Goal: Task Accomplishment & Management: Manage account settings

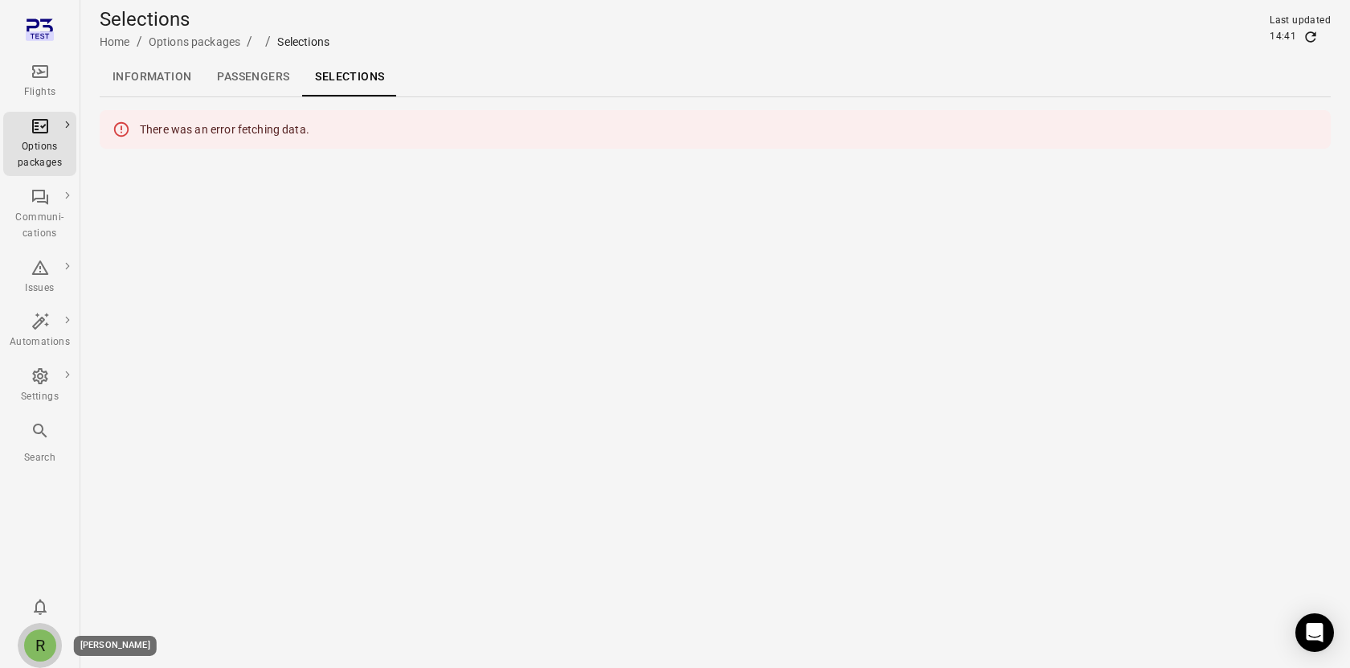
click at [37, 650] on div "R" at bounding box center [40, 645] width 32 height 32
click at [105, 648] on button "Log out" at bounding box center [123, 641] width 120 height 30
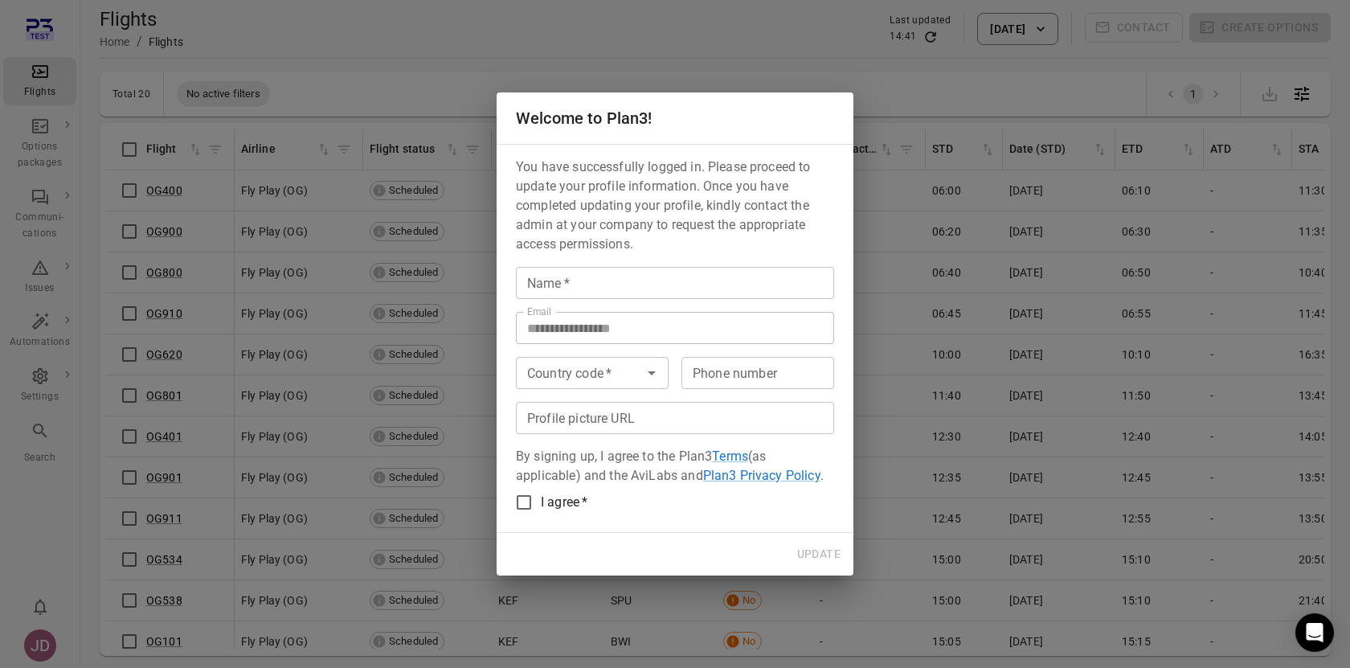
click at [602, 298] on input "Name   *" at bounding box center [675, 283] width 318 height 32
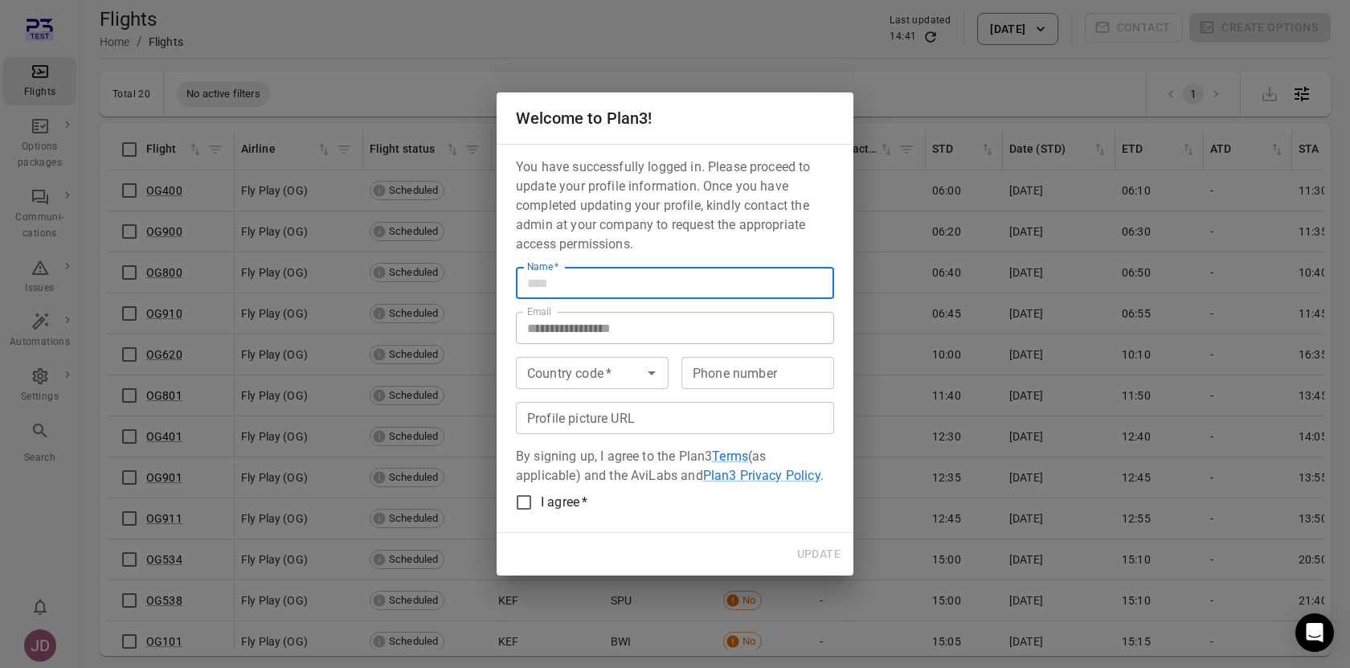
type input "******"
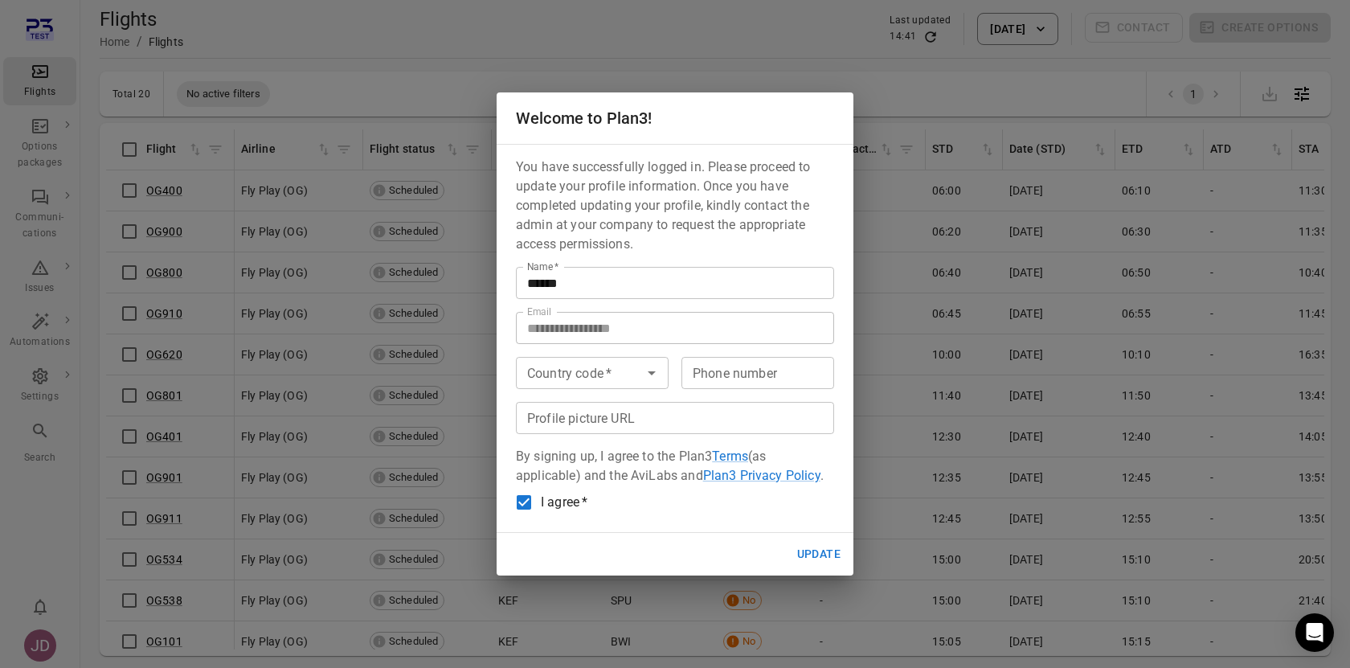
click at [819, 553] on button "Update" at bounding box center [818, 554] width 56 height 30
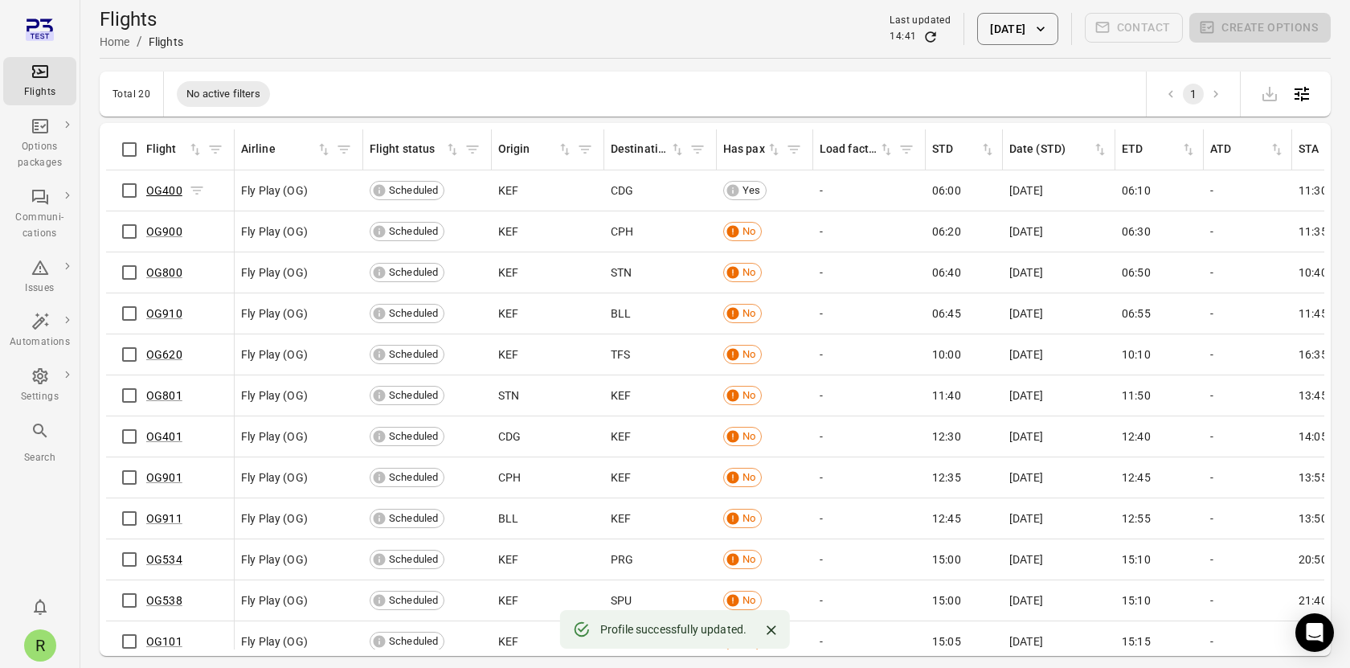
click at [157, 185] on link "OG400" at bounding box center [164, 190] width 36 height 13
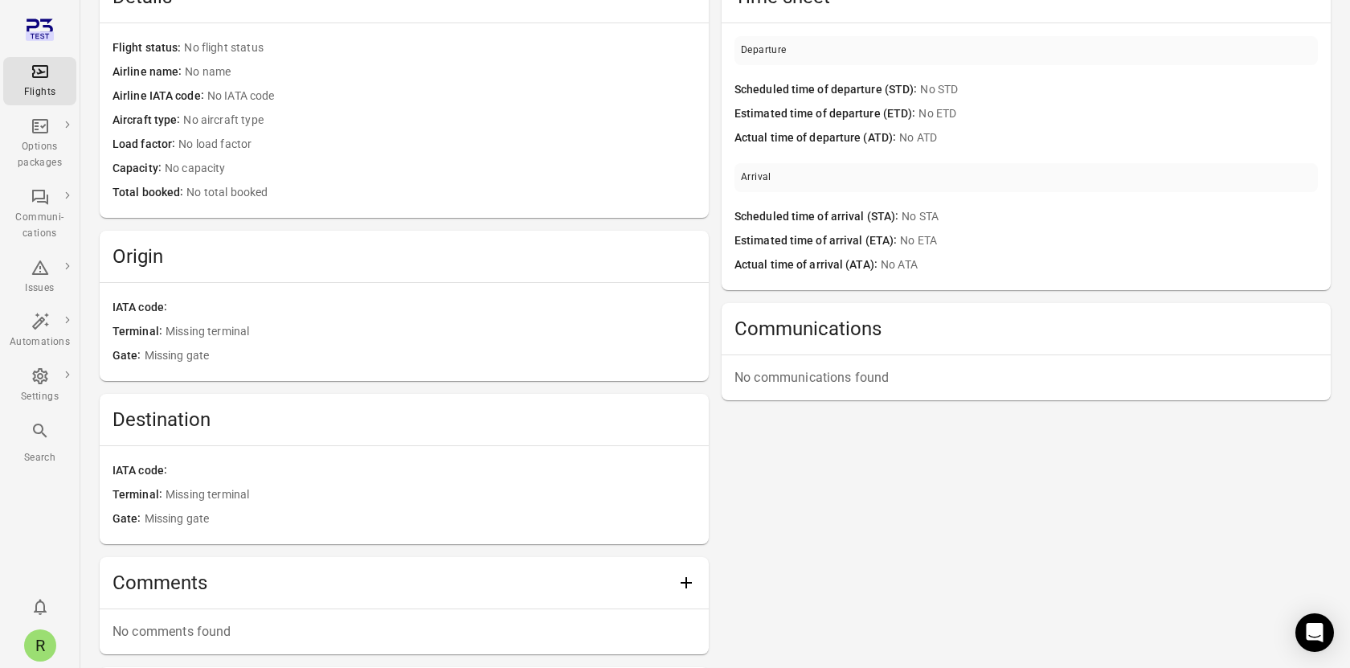
scroll to position [390, 0]
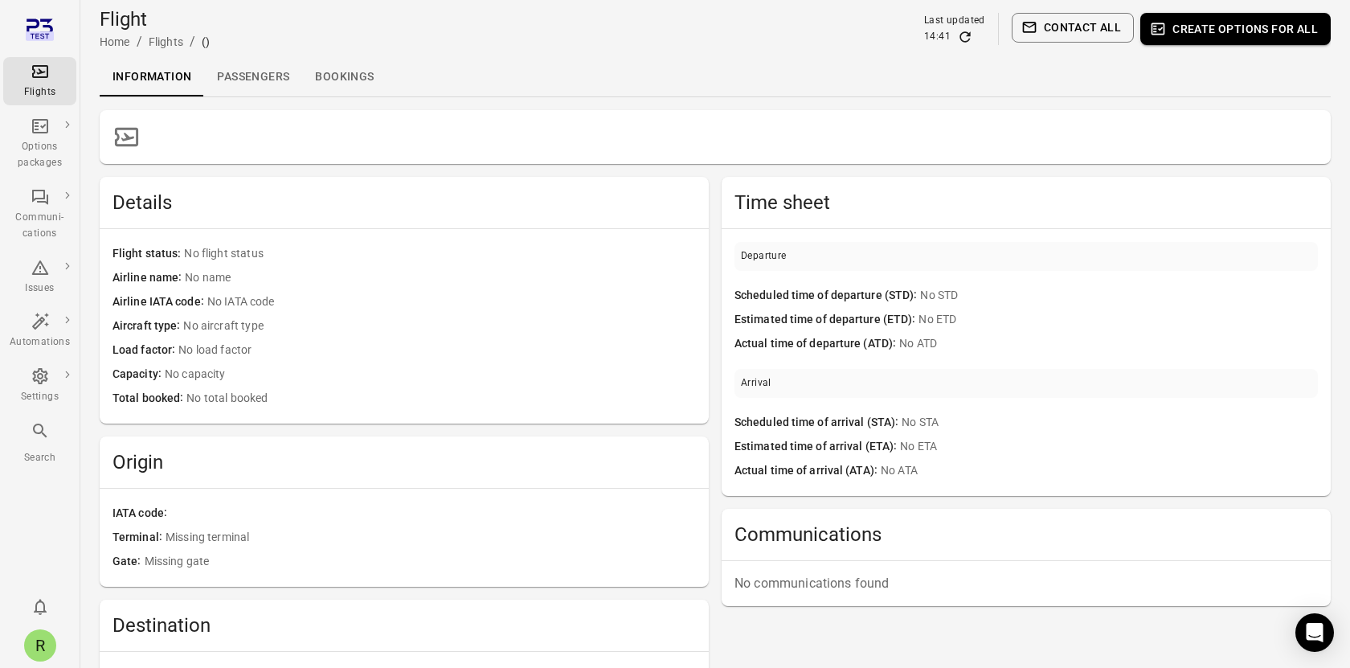
scroll to position [390, 0]
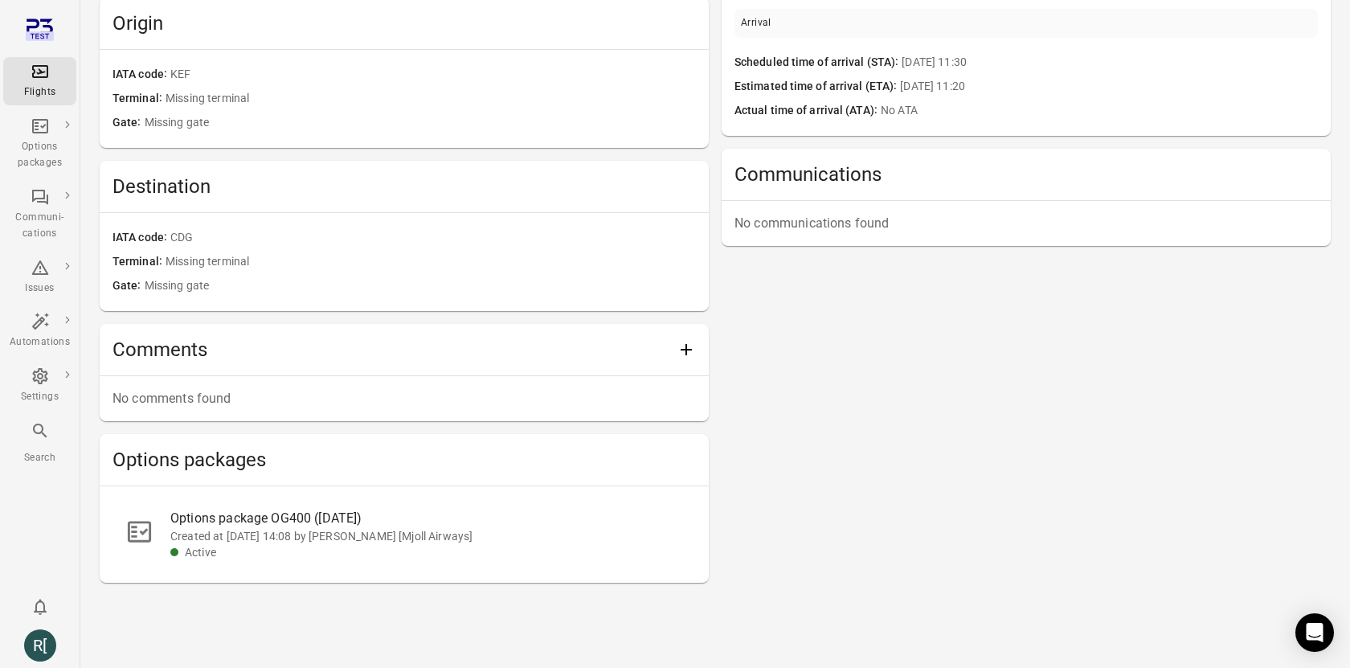
scroll to position [444, 0]
click at [262, 513] on div "Options package OG400 ([DATE])" at bounding box center [426, 516] width 513 height 19
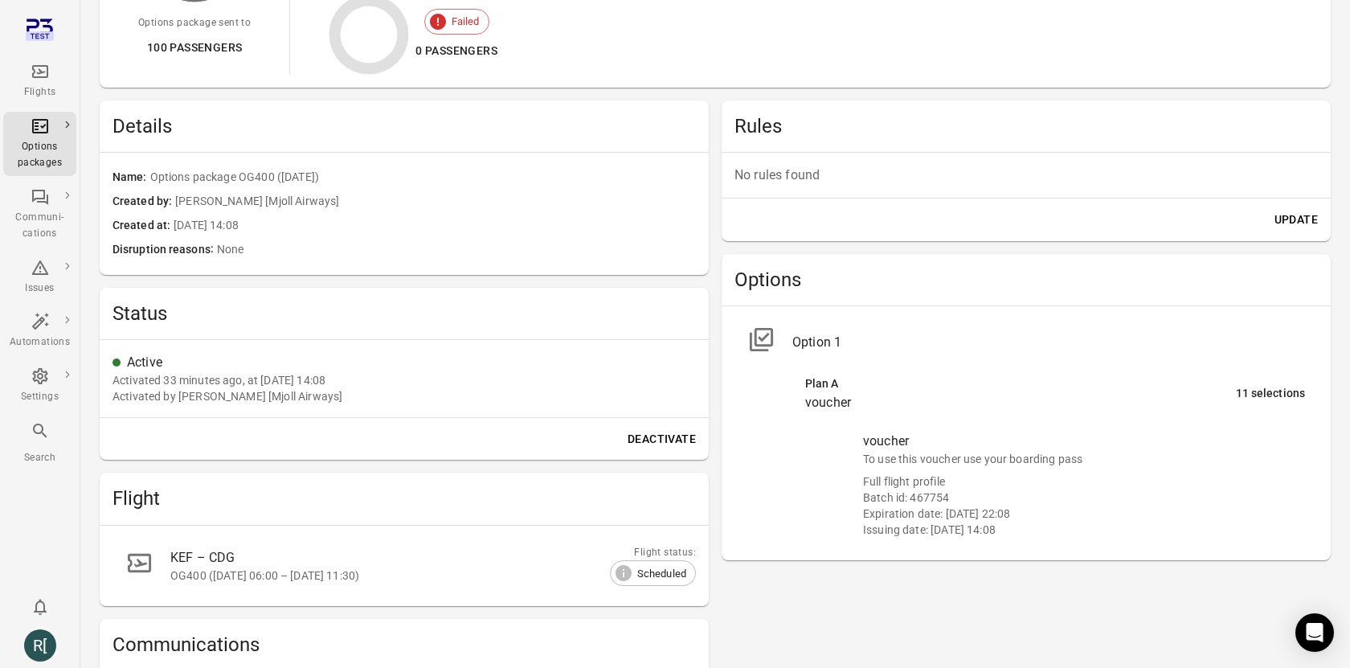
scroll to position [312, 0]
click at [941, 487] on div "Batch id: 467754" at bounding box center [1084, 495] width 442 height 16
click at [941, 435] on div "voucher" at bounding box center [1084, 438] width 442 height 19
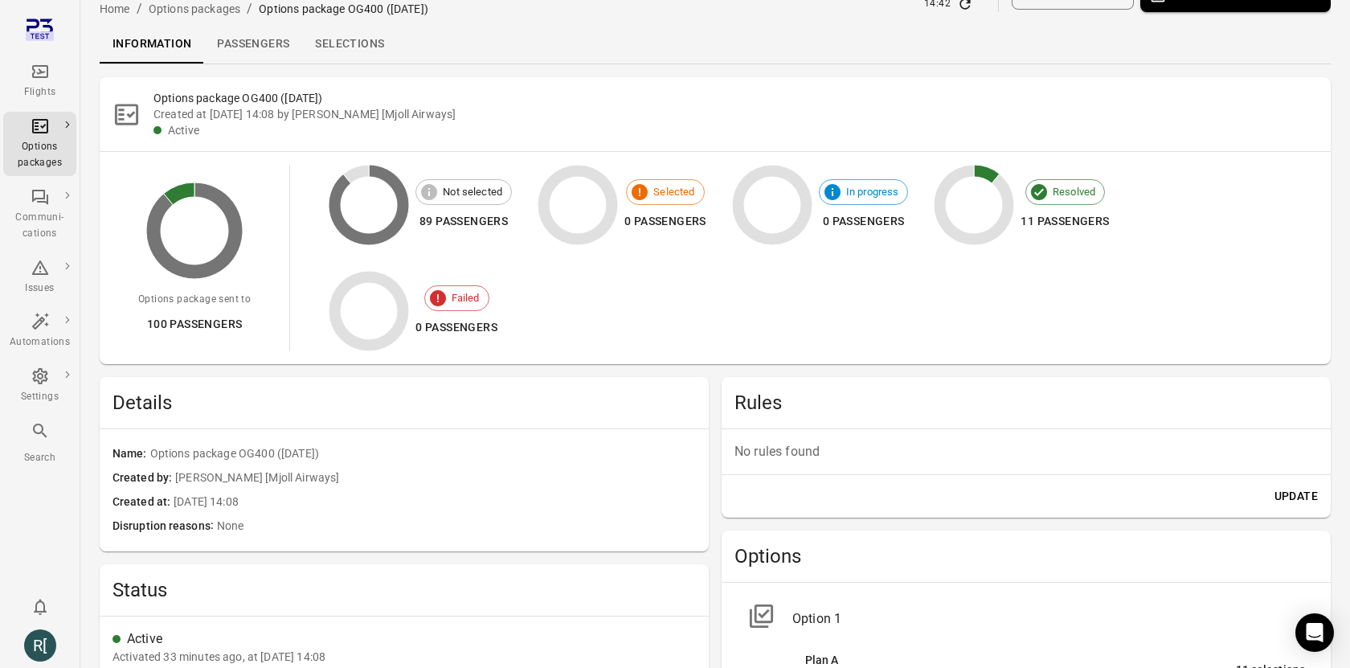
scroll to position [0, 0]
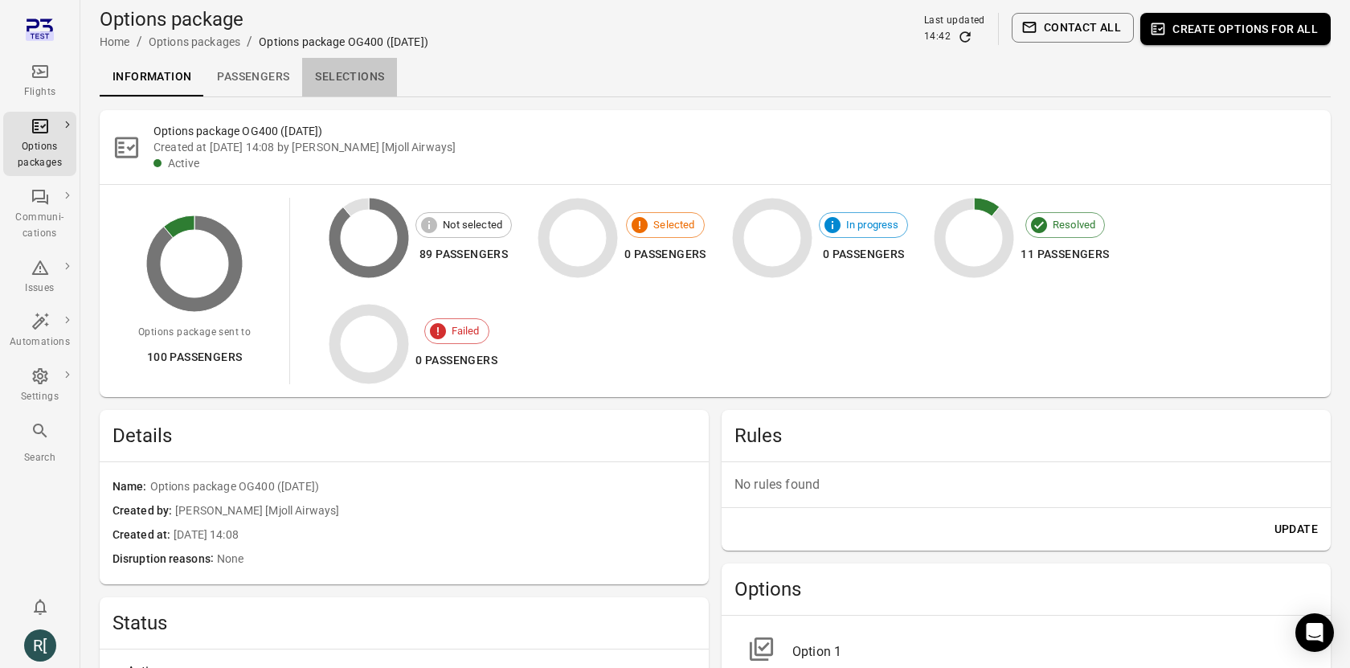
click at [341, 80] on link "Selections" at bounding box center [349, 77] width 95 height 39
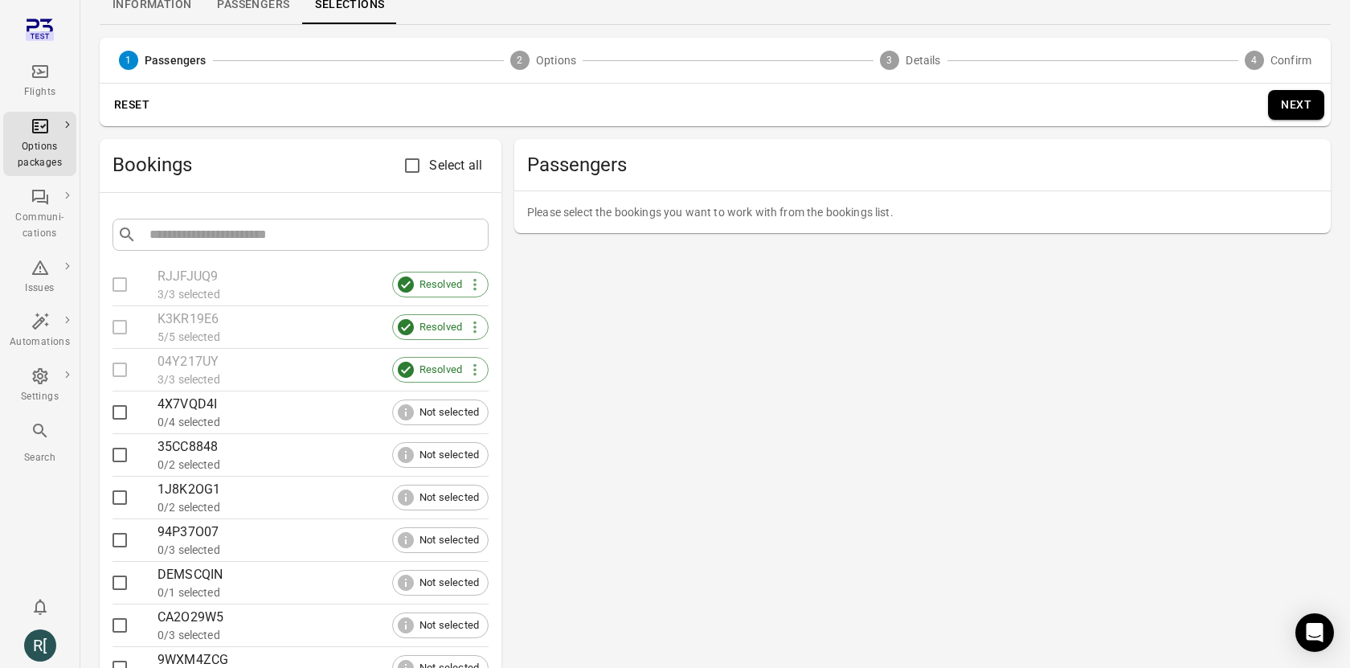
scroll to position [81, 0]
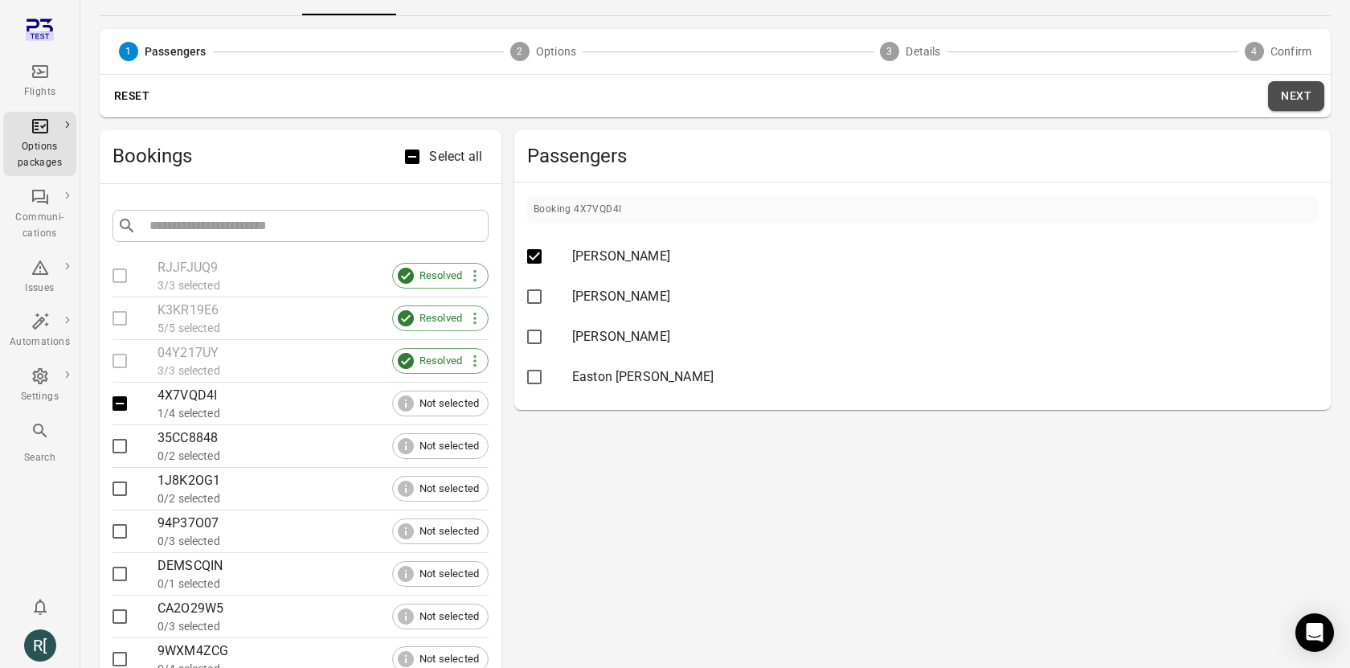
click at [1307, 100] on button "Next" at bounding box center [1296, 96] width 56 height 30
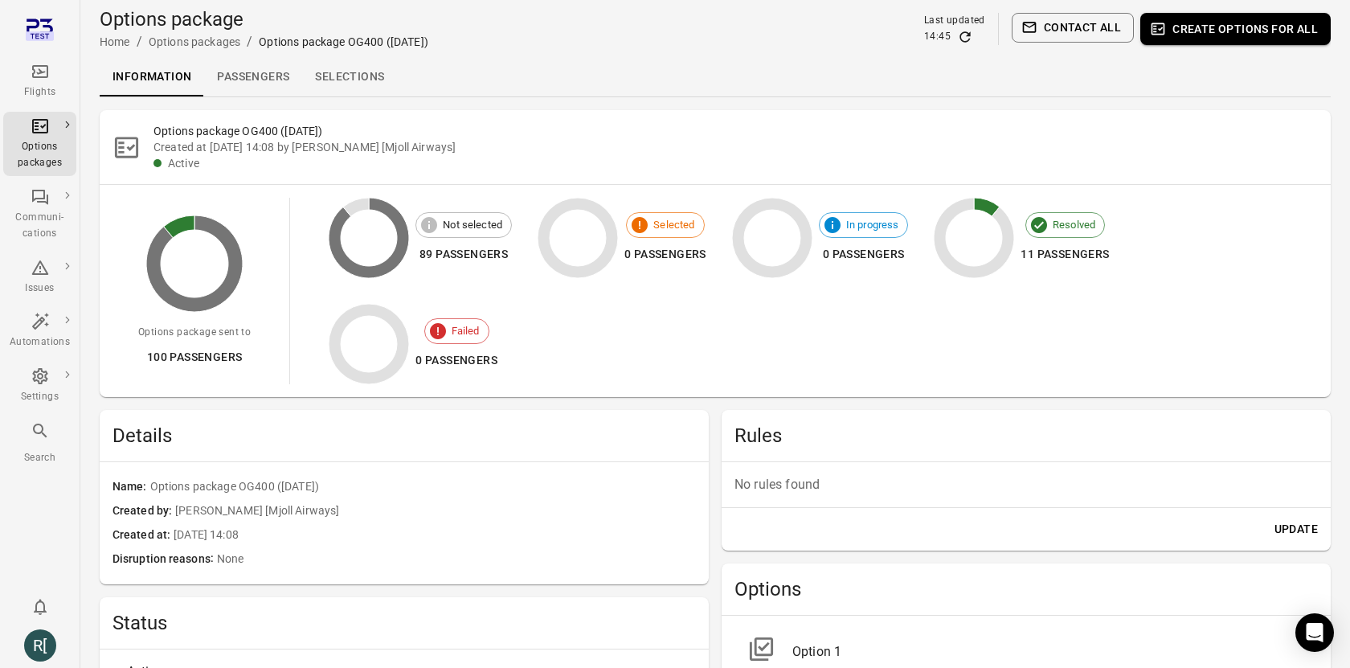
click at [355, 84] on link "Selections" at bounding box center [349, 77] width 95 height 39
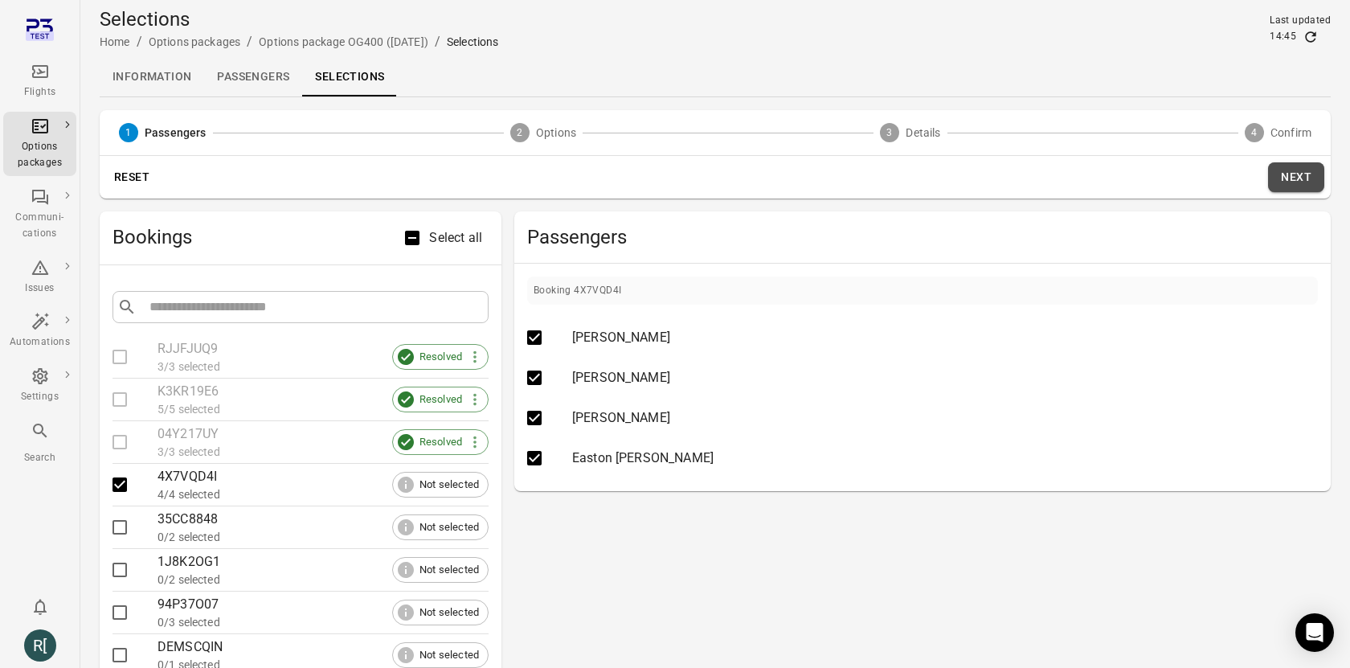
click at [1300, 186] on button "Next" at bounding box center [1296, 177] width 56 height 30
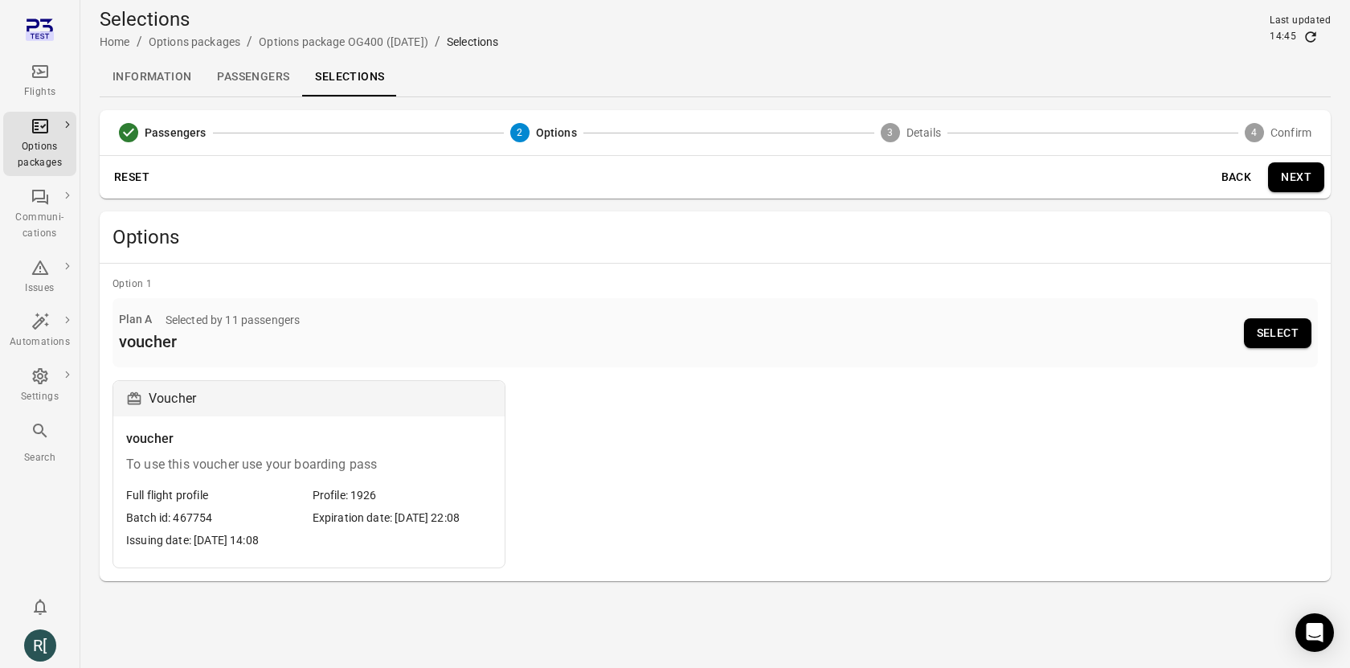
click at [1283, 332] on button "Select" at bounding box center [1277, 333] width 67 height 30
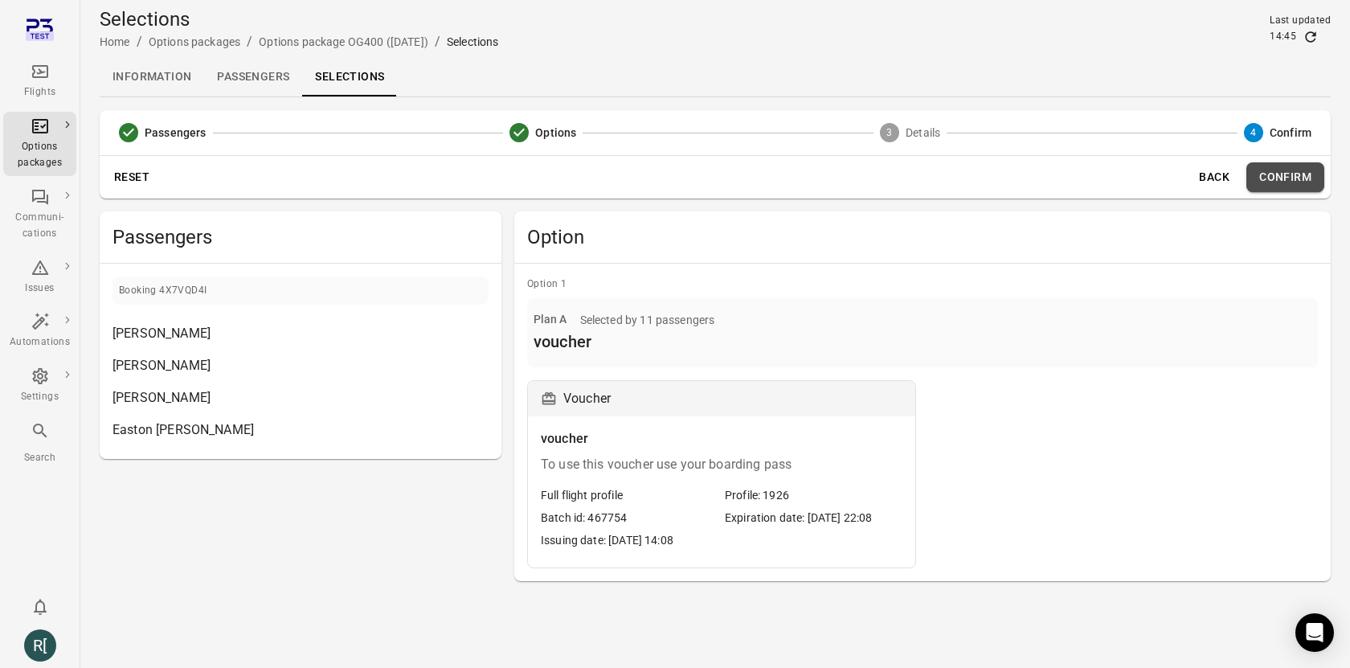
click at [1280, 178] on button "Confirm" at bounding box center [1285, 177] width 78 height 30
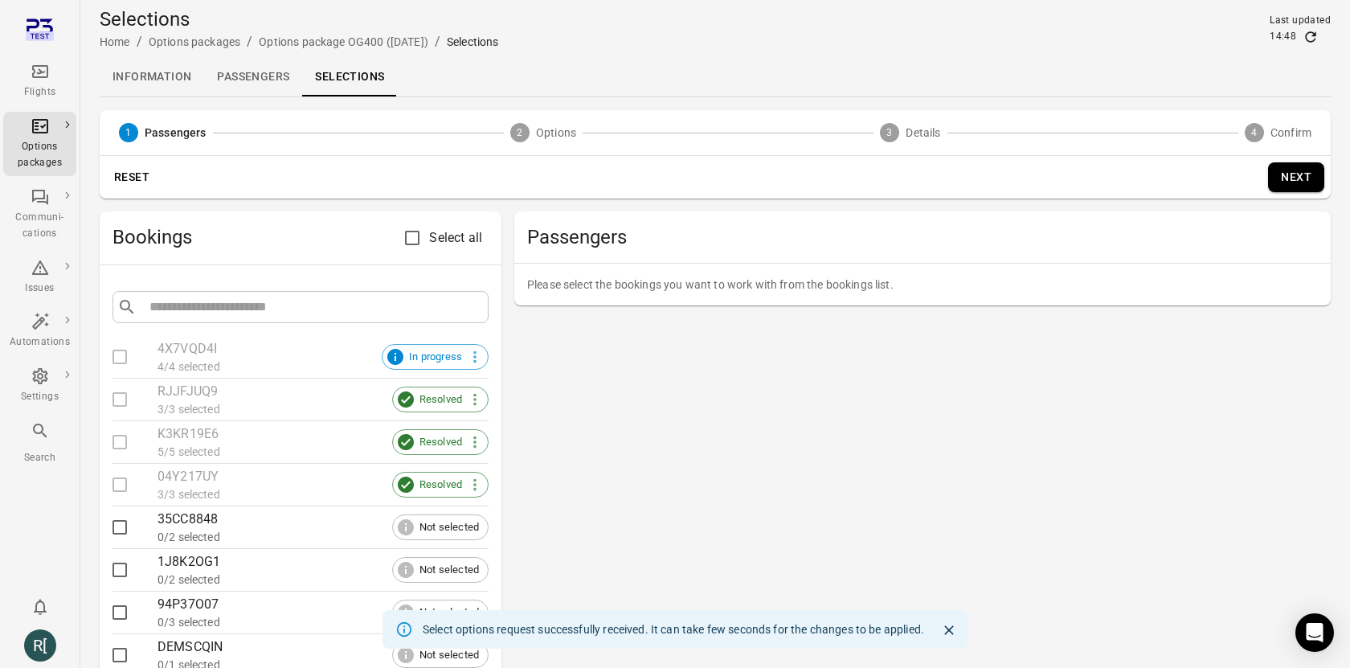
scroll to position [16, 0]
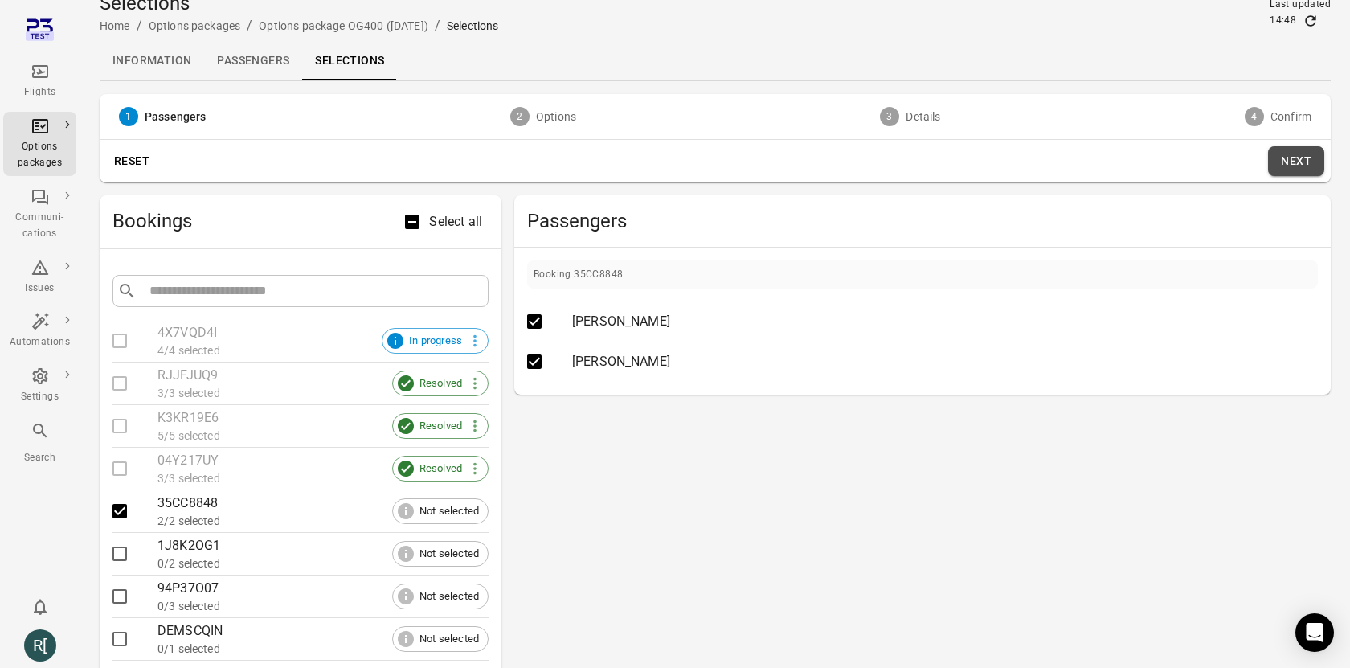
click at [1299, 157] on button "Next" at bounding box center [1296, 161] width 56 height 30
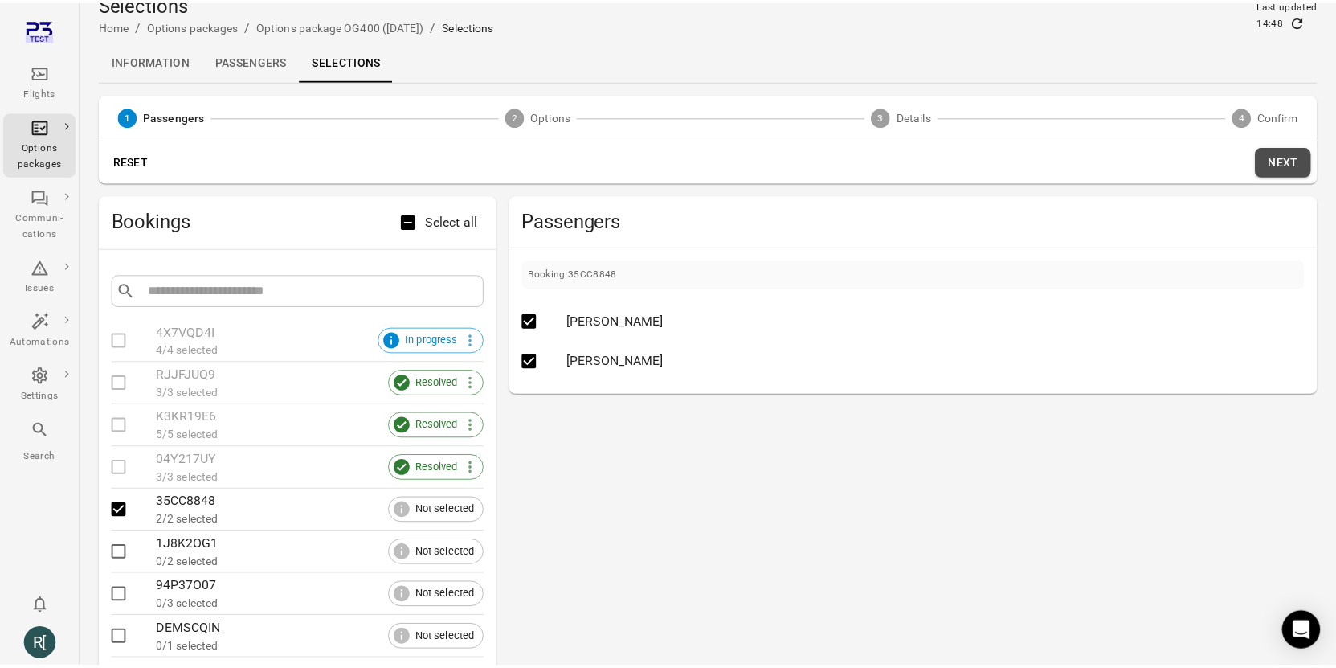
scroll to position [0, 0]
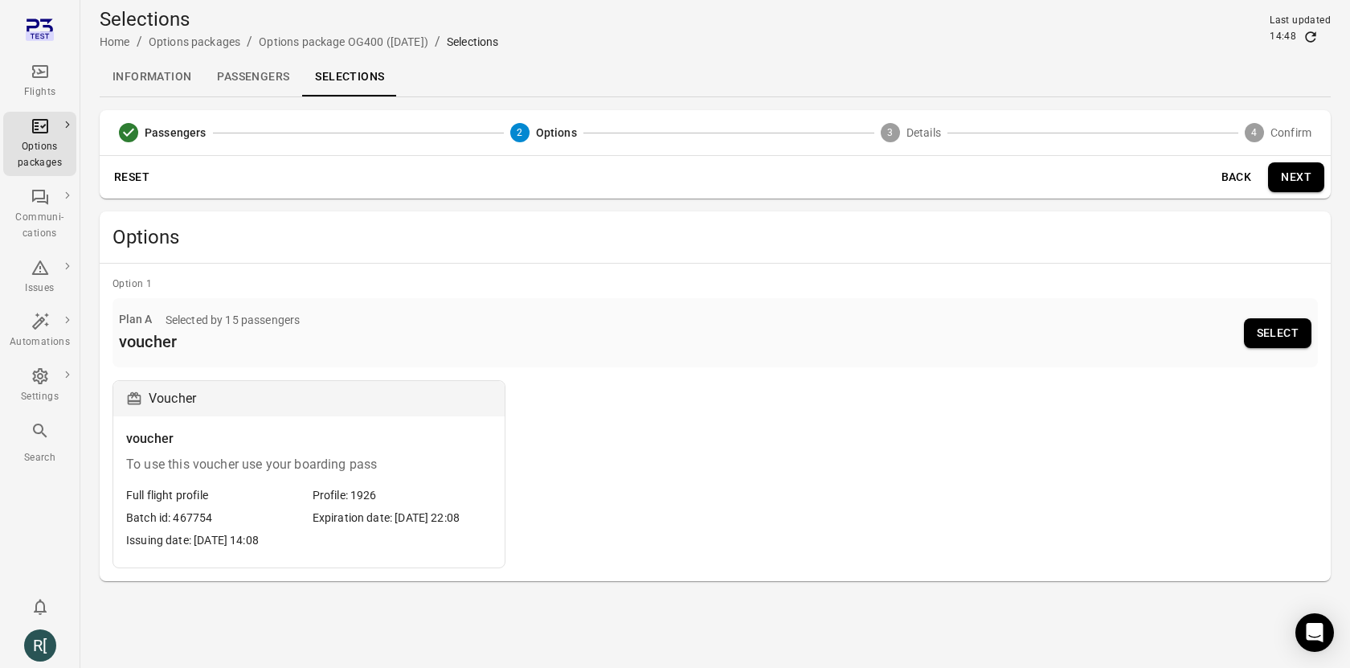
click at [1287, 340] on button "Select" at bounding box center [1277, 333] width 67 height 30
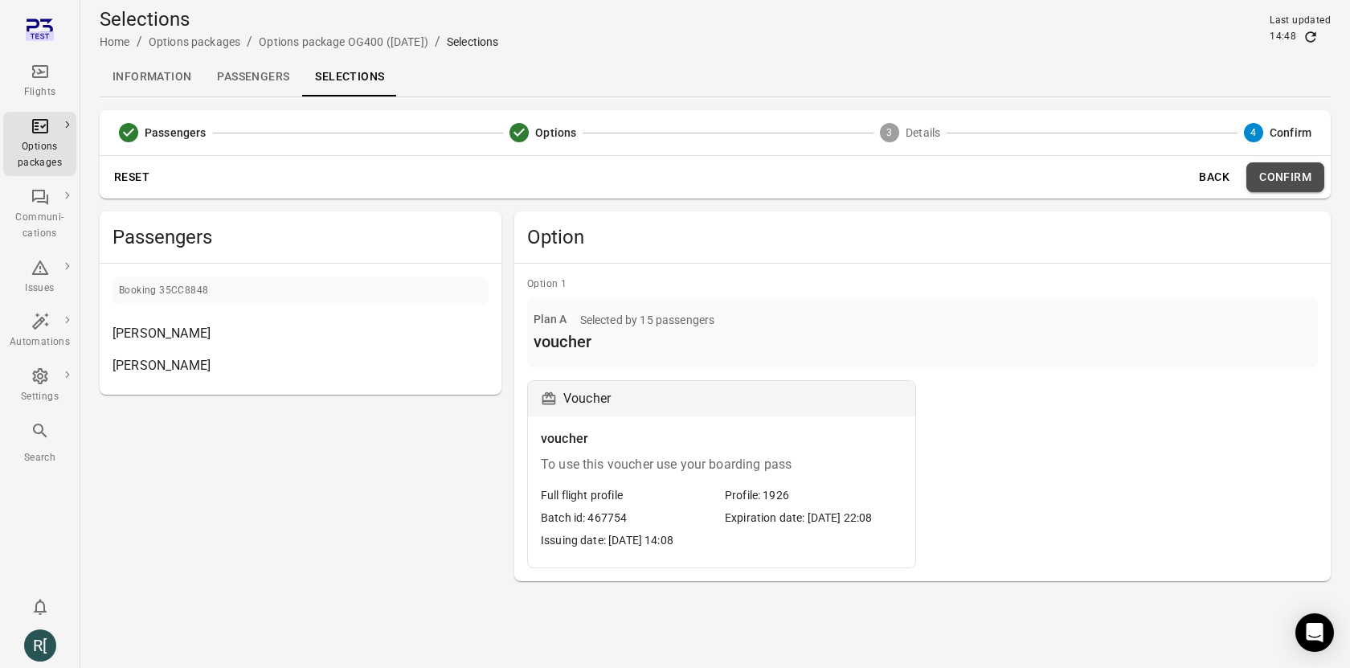
click at [1293, 181] on button "Confirm" at bounding box center [1285, 177] width 78 height 30
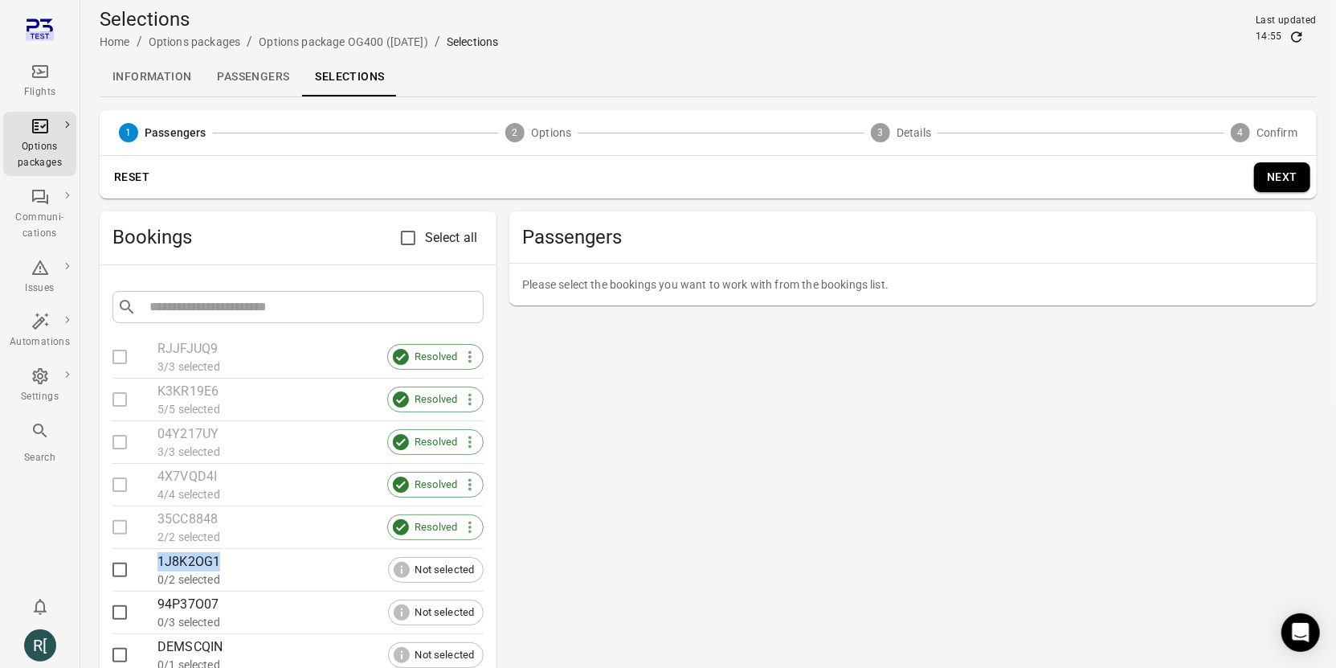
drag, startPoint x: 171, startPoint y: 562, endPoint x: 155, endPoint y: 560, distance: 16.2
click at [154, 561] on li "1J8K2OG1 0/2 selected Not selected" at bounding box center [297, 570] width 371 height 42
copy div "1J8K2OG1"
click at [184, 578] on div "0/2 selected" at bounding box center [320, 579] width 326 height 16
click at [185, 577] on div "0/2 selected" at bounding box center [320, 579] width 326 height 16
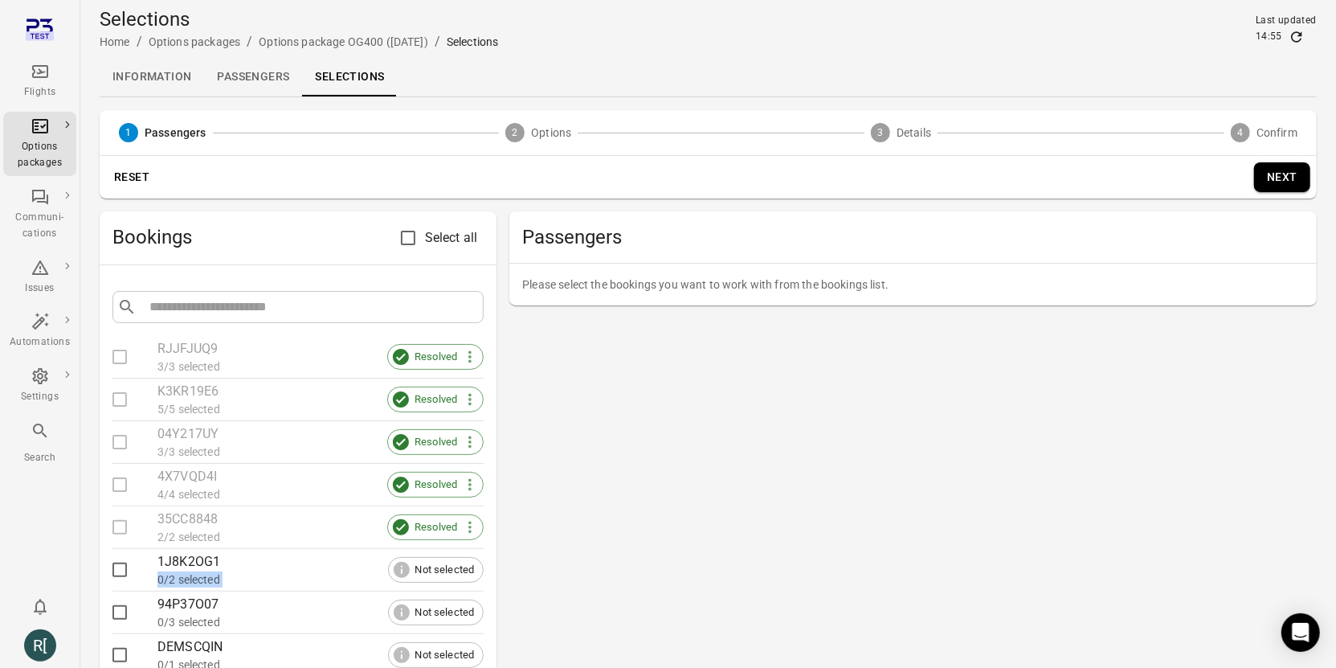
click at [185, 577] on div "0/2 selected" at bounding box center [320, 579] width 326 height 16
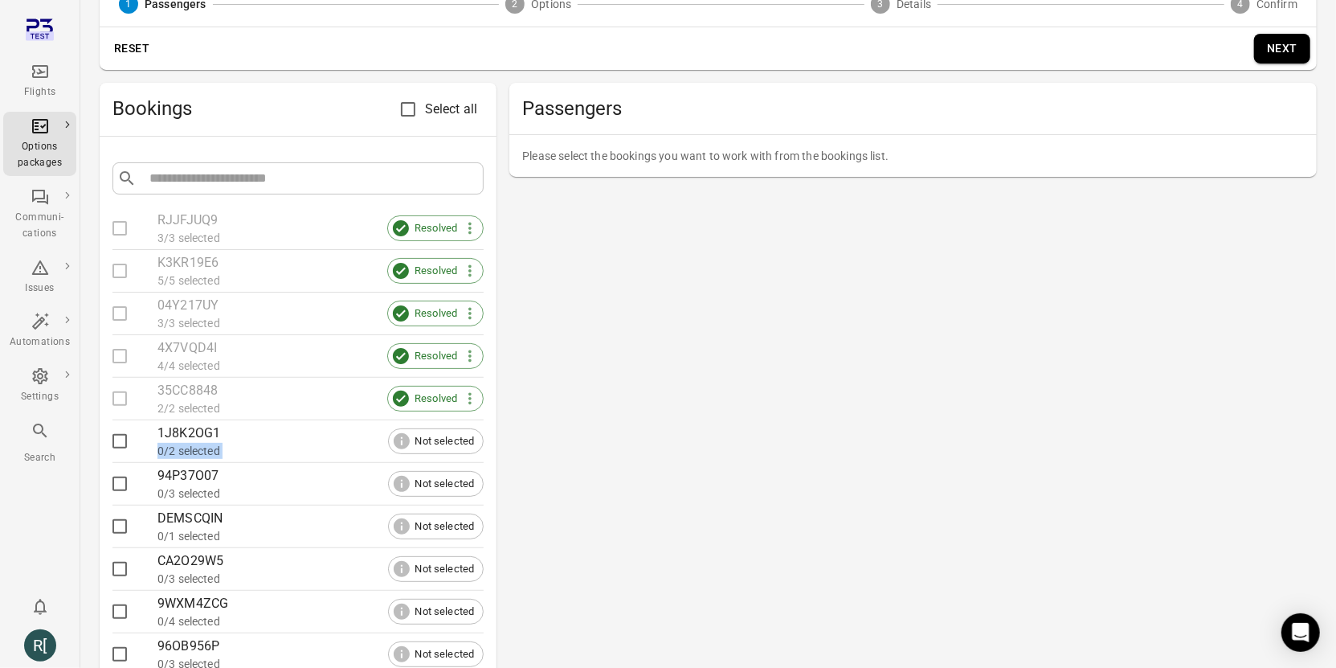
scroll to position [349, 0]
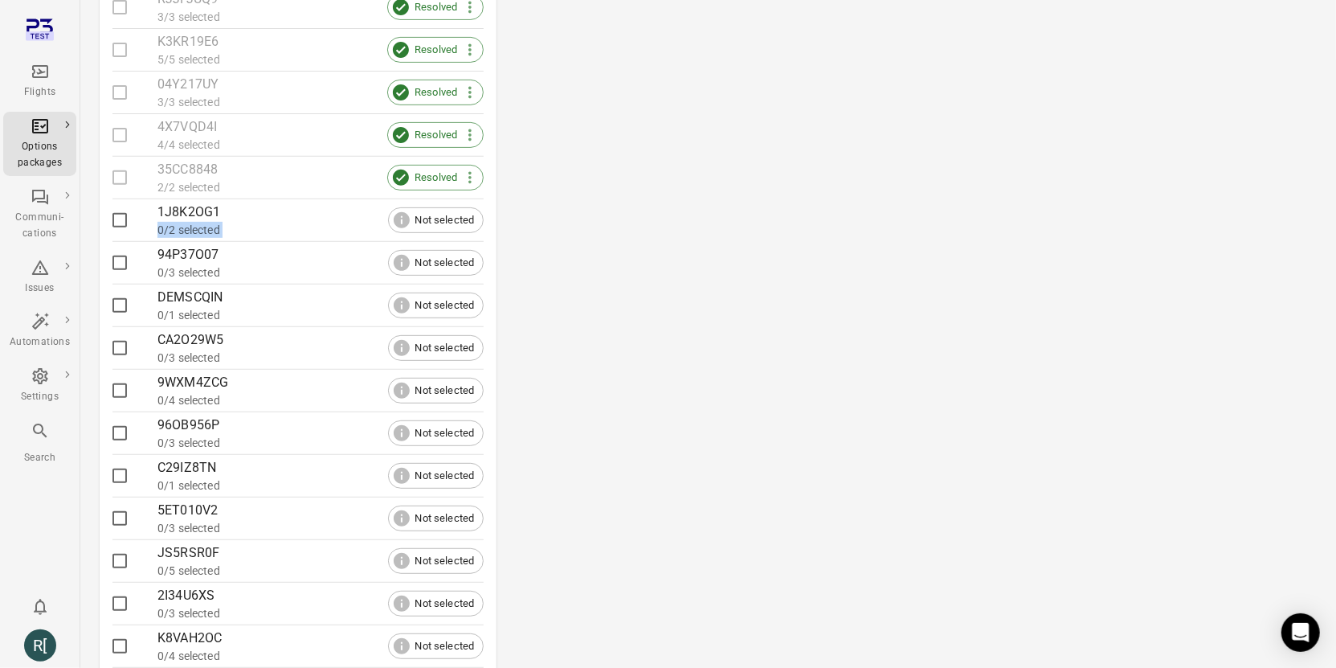
copy li "0/2 selected"
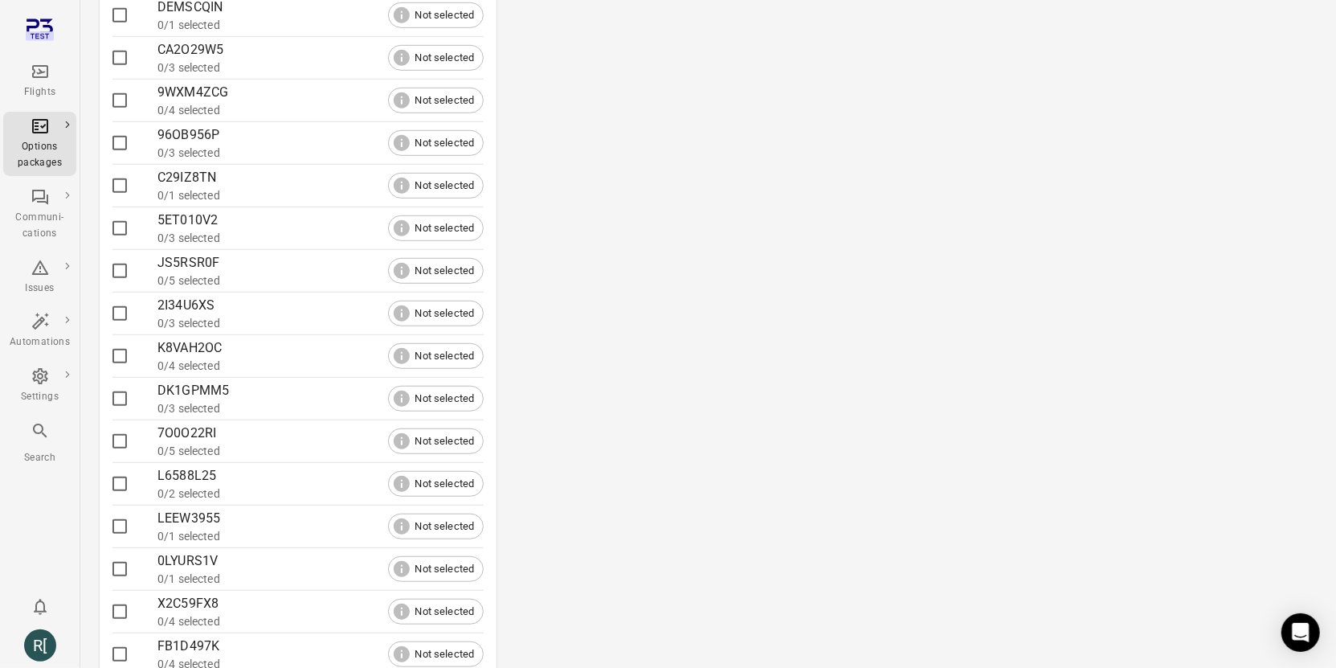
scroll to position [0, 0]
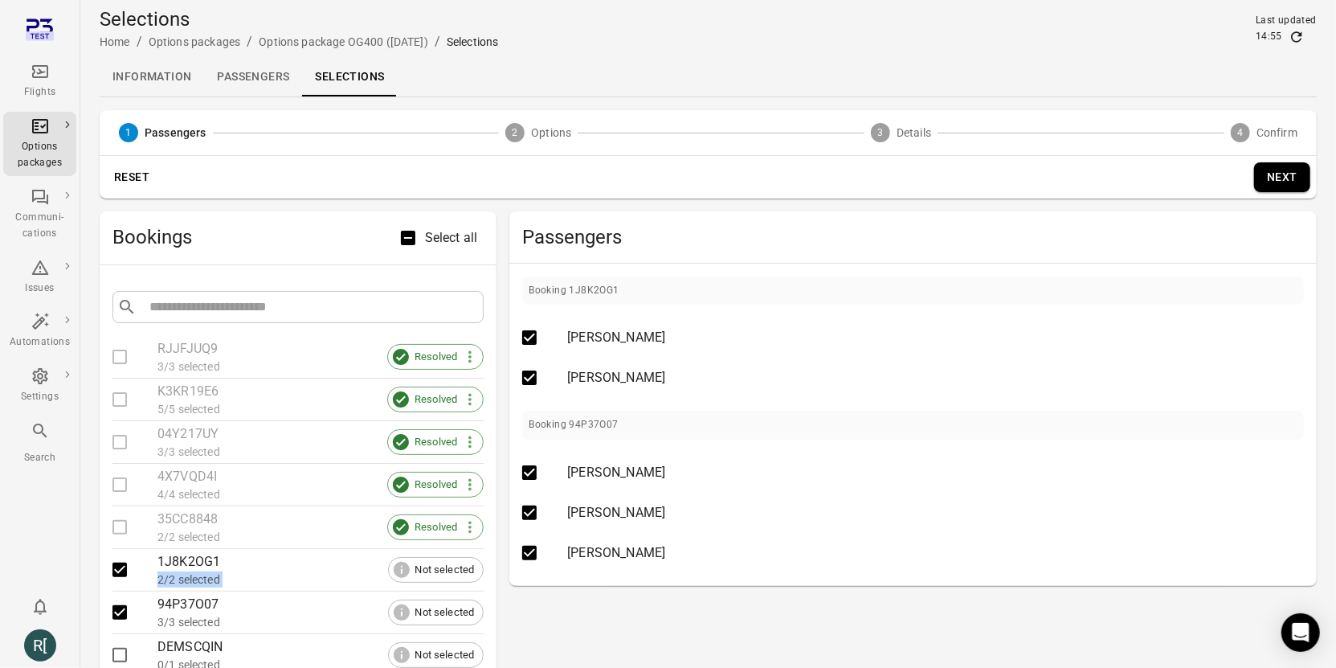
click at [248, 84] on link "Passengers" at bounding box center [253, 77] width 98 height 39
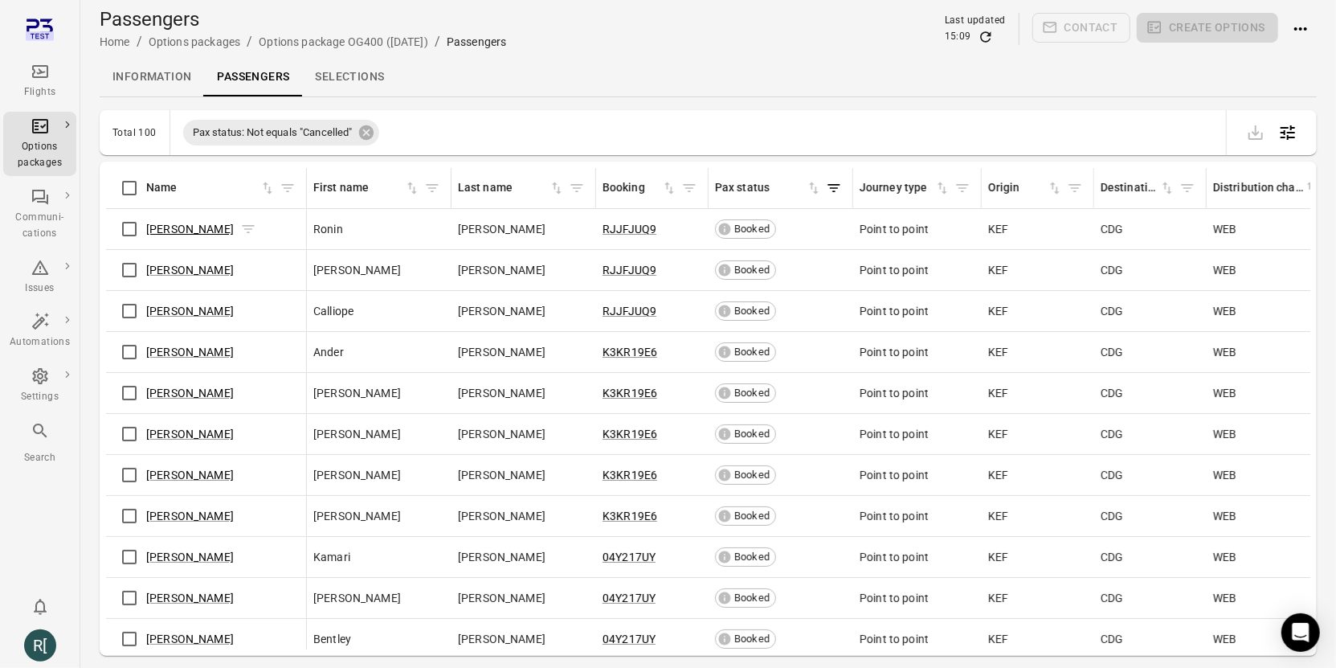
click at [183, 230] on link "[PERSON_NAME]" at bounding box center [190, 229] width 88 height 13
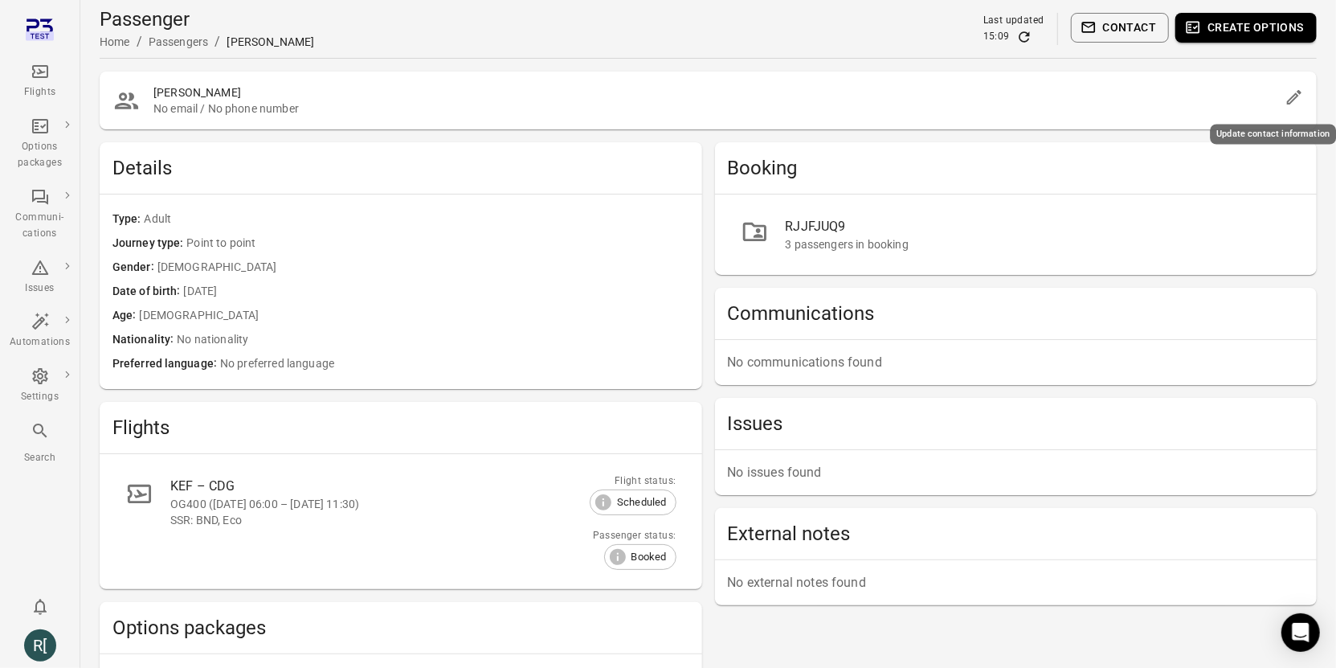
click at [1304, 96] on icon "Edit" at bounding box center [1294, 97] width 19 height 19
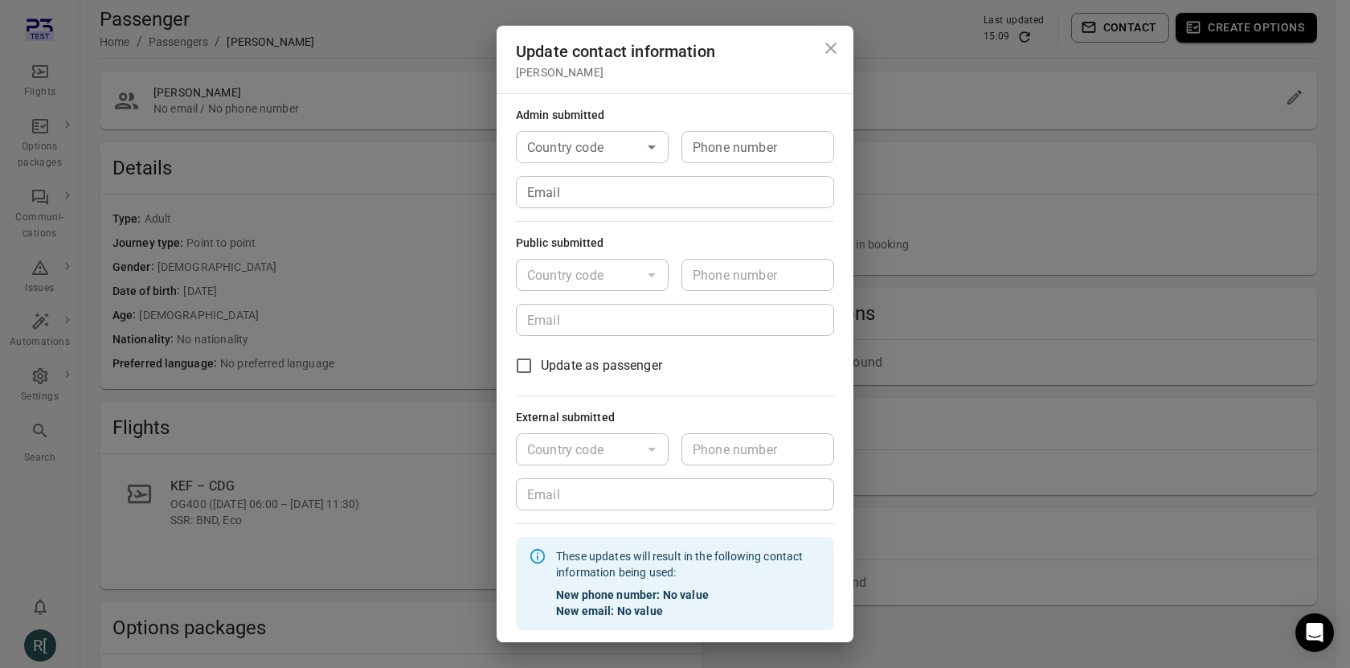
click at [378, 104] on div "Update contact information [PERSON_NAME] Admin submitted Country code Country c…" at bounding box center [675, 334] width 1350 height 668
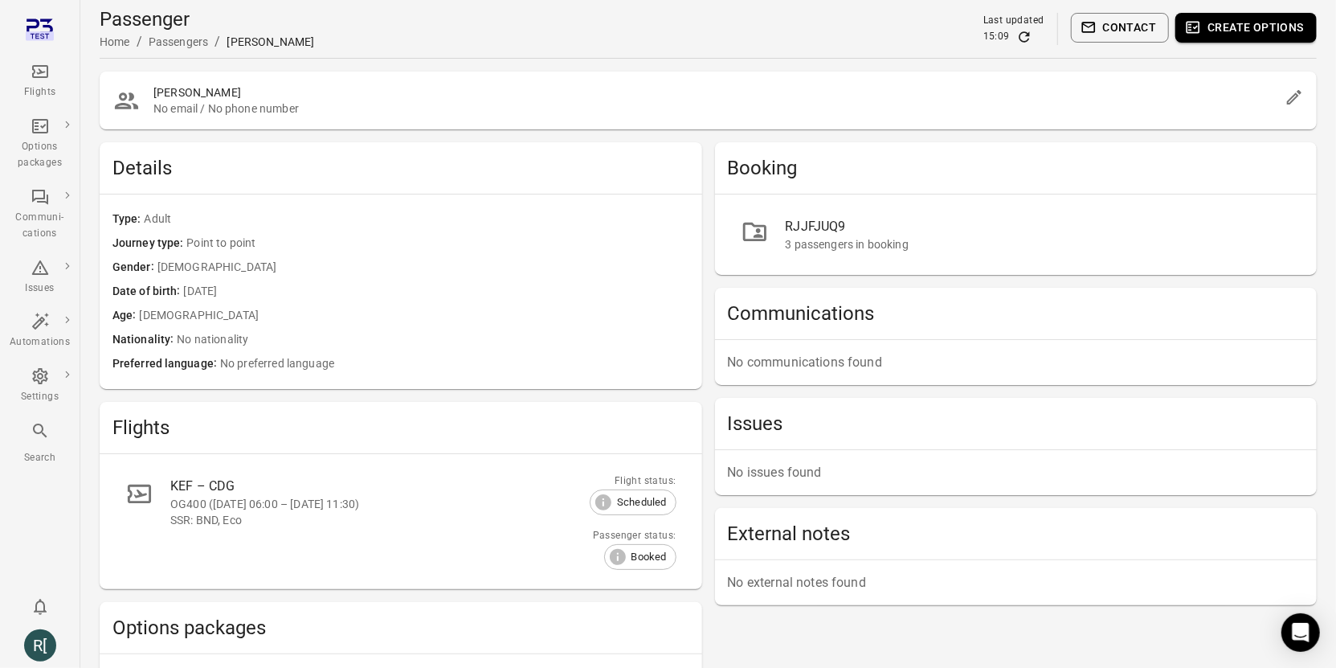
click at [186, 38] on div "Passengers" at bounding box center [179, 42] width 60 height 16
click at [277, 40] on div "[PERSON_NAME]" at bounding box center [271, 42] width 88 height 16
click at [415, 38] on div "Passenger Home / Passengers / Ronin Alvarado Last updated 15:09 Contact Create …" at bounding box center [708, 28] width 1217 height 45
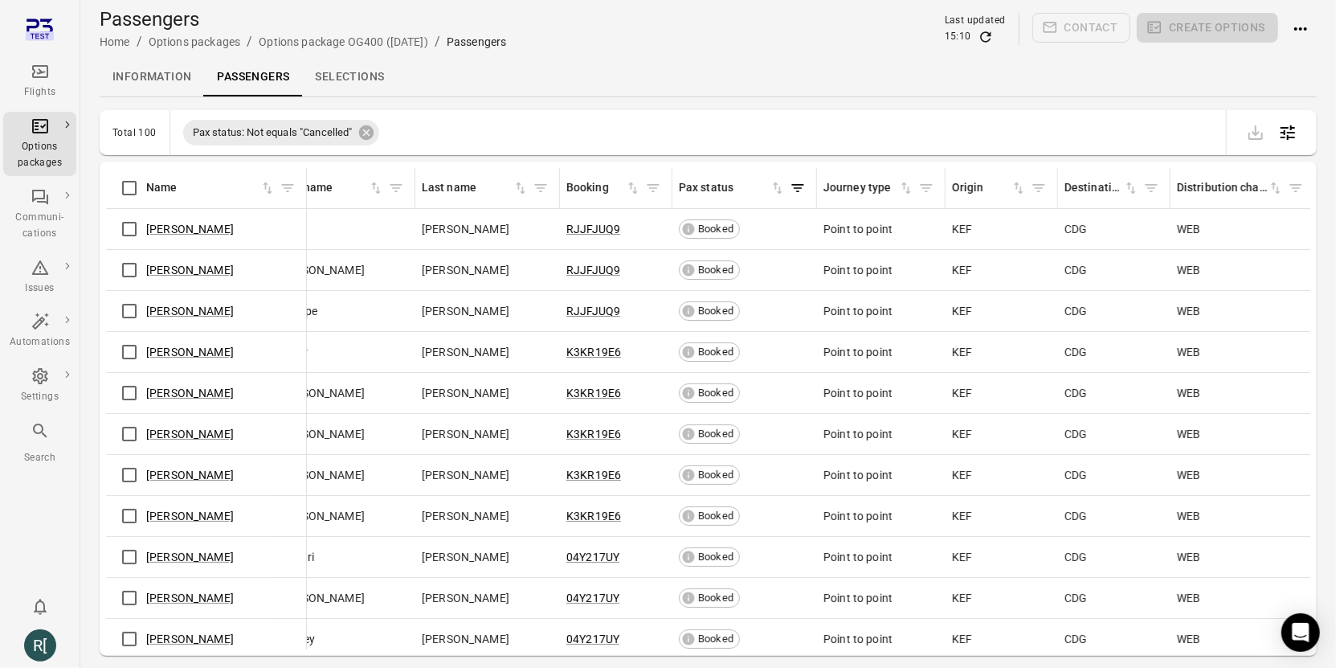
scroll to position [0, 22]
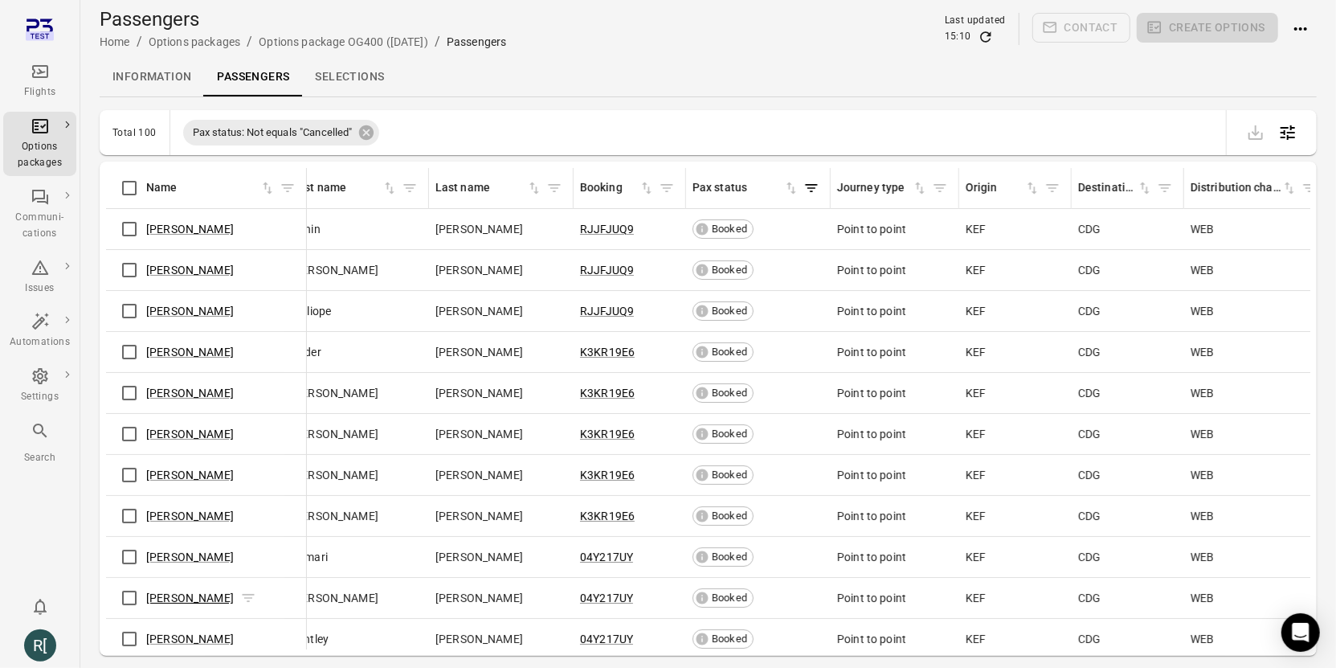
click at [157, 594] on link "[PERSON_NAME]" at bounding box center [190, 597] width 88 height 13
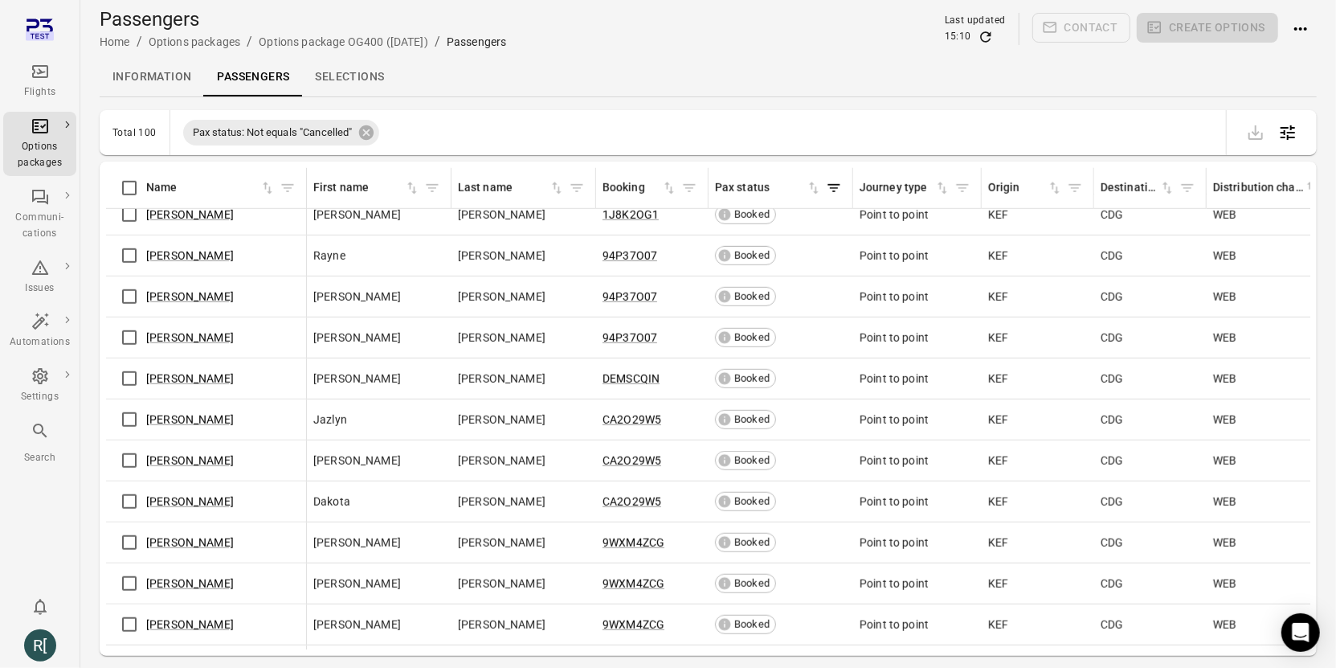
scroll to position [740, 0]
click at [192, 497] on link "Dakota Oconnell" at bounding box center [190, 500] width 88 height 13
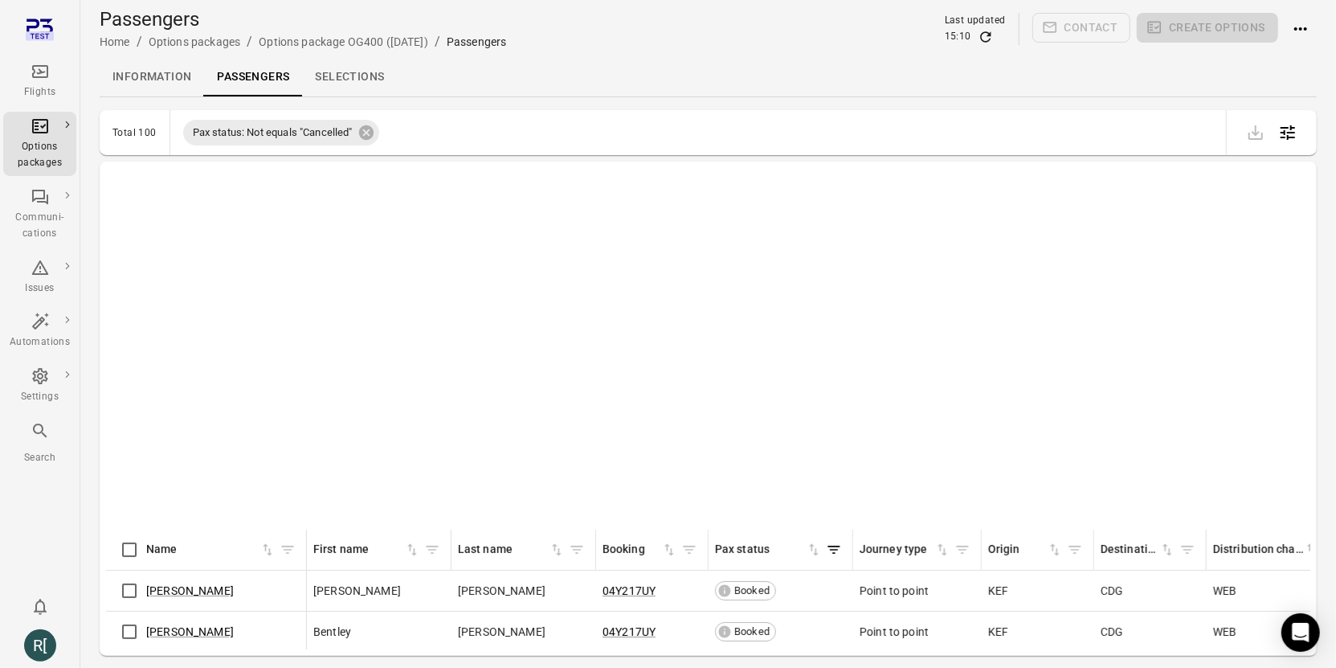
scroll to position [1468, 0]
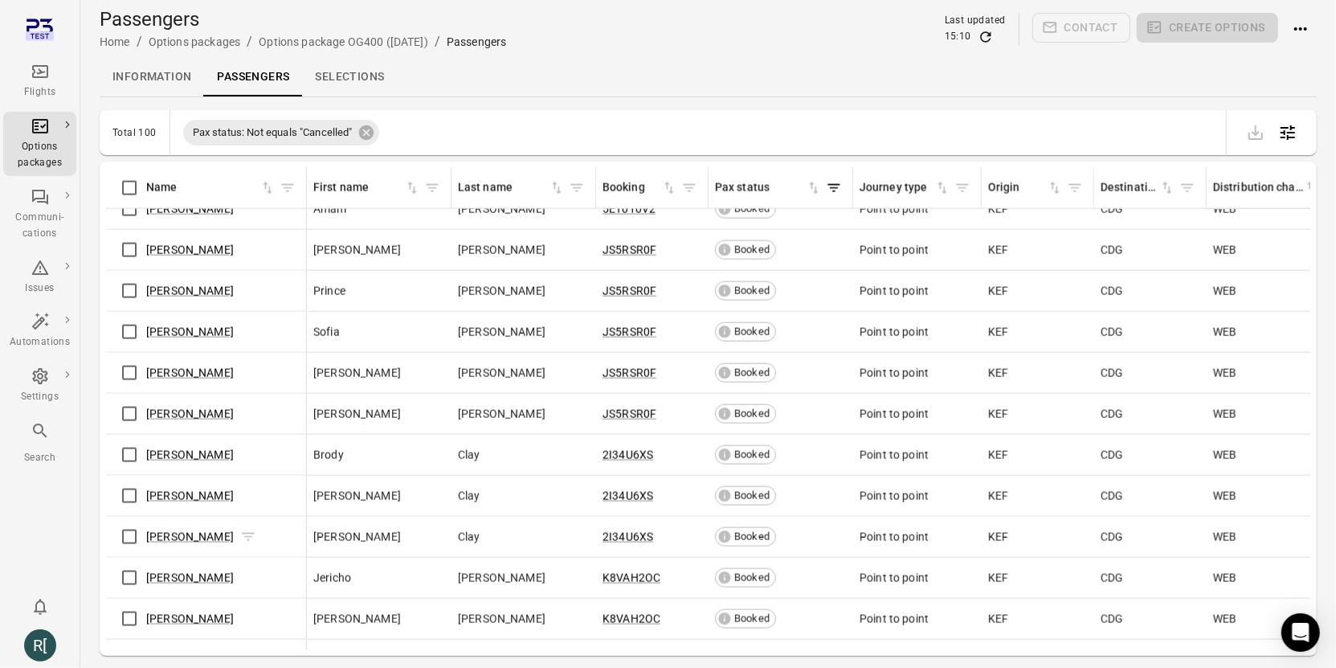
click at [184, 537] on span "Samira Clay" at bounding box center [190, 537] width 88 height 16
click at [182, 532] on link "Samira Clay" at bounding box center [190, 536] width 88 height 13
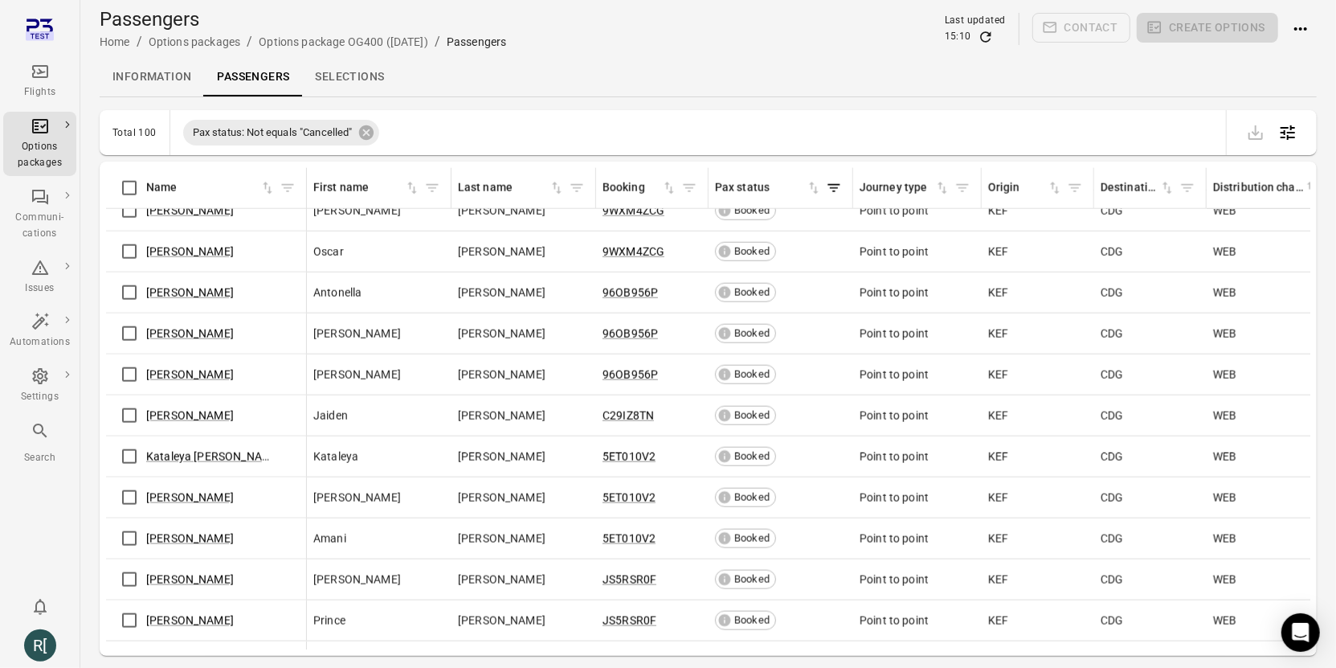
scroll to position [1157, 0]
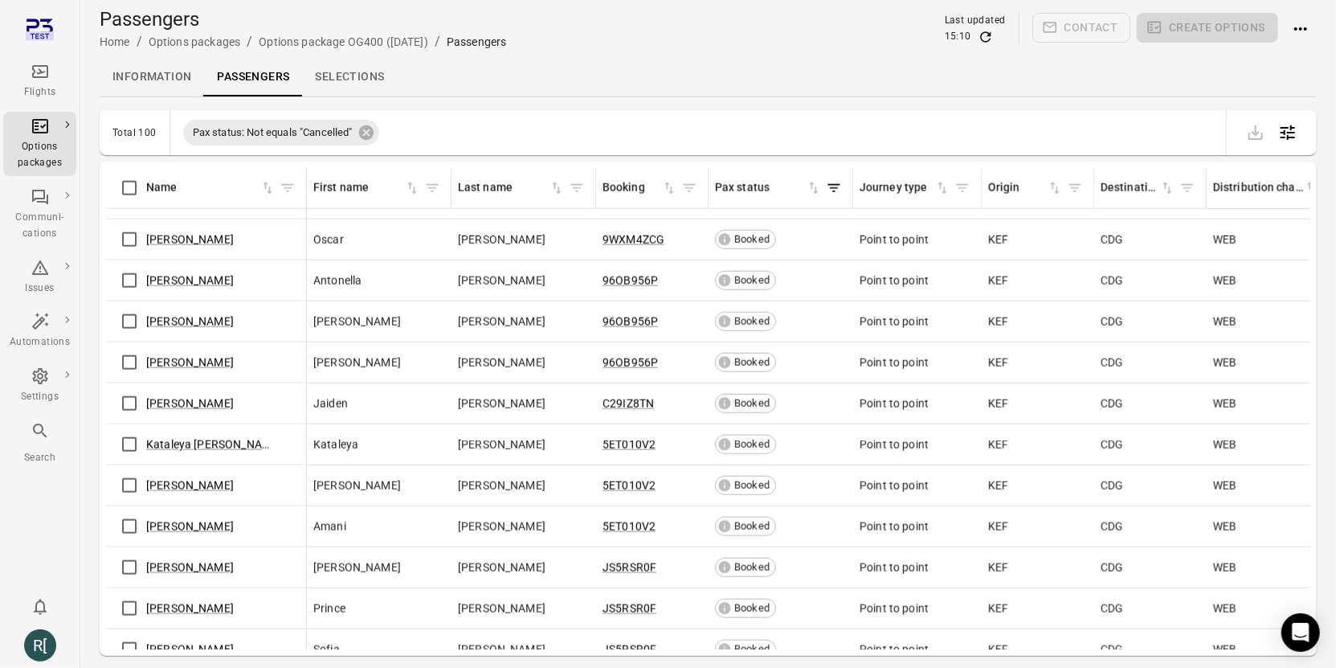
click at [177, 511] on div "Amani Klein" at bounding box center [205, 526] width 187 height 34
click at [175, 521] on link "Amani Klein" at bounding box center [190, 526] width 88 height 13
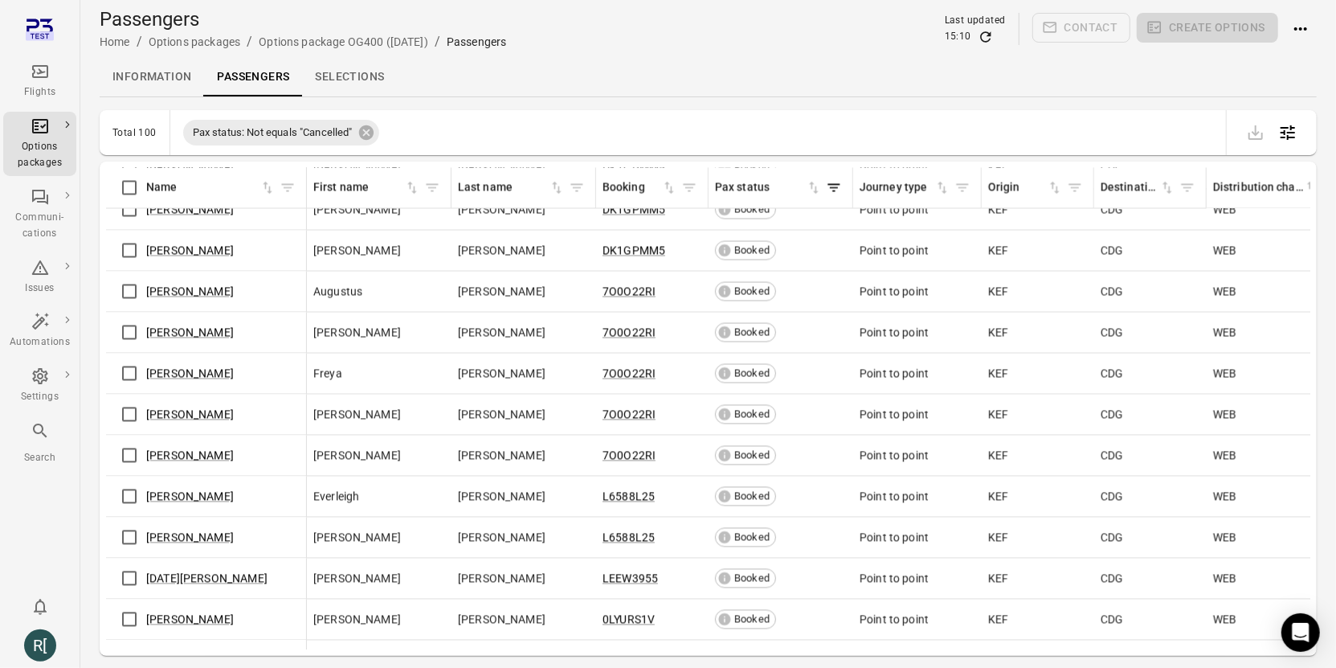
scroll to position [2030, 0]
click at [204, 493] on link "Everleigh Bauer" at bounding box center [190, 495] width 88 height 13
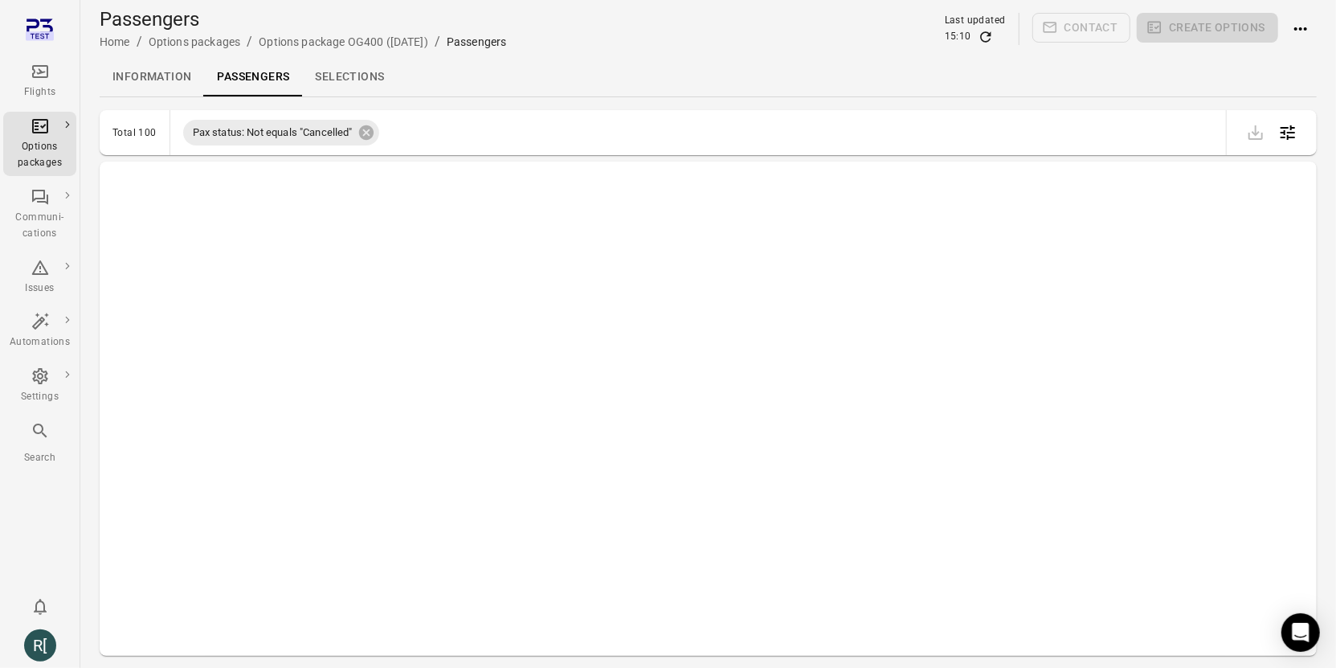
scroll to position [836, 0]
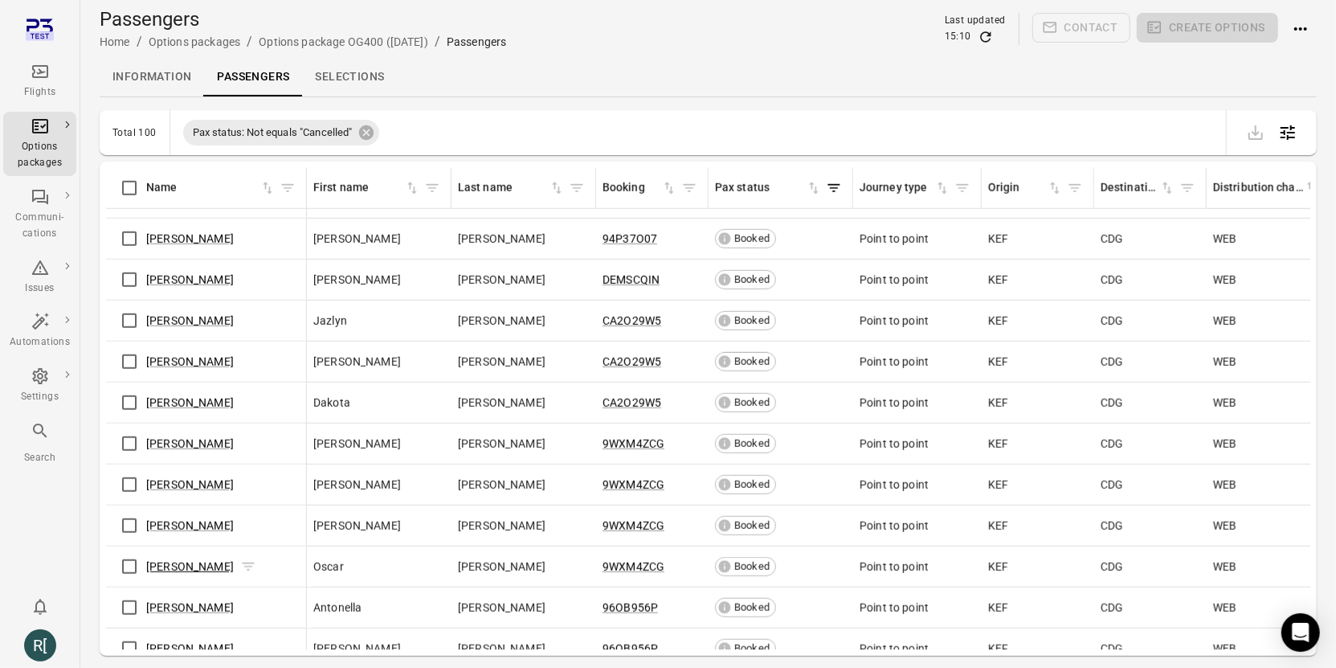
click at [189, 562] on link "Oscar Hensley" at bounding box center [190, 566] width 88 height 13
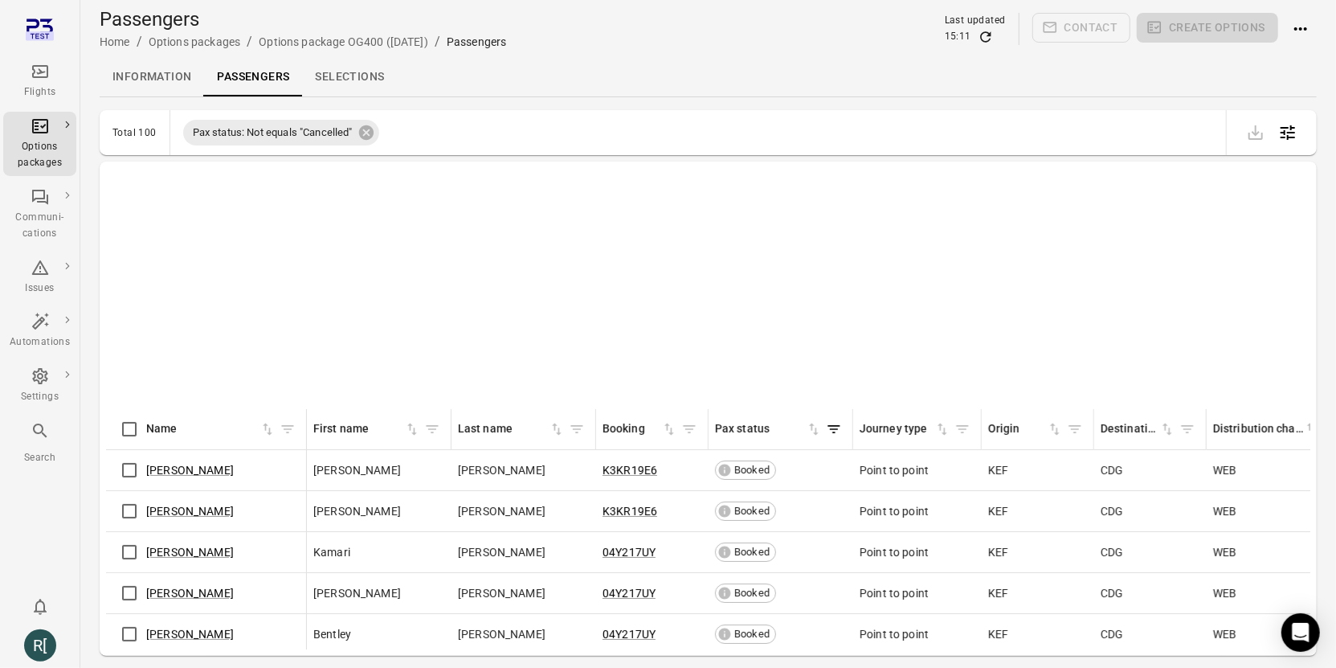
scroll to position [870, 0]
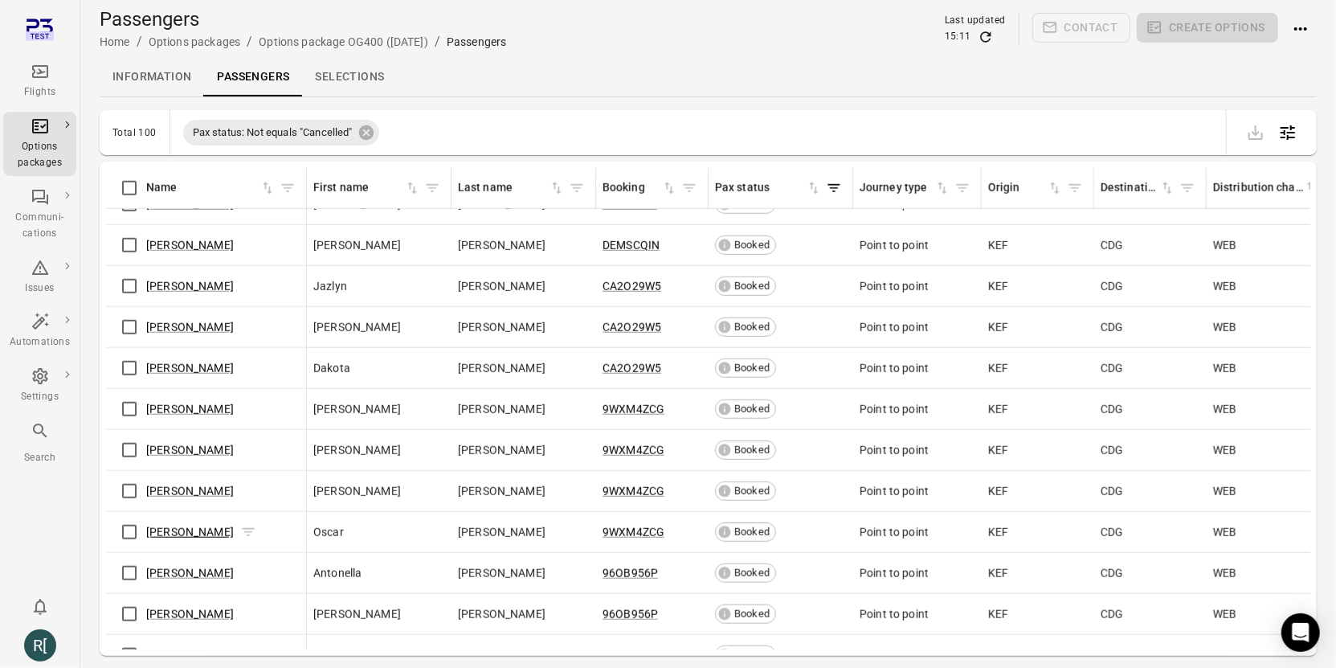
click at [178, 525] on link "Oscar Hensley" at bounding box center [190, 531] width 88 height 13
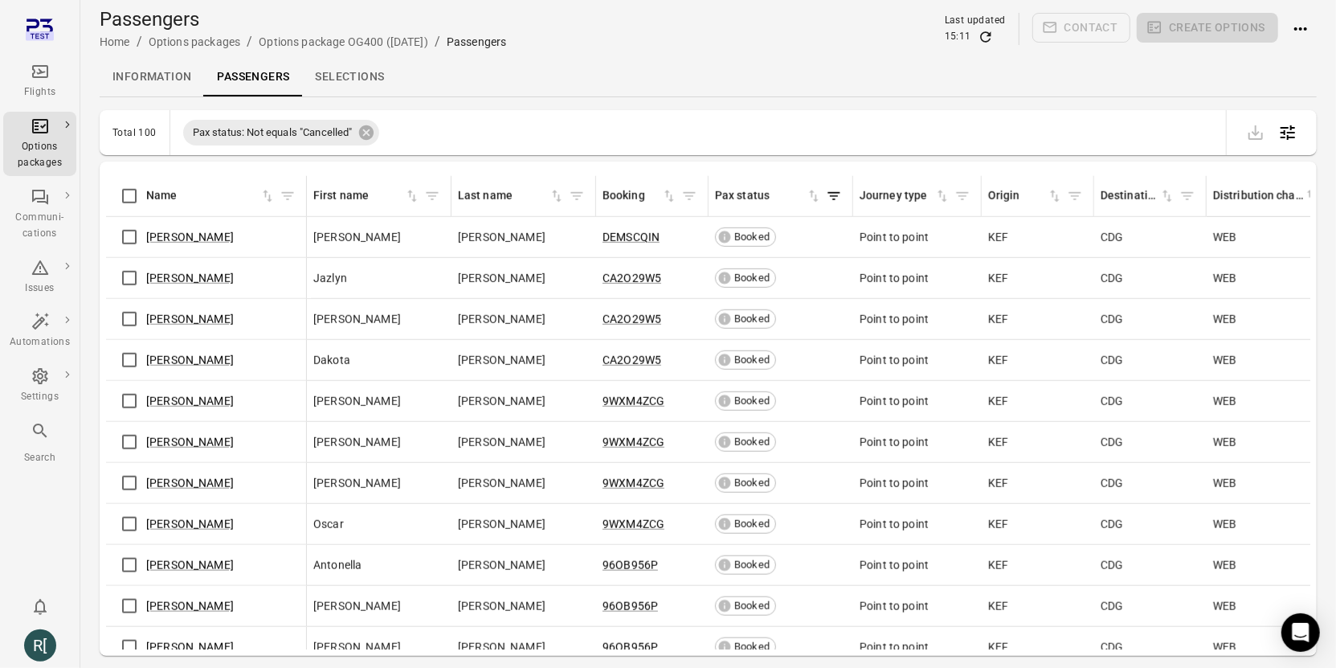
scroll to position [1488, 0]
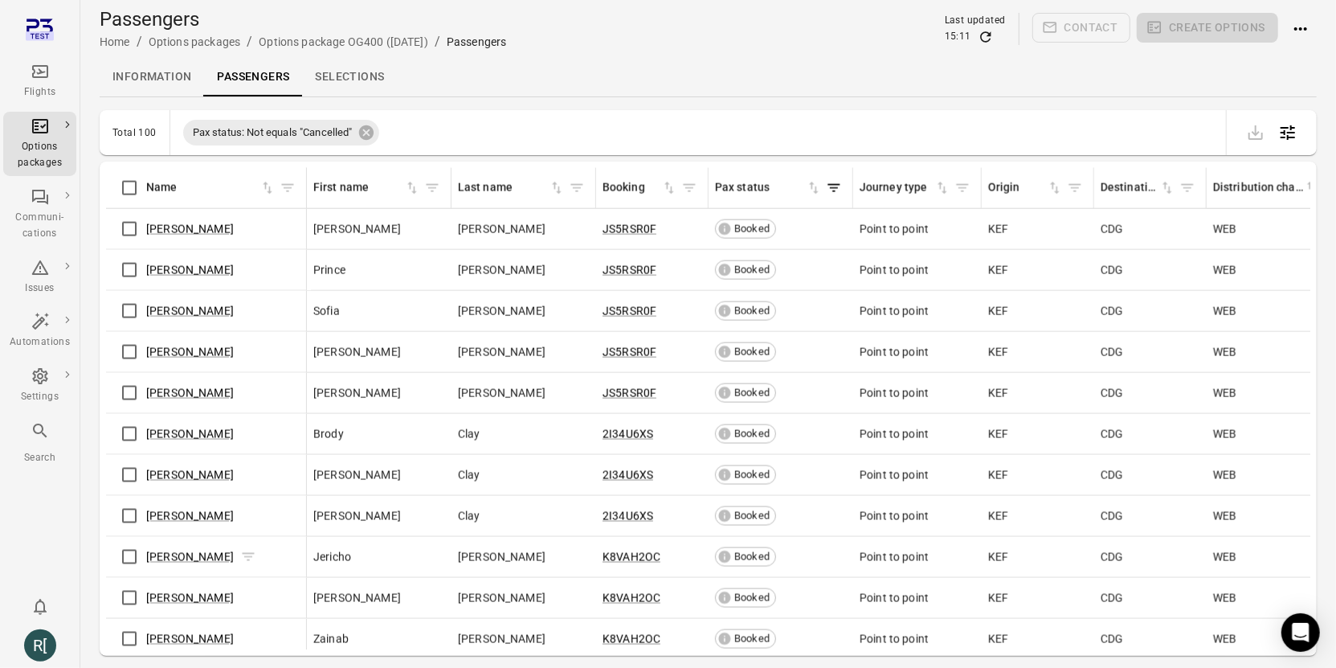
click at [162, 558] on span "Jericho Carr" at bounding box center [190, 557] width 88 height 16
click at [163, 552] on link "Jericho Carr" at bounding box center [190, 556] width 88 height 13
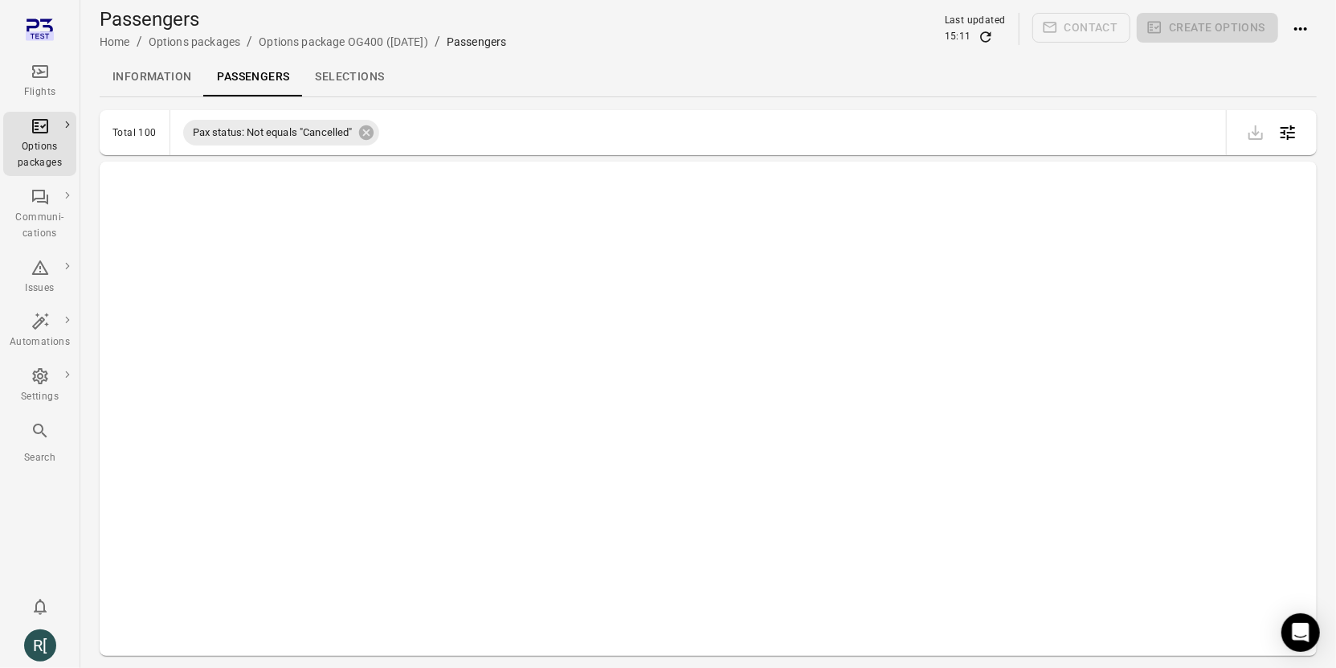
scroll to position [1134, 0]
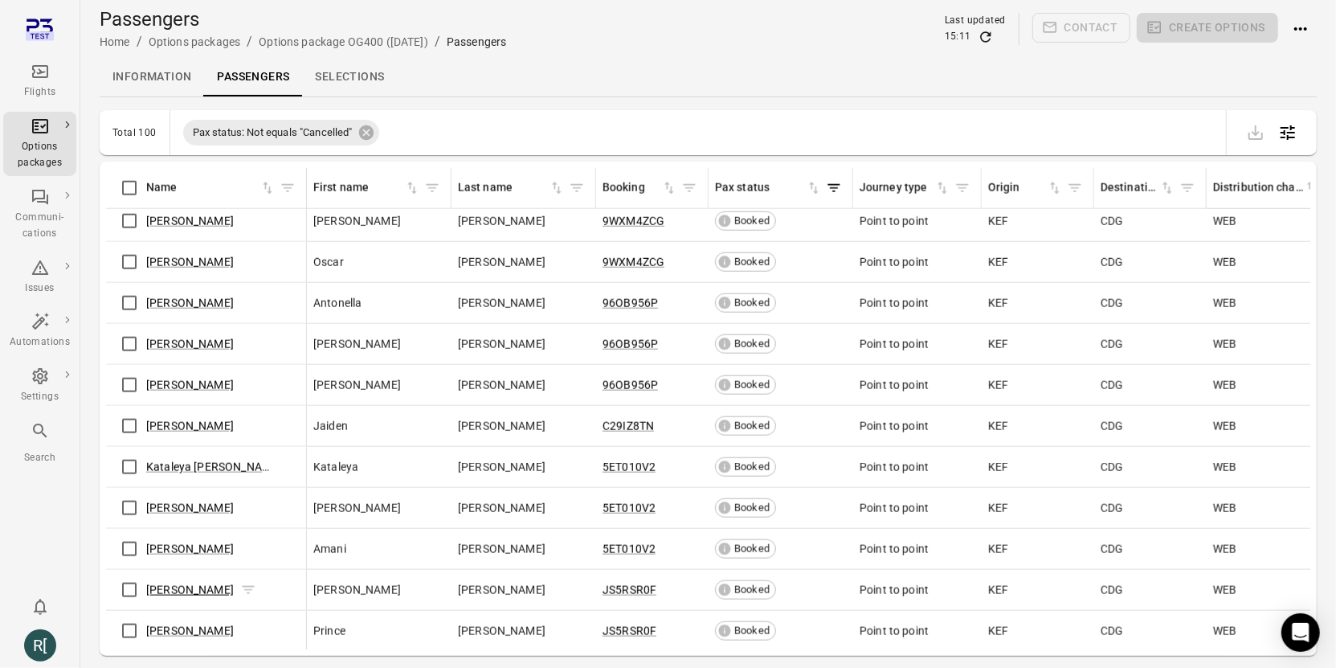
click at [177, 583] on link "Ali Alexander" at bounding box center [190, 589] width 88 height 13
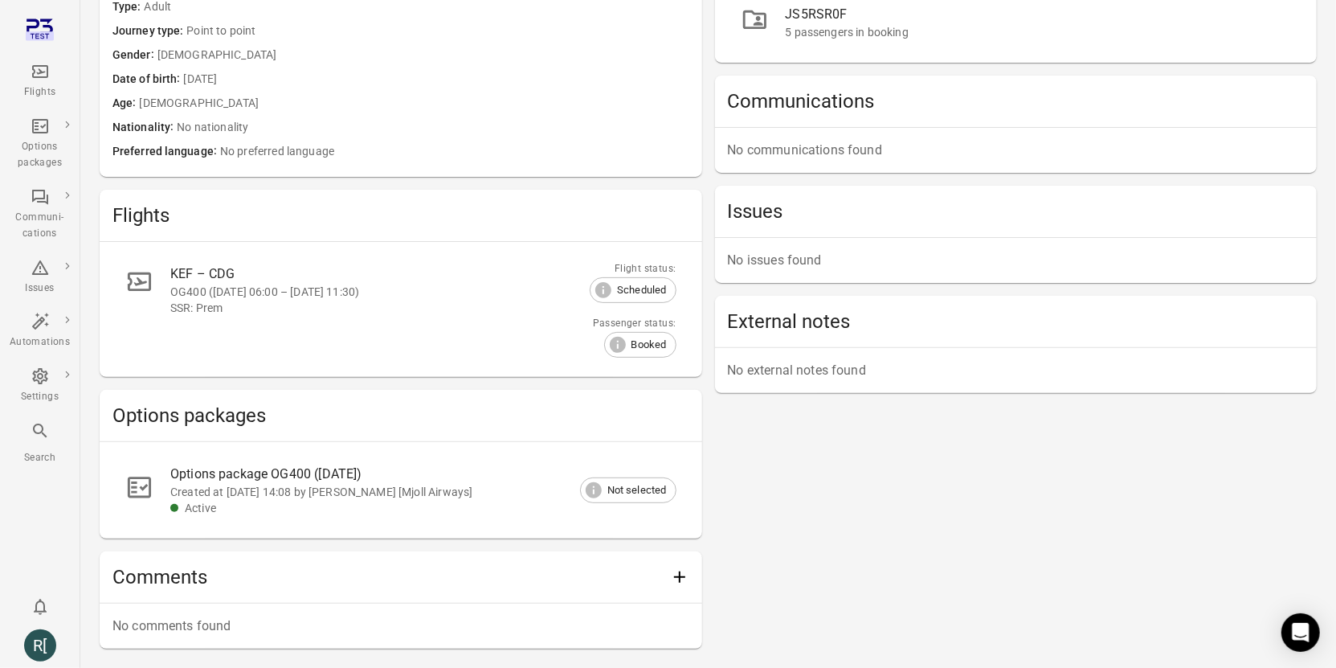
scroll to position [280, 0]
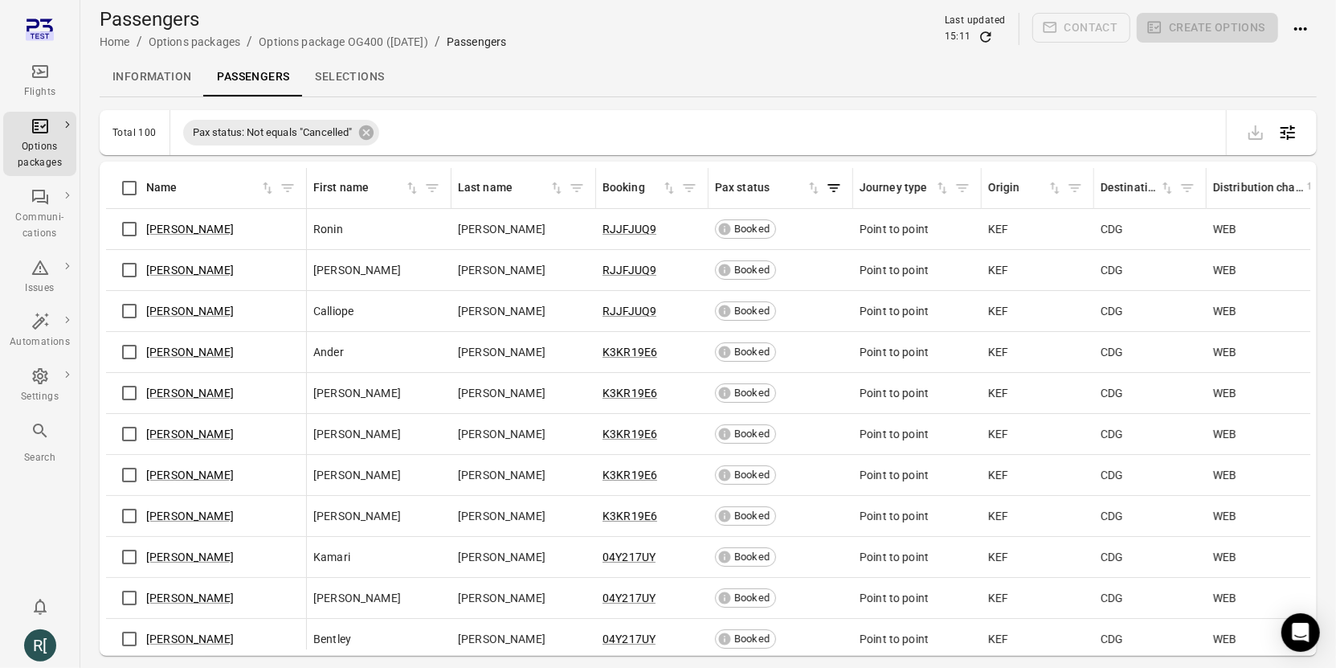
scroll to position [864, 0]
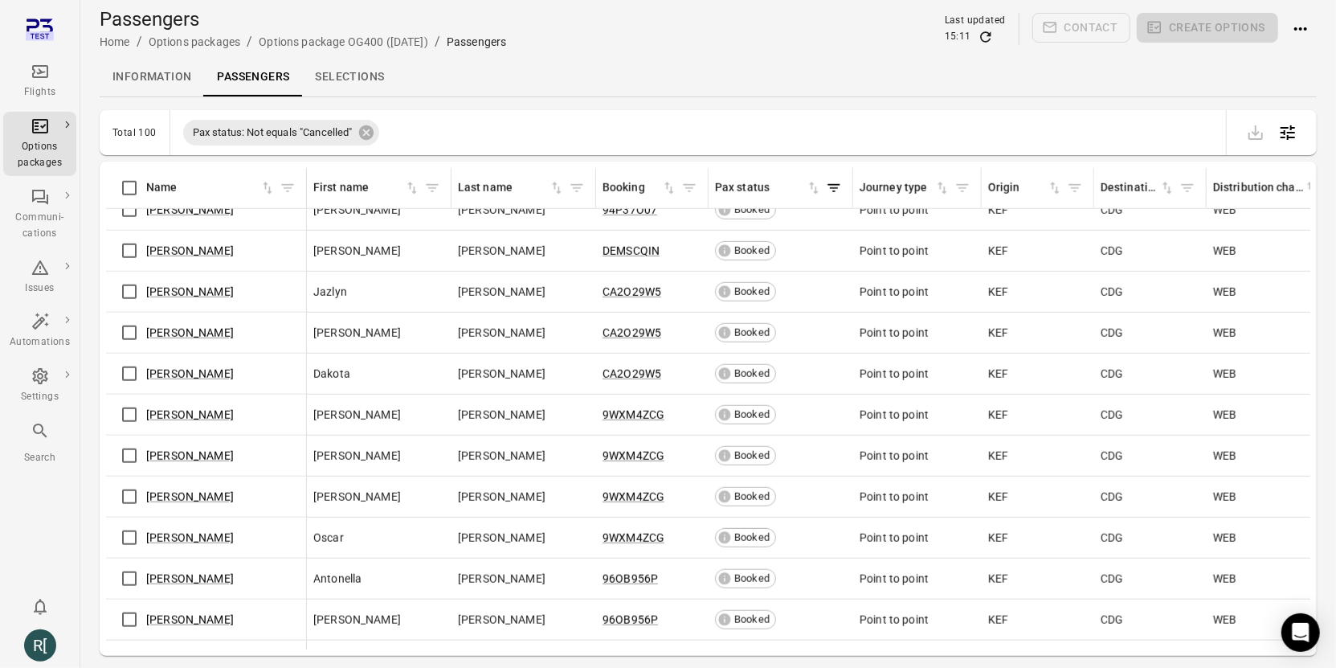
click at [185, 582] on div "[PERSON_NAME]" at bounding box center [205, 579] width 187 height 34
click at [184, 576] on link "[PERSON_NAME]" at bounding box center [190, 578] width 88 height 13
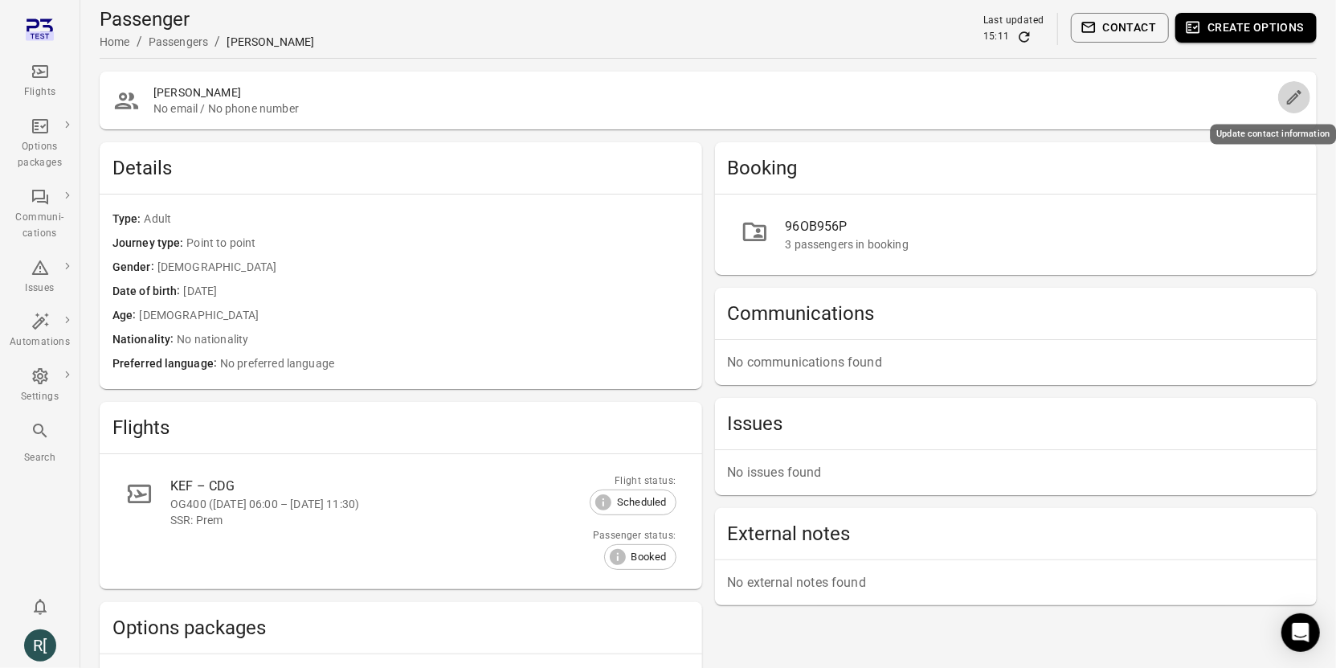
click at [1297, 96] on icon "Edit" at bounding box center [1294, 97] width 14 height 14
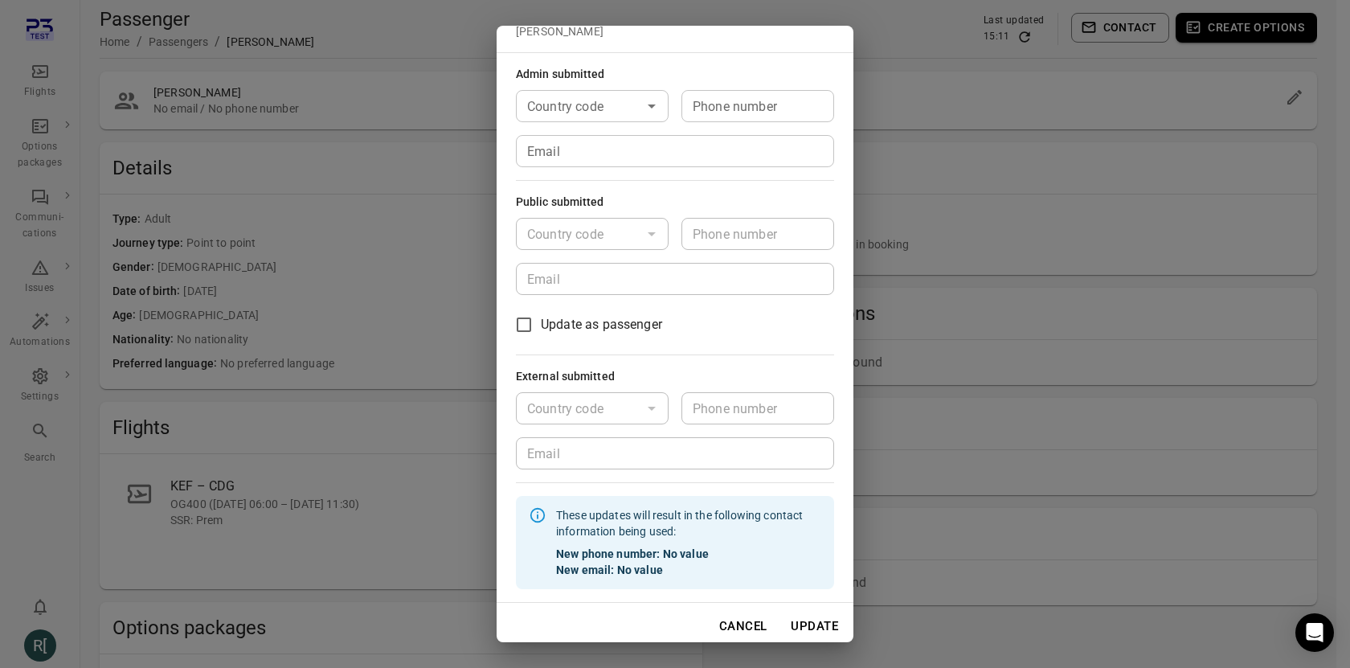
scroll to position [46, 0]
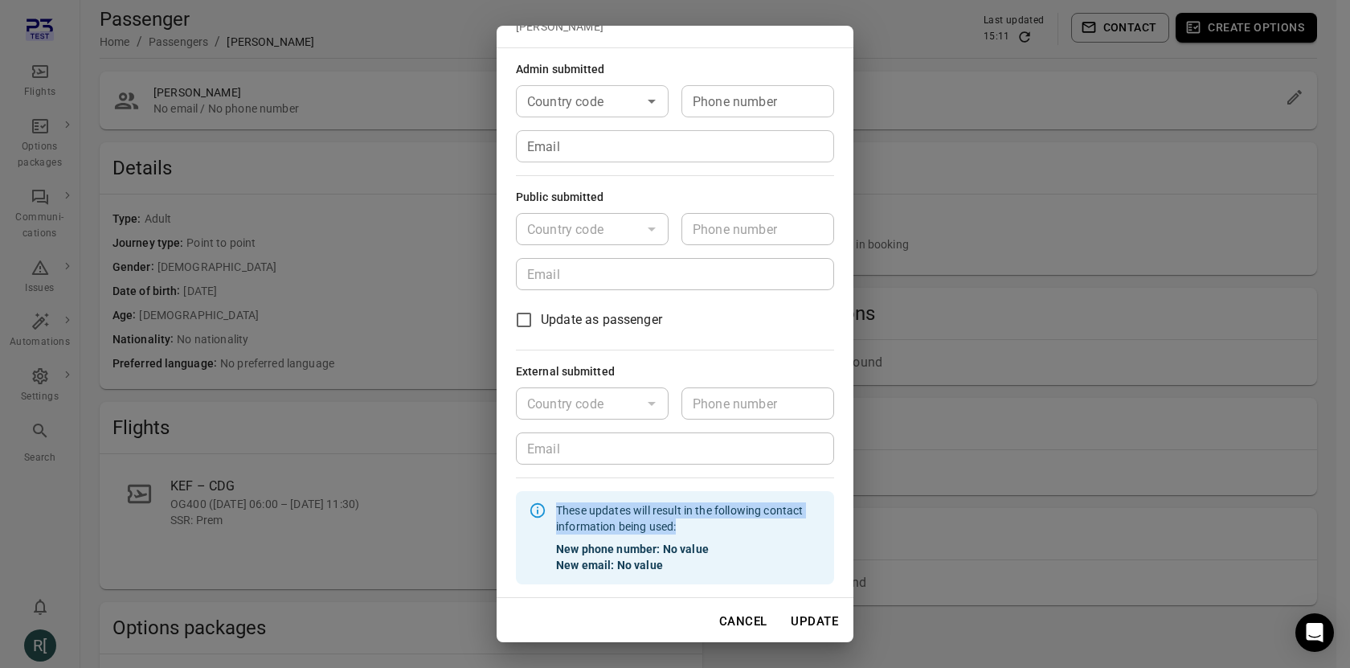
drag, startPoint x: 680, startPoint y: 525, endPoint x: 556, endPoint y: 506, distance: 125.2
click at [556, 506] on div "These updates will result in the following contact information being used: New …" at bounding box center [688, 538] width 265 height 84
copy div "These updates will result in the following contact information being used:"
click at [614, 557] on strong "New email: No value" at bounding box center [688, 565] width 265 height 16
click at [615, 557] on strong "New email: No value" at bounding box center [688, 565] width 265 height 16
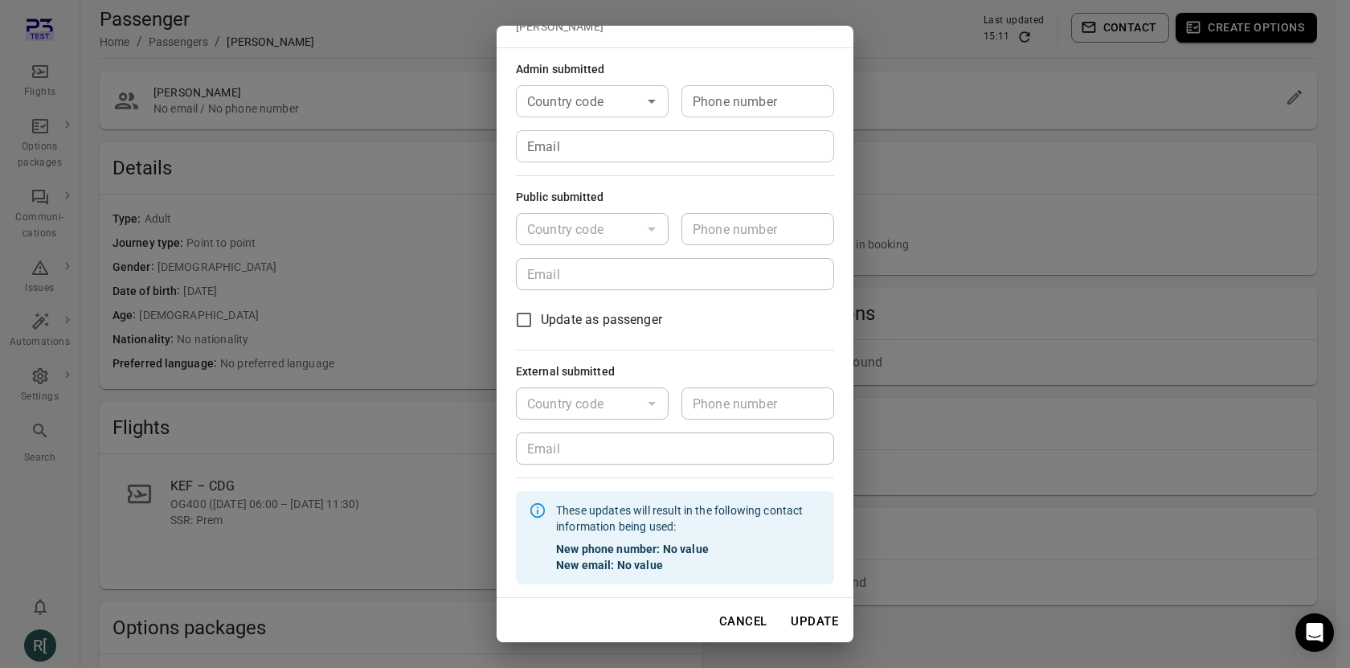
click at [659, 558] on strong "New email: No value" at bounding box center [688, 565] width 265 height 16
drag, startPoint x: 594, startPoint y: 562, endPoint x: 552, endPoint y: 548, distance: 43.9
click at [552, 548] on div "These updates will result in the following contact information being used: New …" at bounding box center [675, 537] width 318 height 93
copy div "New phone number: No value New email: No value"
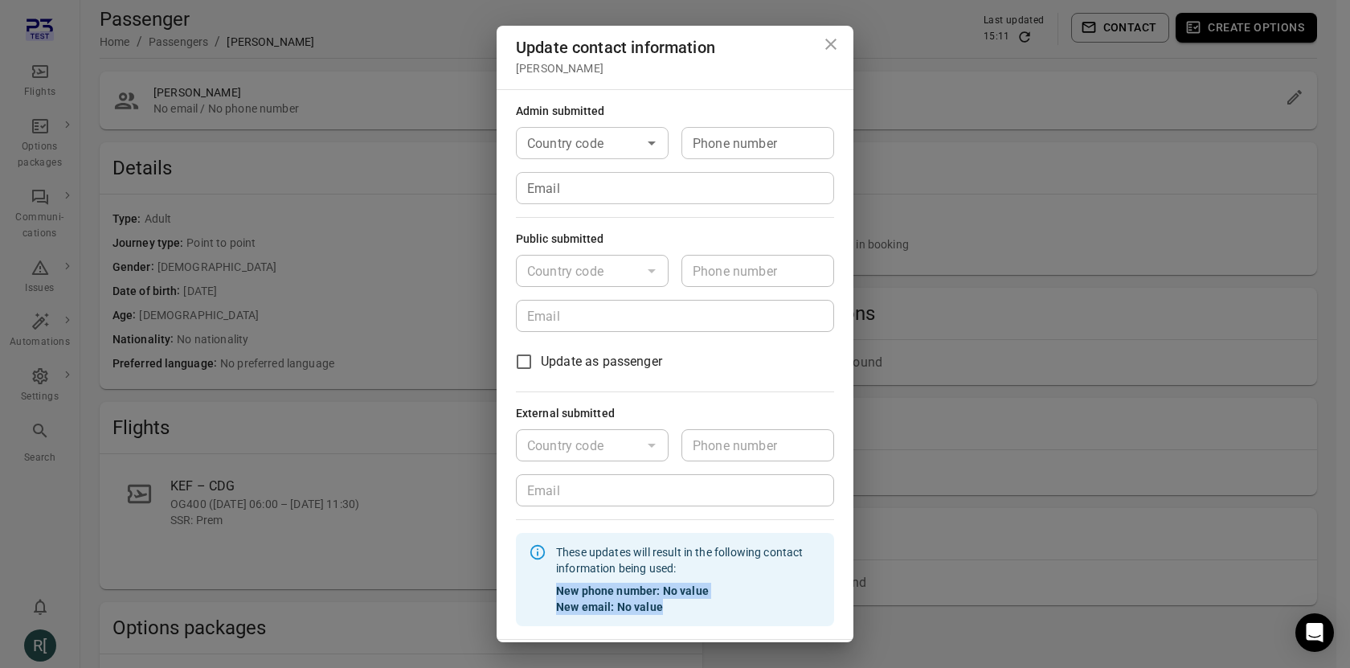
scroll to position [0, 0]
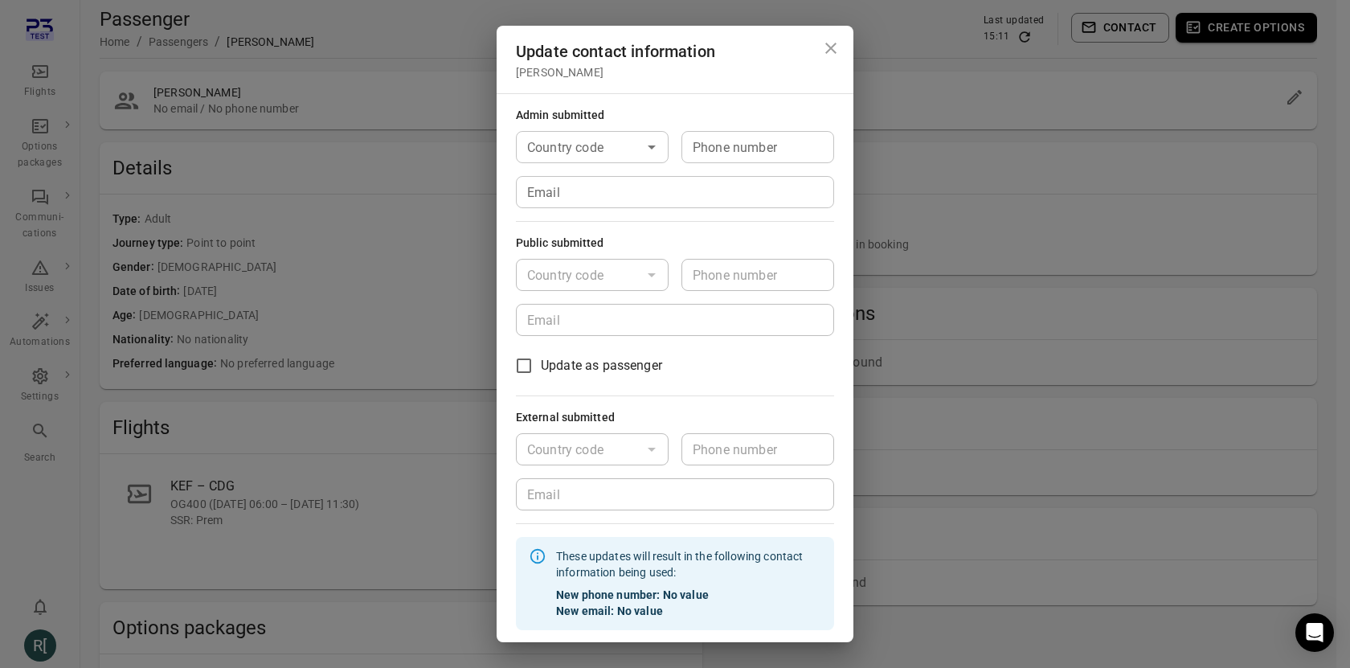
click at [298, 117] on div "Update contact information Antonella Stafford Admin submitted Country code Coun…" at bounding box center [675, 334] width 1350 height 668
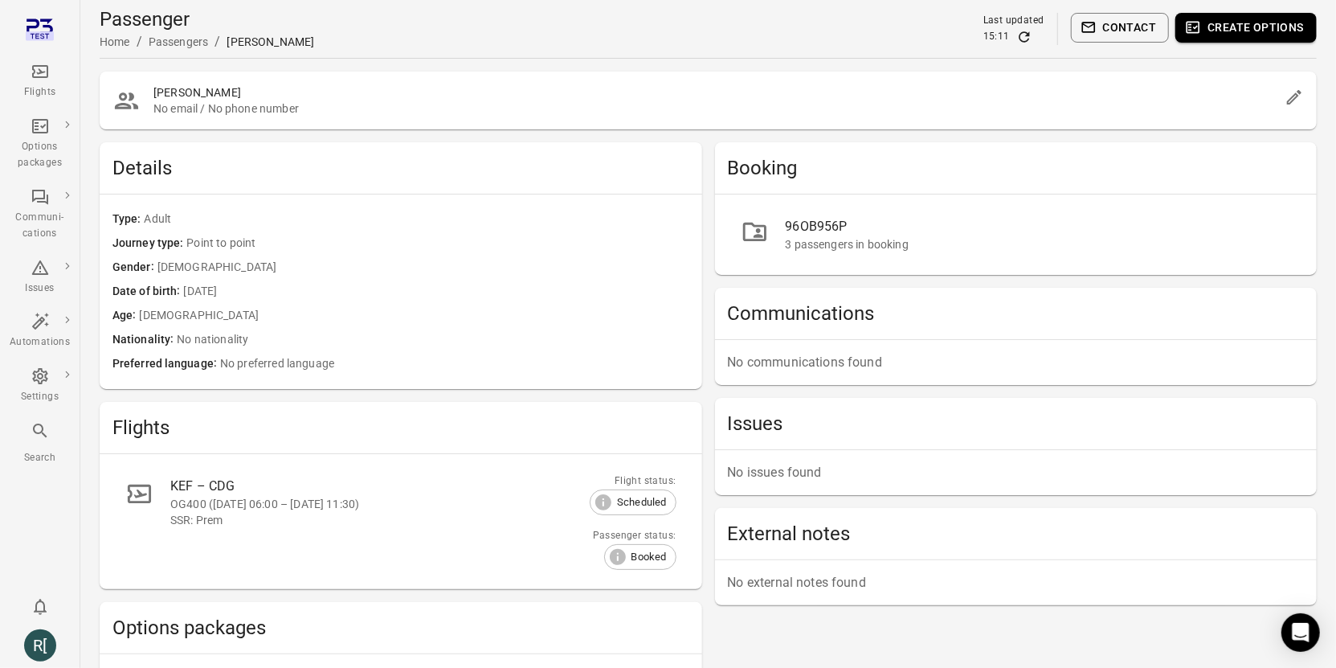
drag, startPoint x: 297, startPoint y: 119, endPoint x: 607, endPoint y: 431, distance: 440.2
click at [297, 119] on div "Antonella Stafford No email / No phone number" at bounding box center [708, 100] width 1217 height 58
click at [1299, 102] on icon "Edit" at bounding box center [1294, 97] width 19 height 19
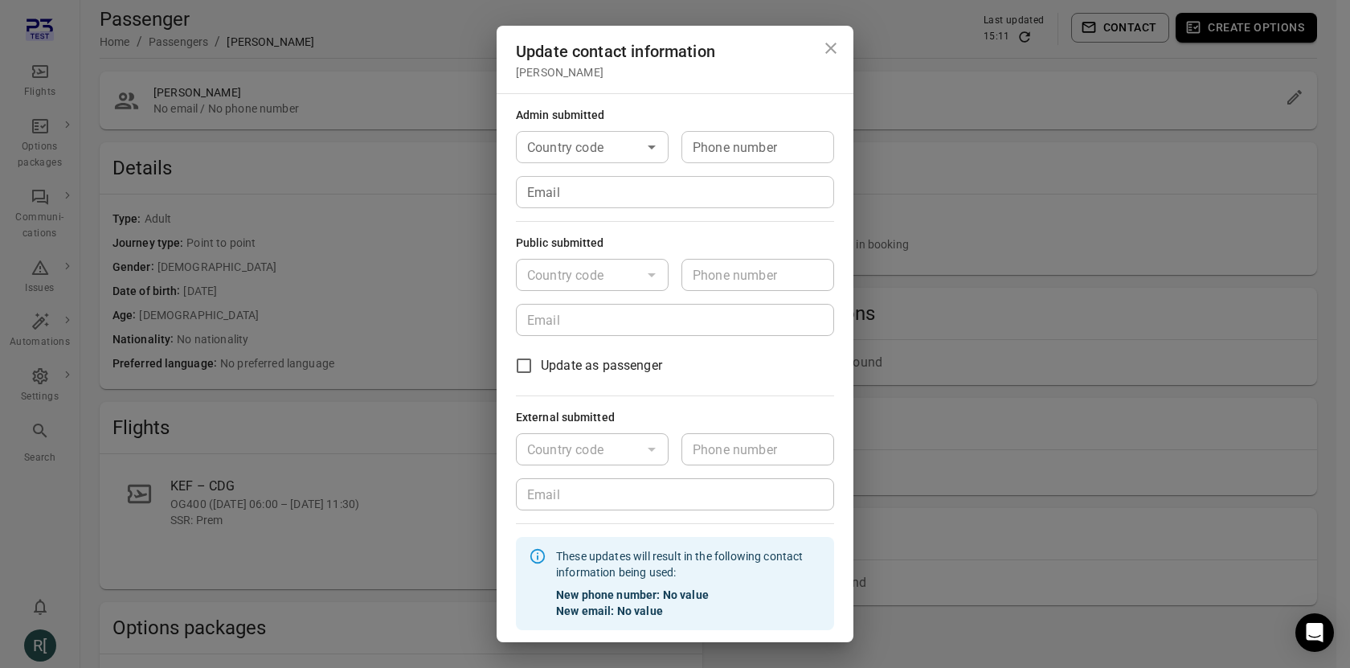
click at [1182, 213] on div "Update contact information Antonella Stafford Admin submitted Country code Coun…" at bounding box center [675, 334] width 1350 height 668
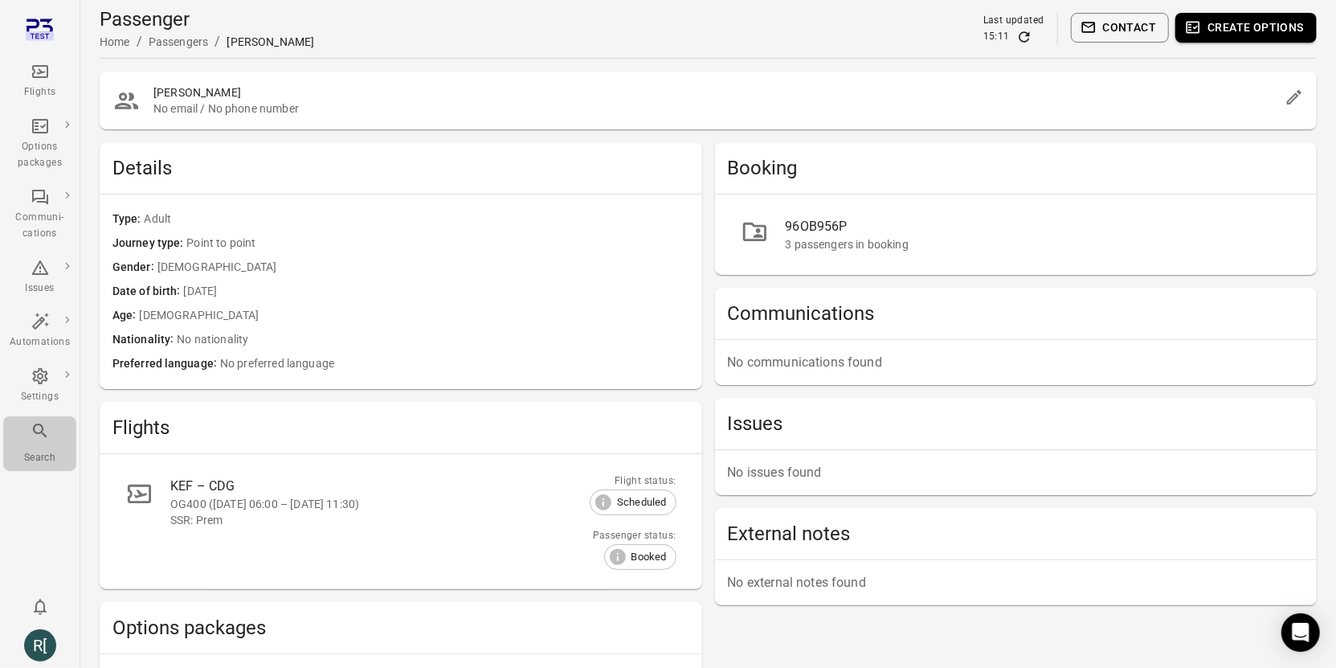
click at [37, 427] on icon "Main navigation" at bounding box center [40, 430] width 19 height 19
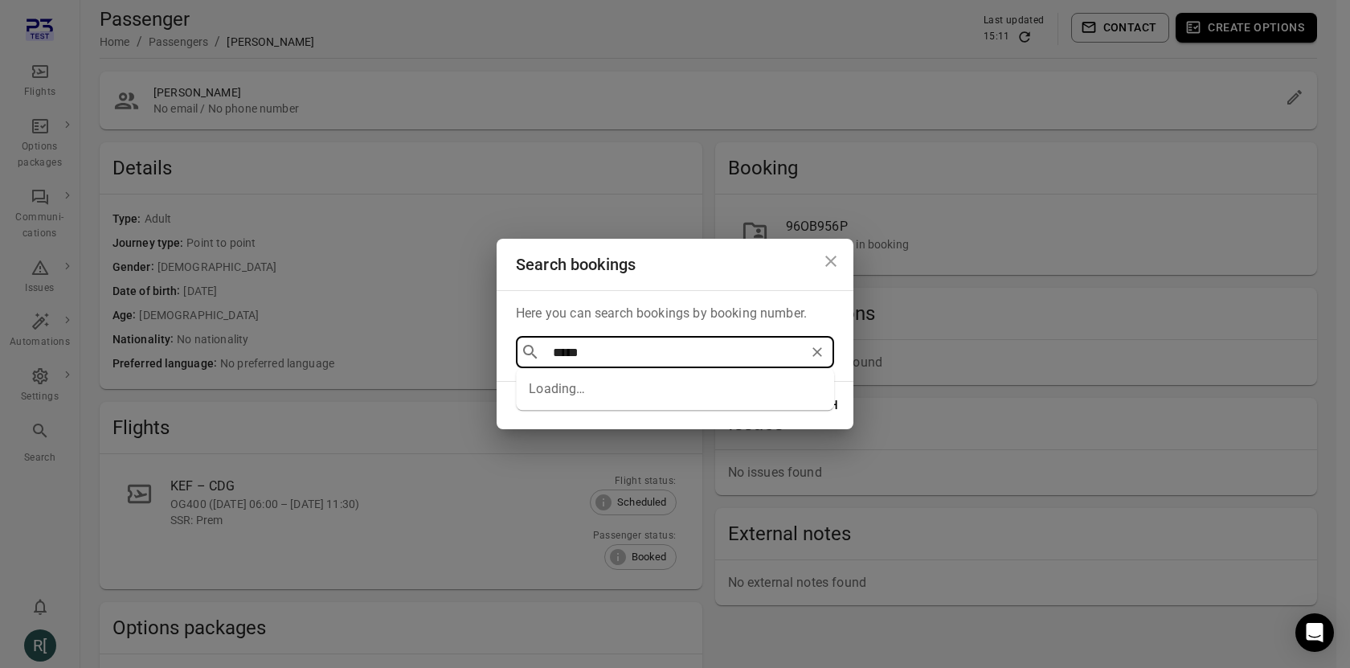
type input "*****"
click at [781, 388] on button "Search" at bounding box center [814, 405] width 66 height 34
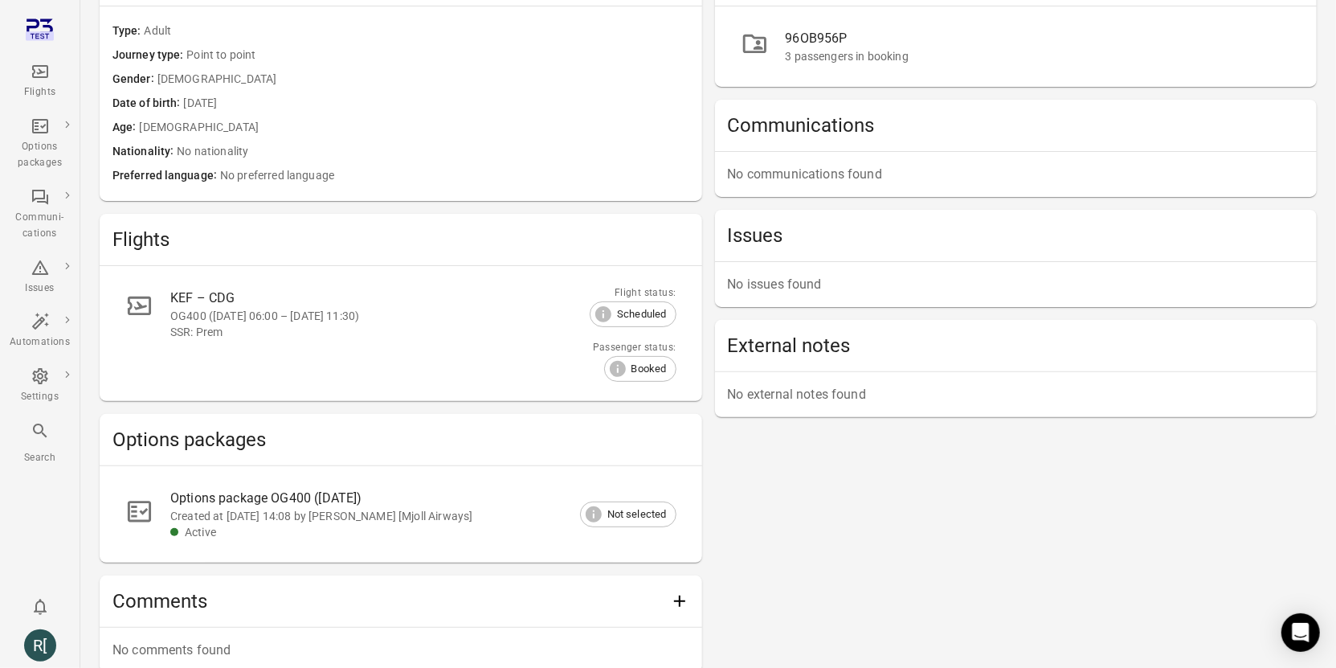
scroll to position [190, 0]
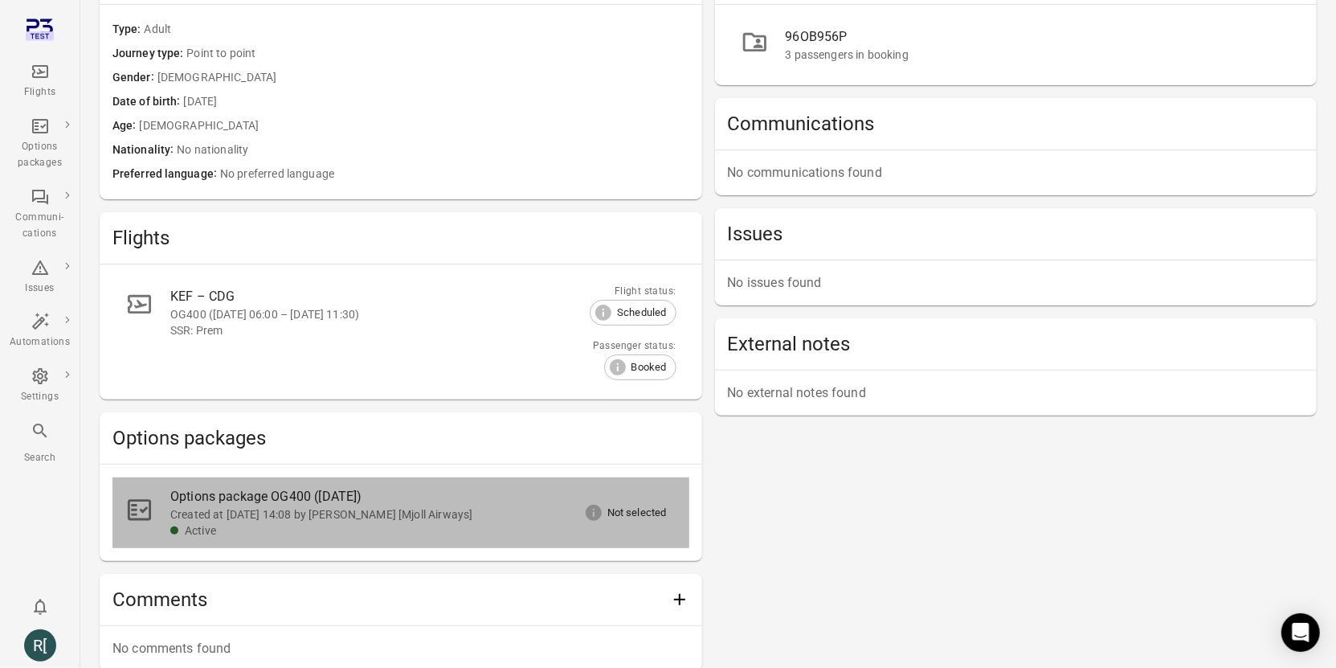
click at [386, 516] on div "Created at [DATE] 14:08 by [PERSON_NAME] [Mjoll Airways]" at bounding box center [410, 514] width 480 height 16
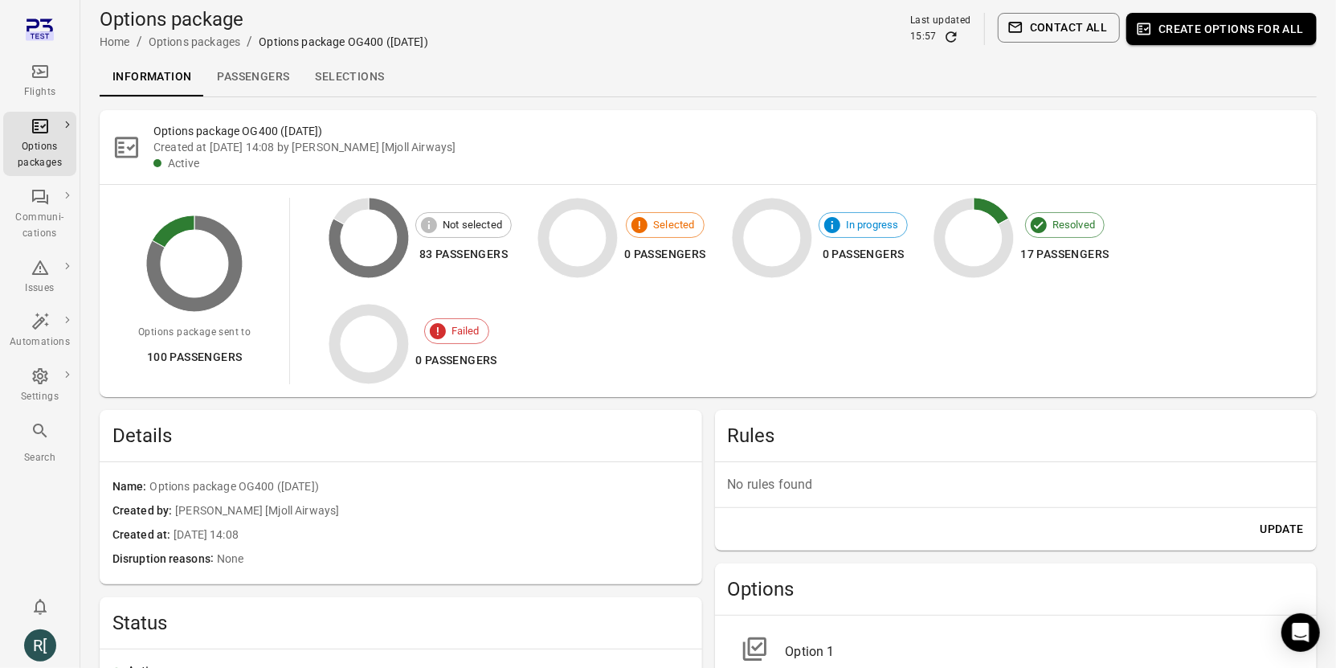
click at [345, 81] on link "Selections" at bounding box center [349, 77] width 95 height 39
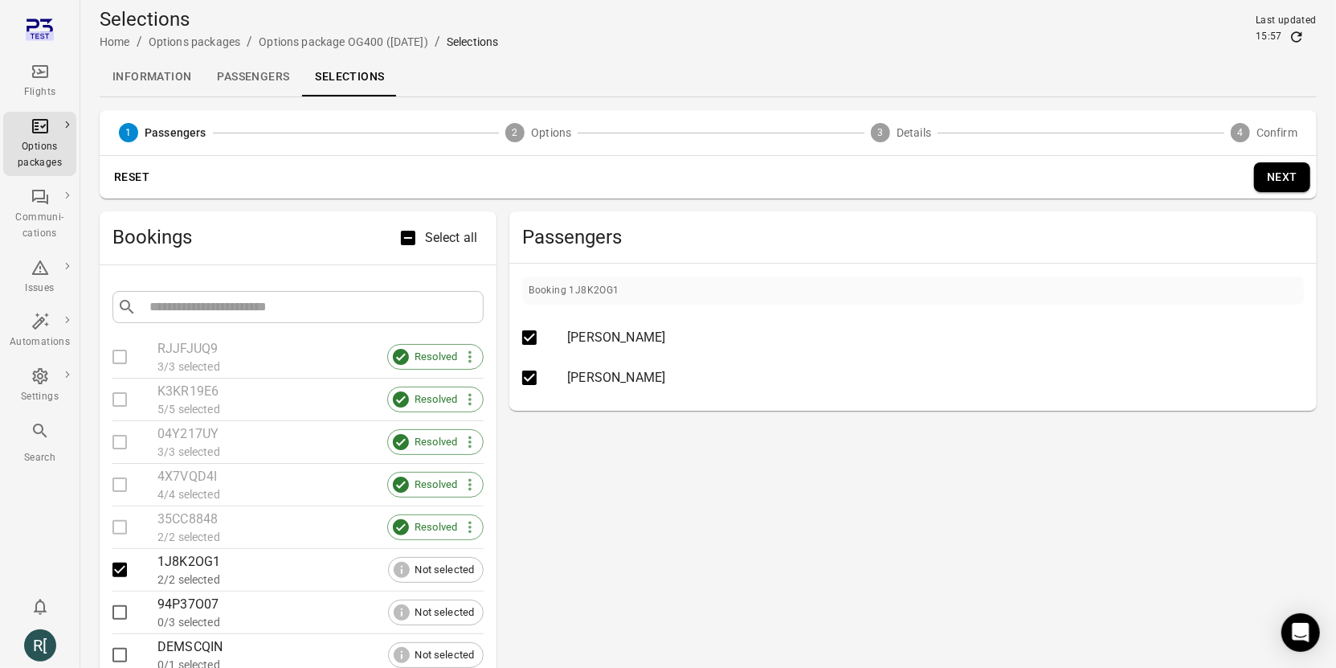
click at [231, 76] on link "Passengers" at bounding box center [253, 77] width 98 height 39
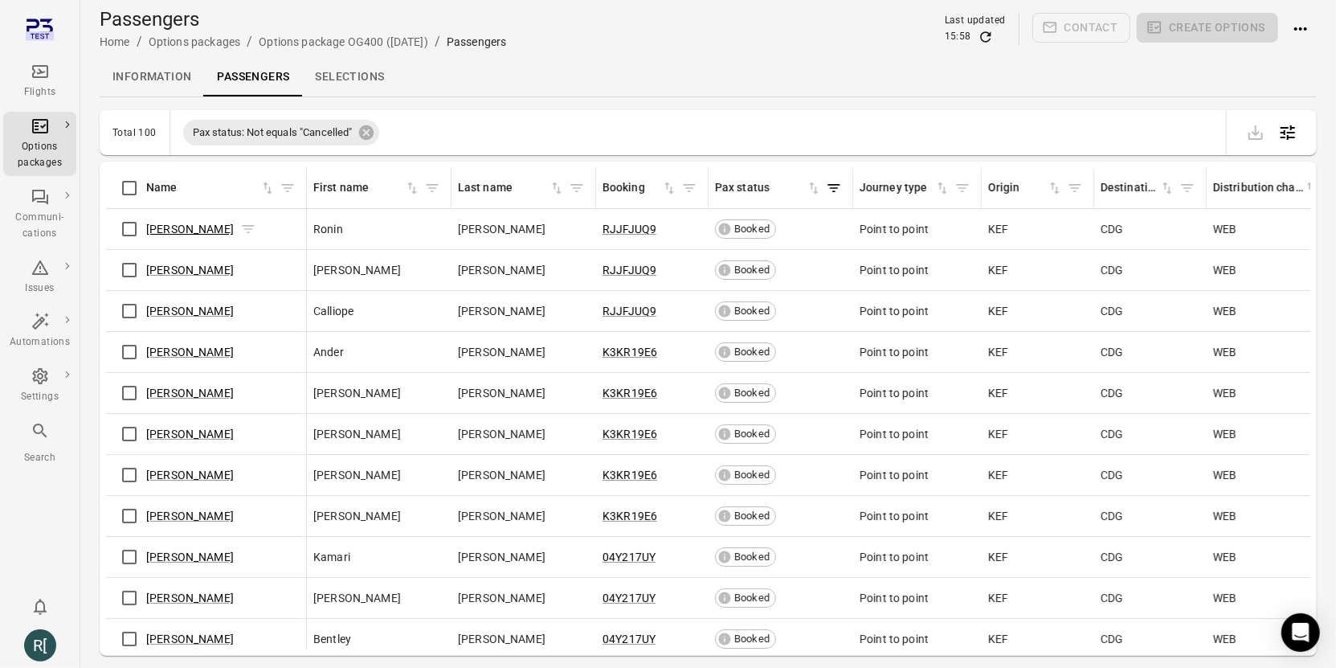
click at [170, 228] on link "[PERSON_NAME]" at bounding box center [190, 229] width 88 height 13
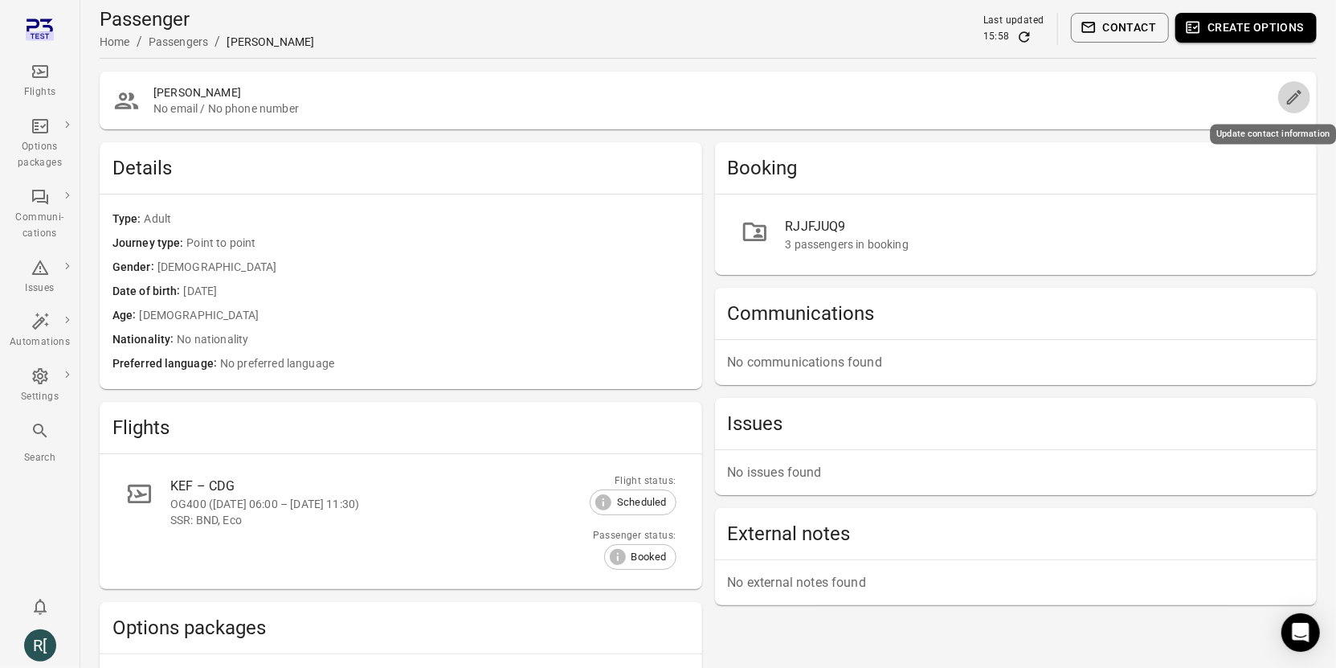
click at [1289, 99] on icon "Edit" at bounding box center [1294, 97] width 14 height 14
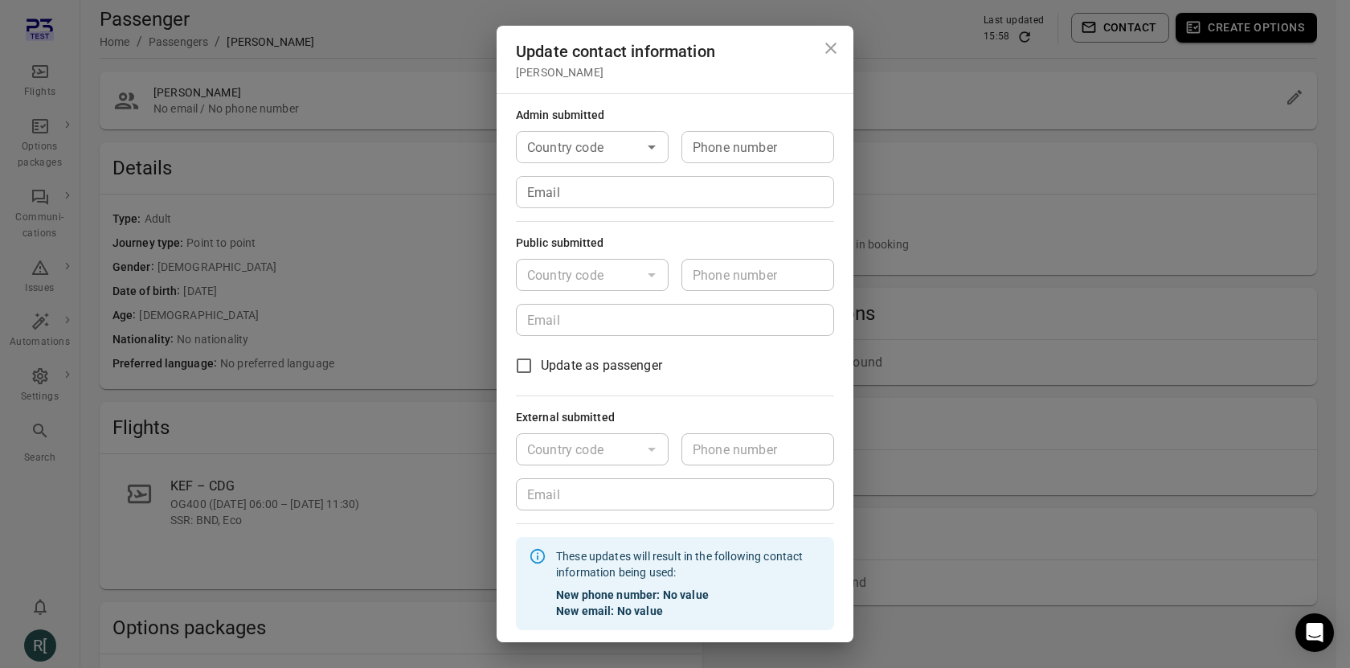
click at [236, 224] on div "Update contact information [PERSON_NAME] Admin submitted Country code Country c…" at bounding box center [675, 334] width 1350 height 668
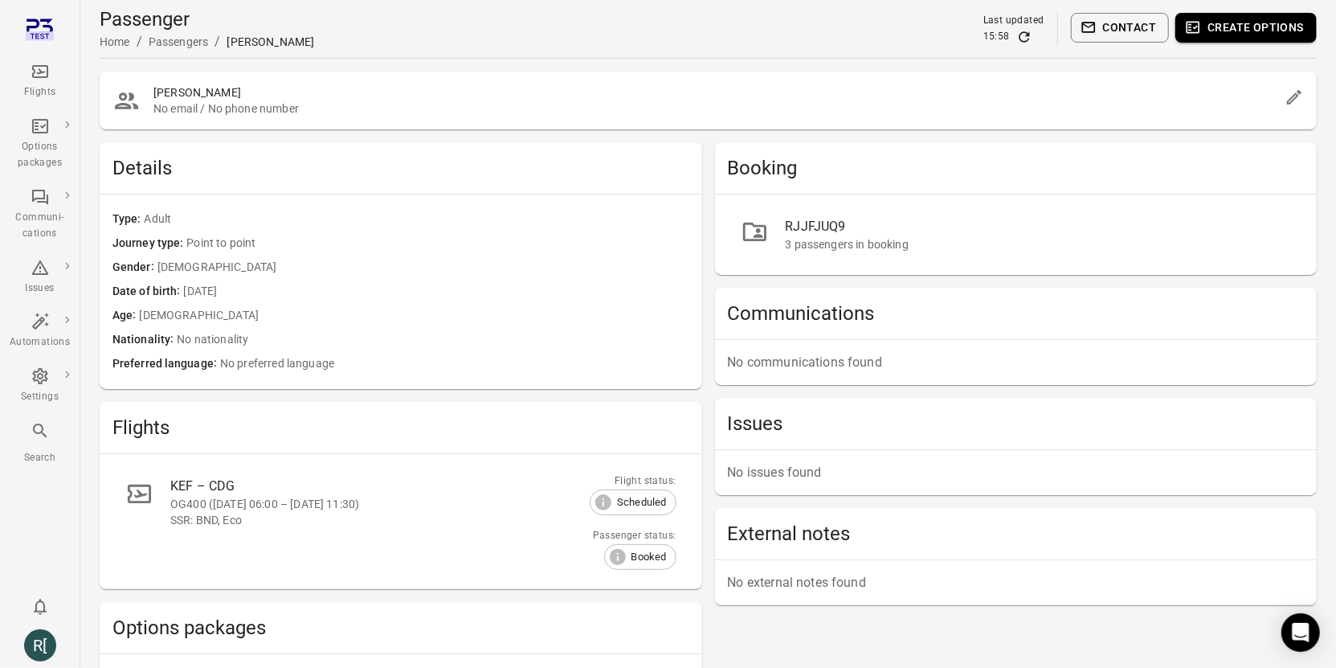
click at [826, 226] on div "RJJFJUQ9" at bounding box center [1039, 226] width 506 height 19
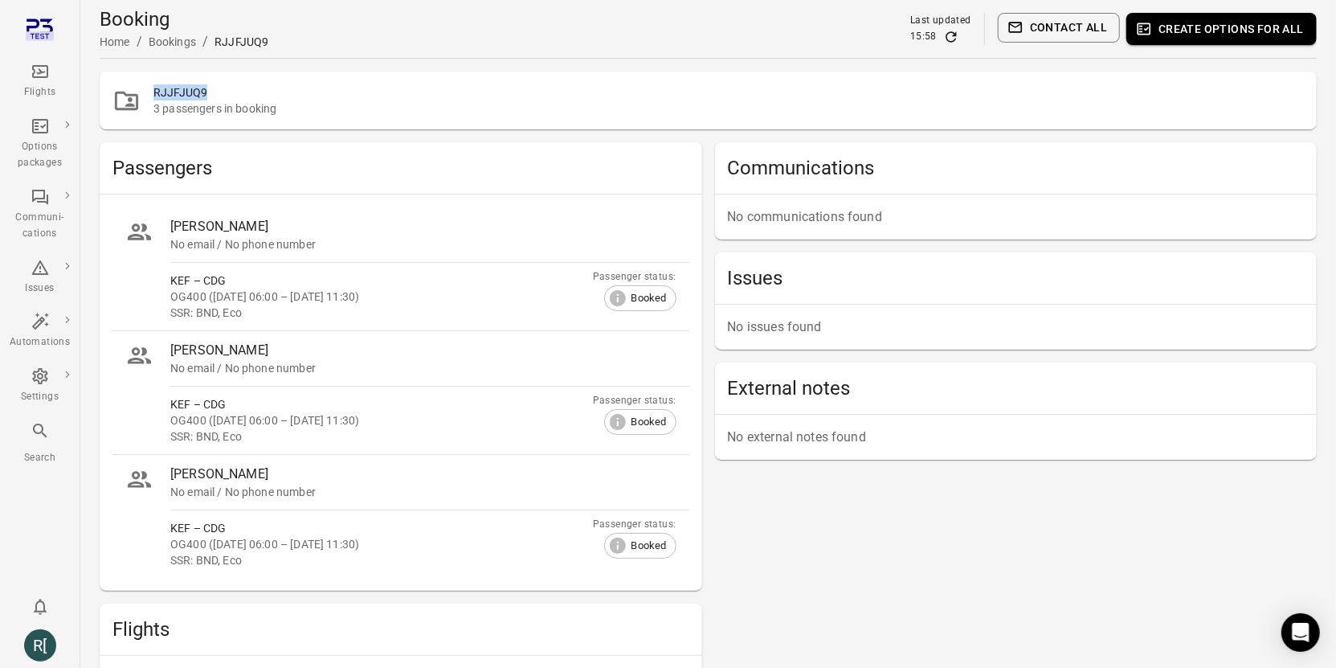
drag, startPoint x: 212, startPoint y: 93, endPoint x: 155, endPoint y: 92, distance: 57.0
click at [155, 92] on h2 "RJJFJUQ9" at bounding box center [728, 92] width 1150 height 16
copy h2 "RJJFJUQ9"
click at [49, 436] on icon "Main navigation" at bounding box center [40, 430] width 19 height 19
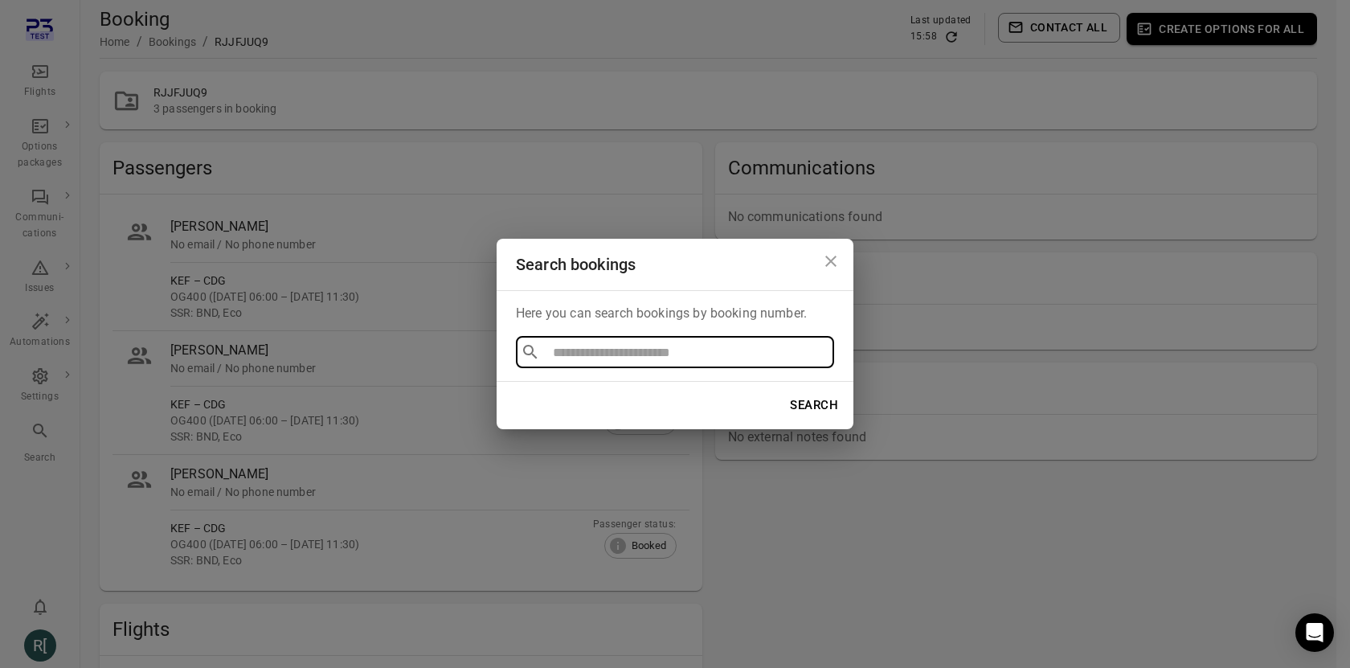
type input "********"
click button "Search" at bounding box center [814, 405] width 66 height 34
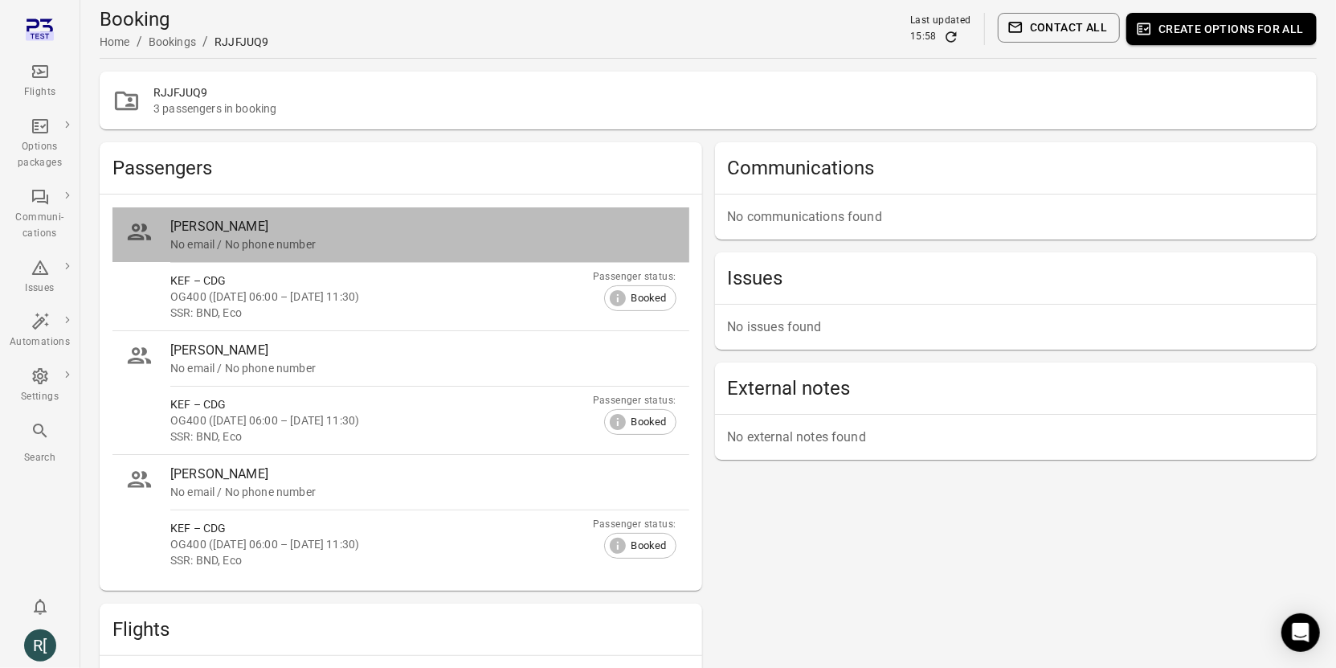
click at [635, 236] on div "No email / No phone number" at bounding box center [423, 244] width 506 height 16
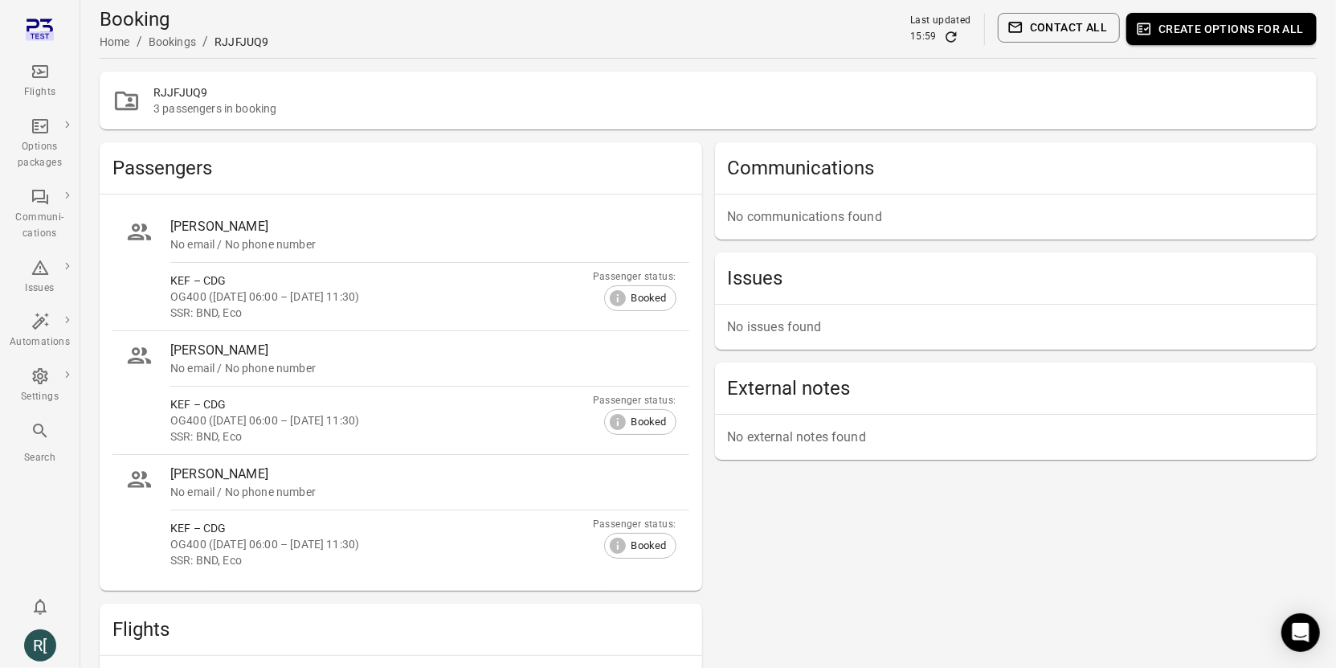
click at [655, 369] on div "No email / No phone number" at bounding box center [423, 368] width 506 height 16
click at [214, 230] on div "[PERSON_NAME]" at bounding box center [423, 226] width 506 height 19
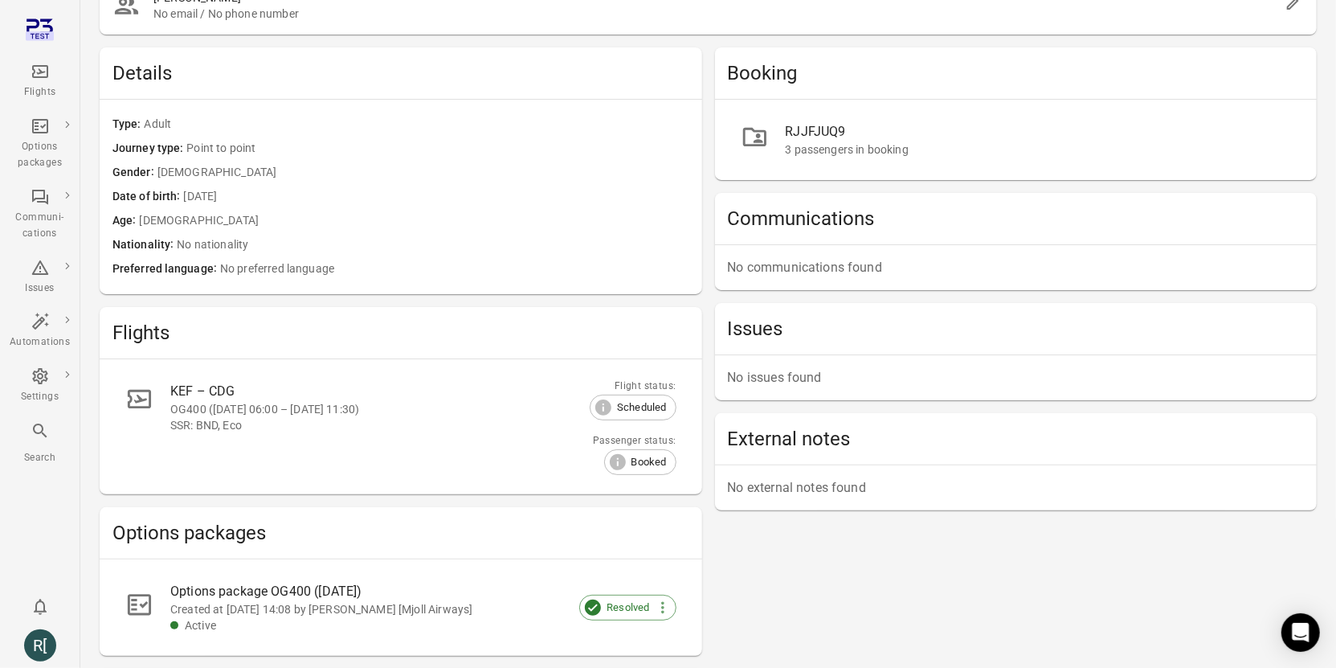
scroll to position [280, 0]
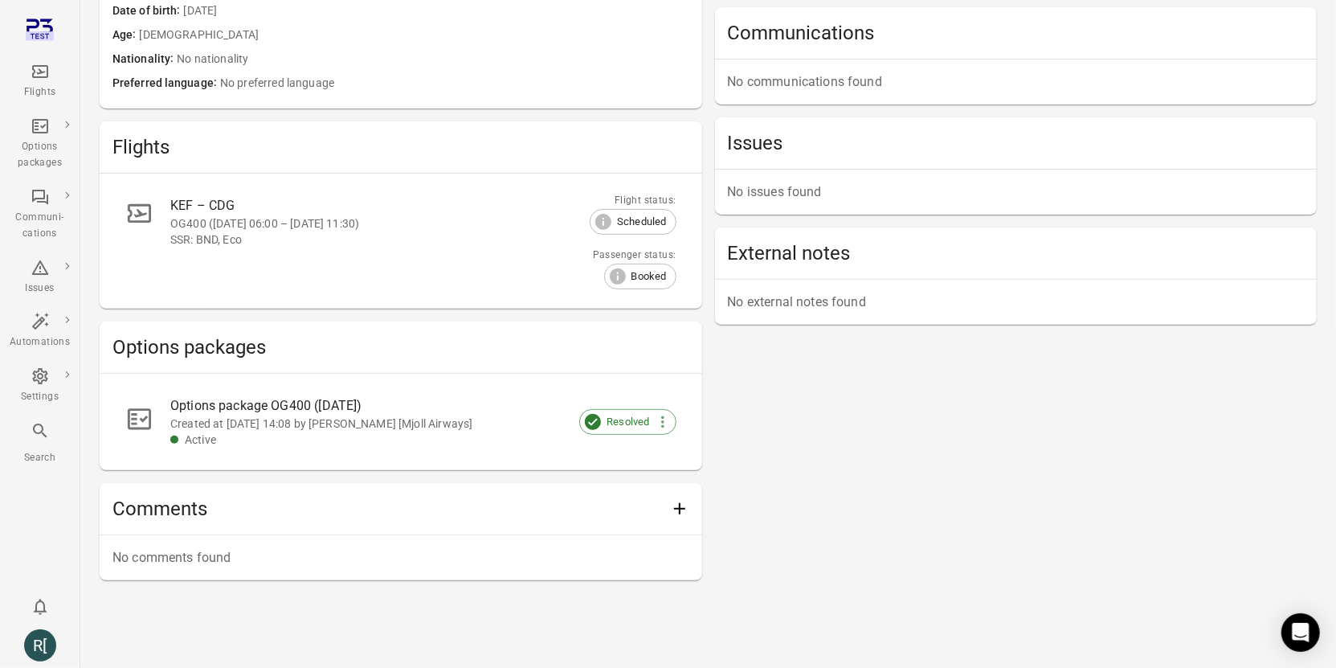
click at [345, 427] on div "Created at [DATE] 14:08 by [PERSON_NAME] [Mjoll Airways]" at bounding box center [410, 423] width 480 height 16
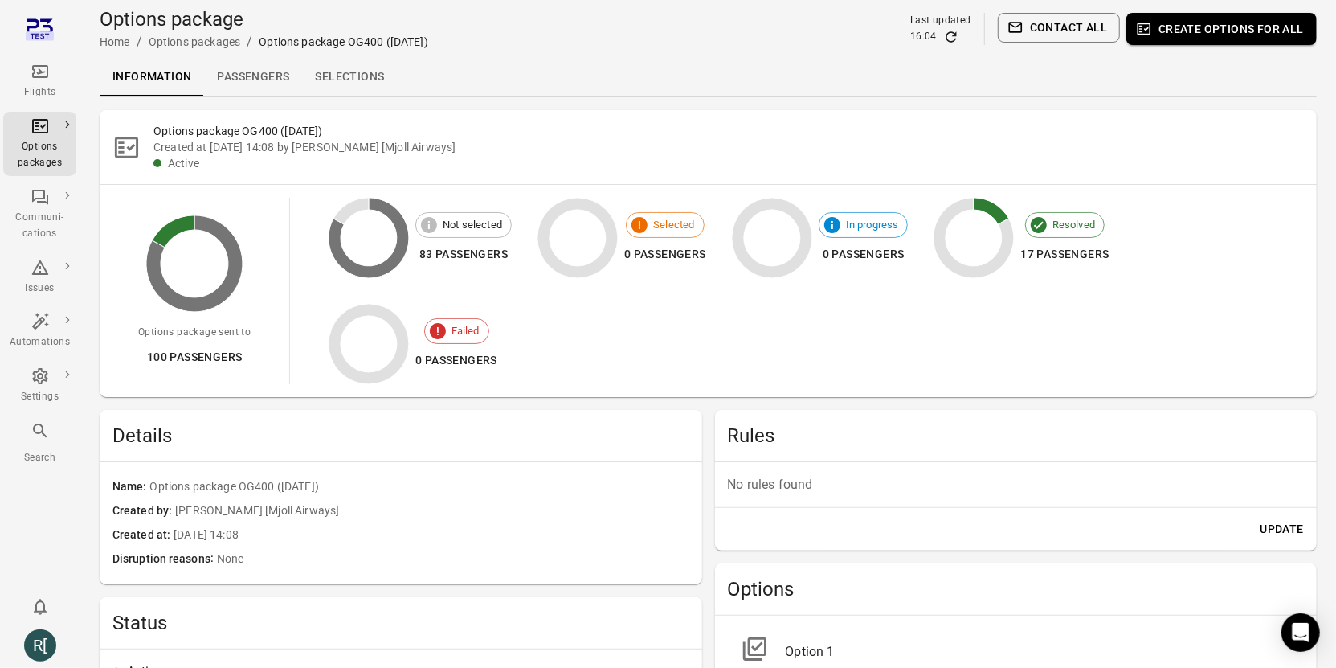
click at [337, 70] on link "Selections" at bounding box center [349, 77] width 95 height 39
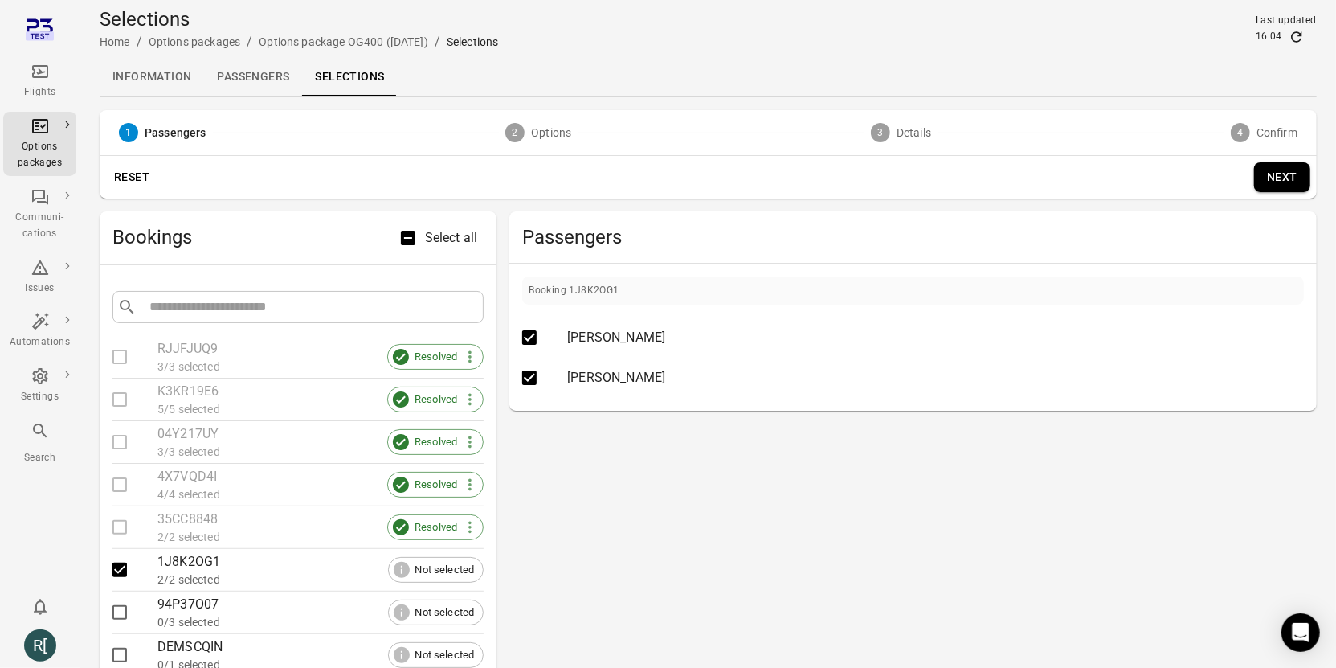
click at [1285, 179] on button "Next" at bounding box center [1282, 177] width 56 height 30
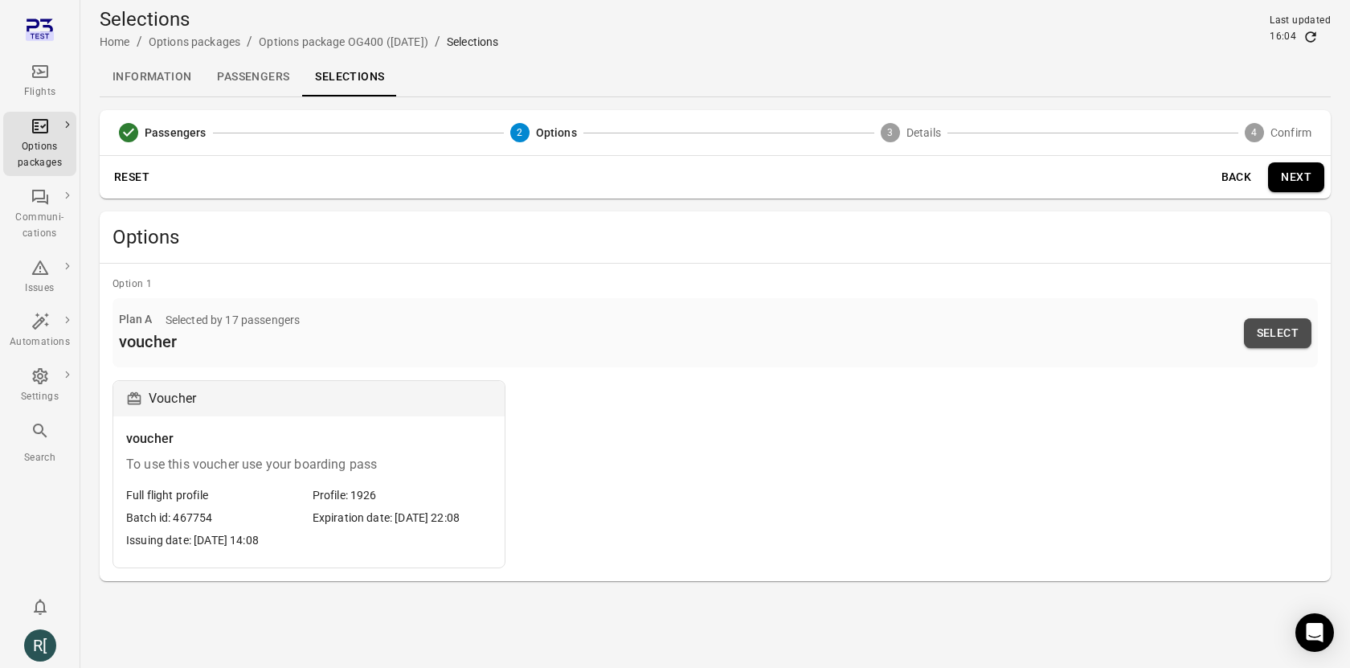
click at [1284, 333] on button "Select" at bounding box center [1277, 333] width 67 height 30
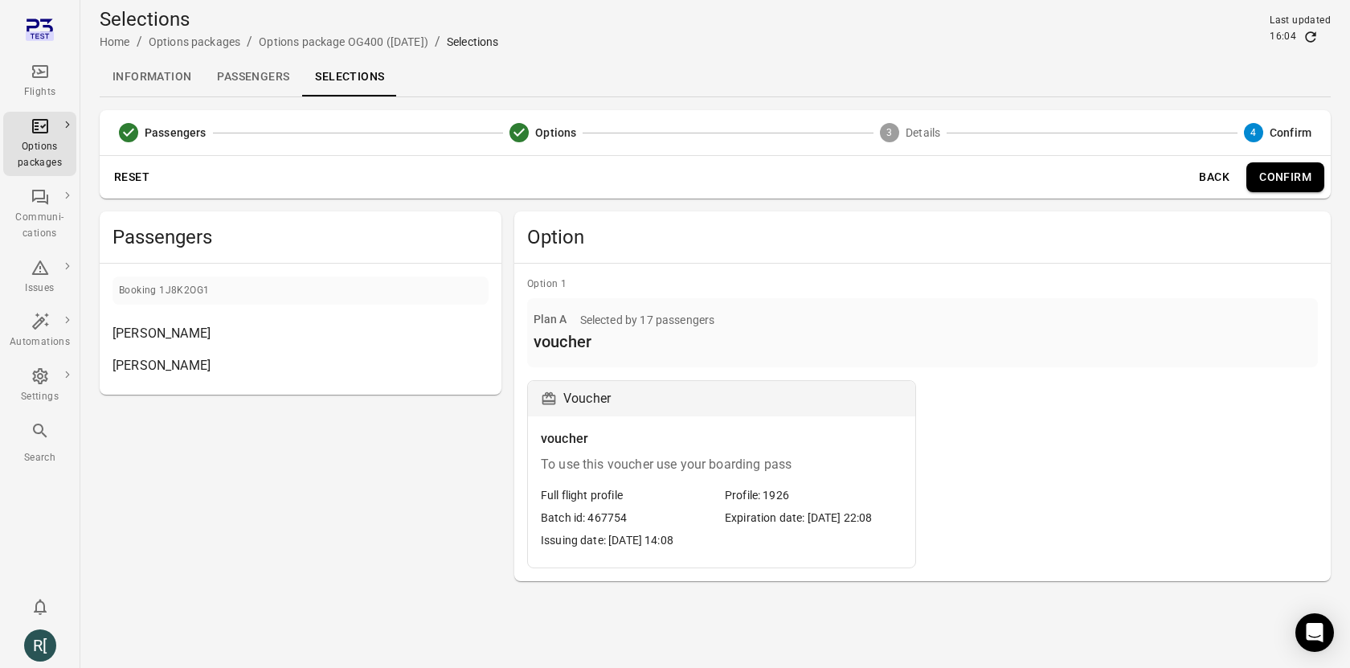
click at [1293, 184] on button "Confirm" at bounding box center [1285, 177] width 78 height 30
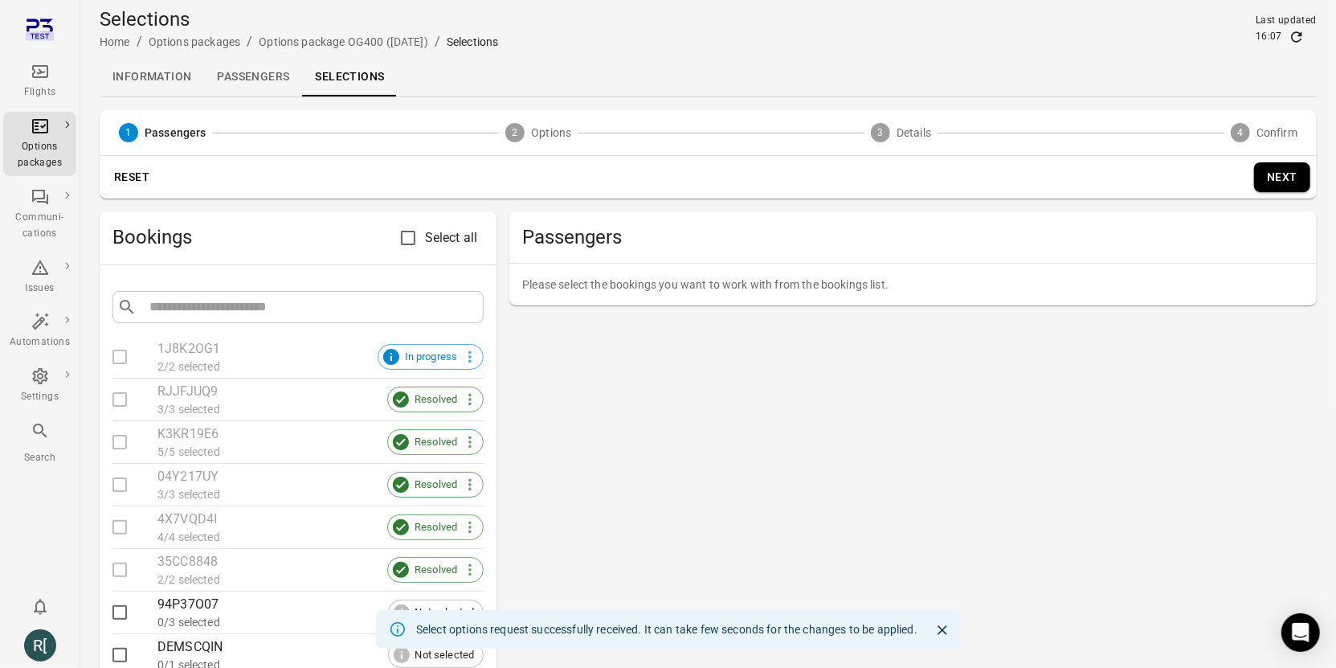
click at [32, 451] on div "Search" at bounding box center [40, 458] width 60 height 16
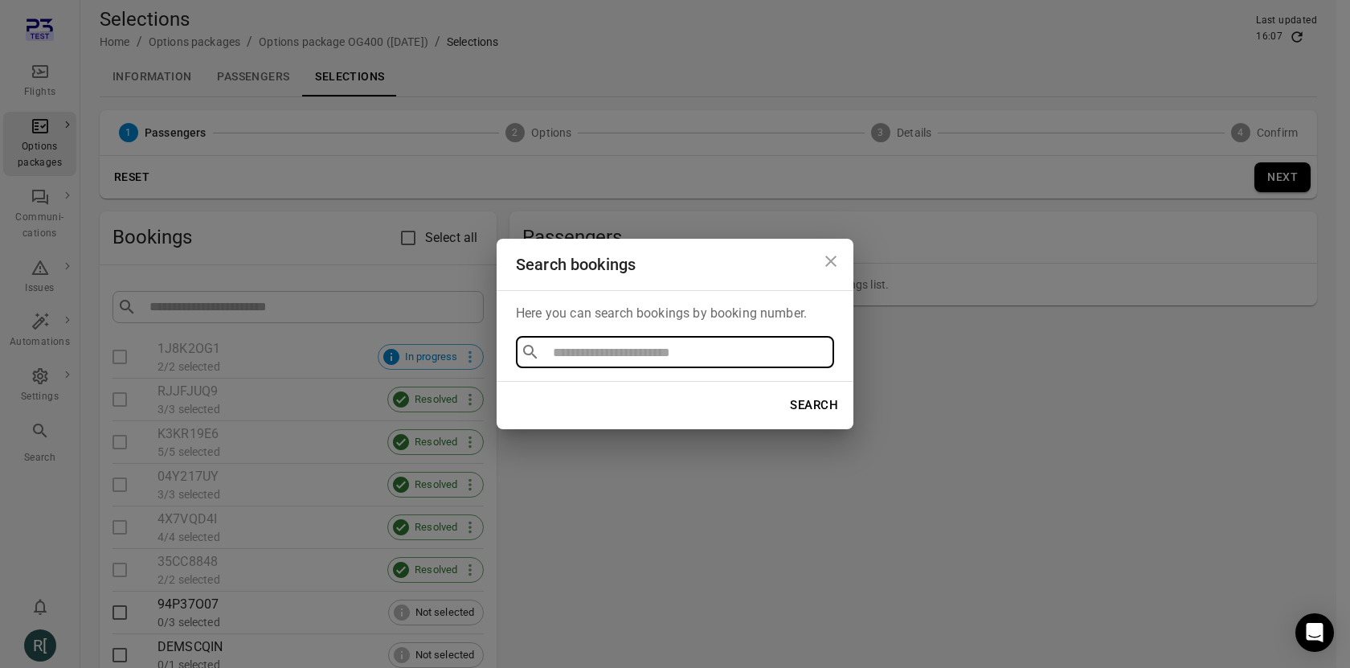
type input "********"
click at [673, 375] on li "RJJFJUQ9" at bounding box center [675, 388] width 318 height 29
